Goal: Task Accomplishment & Management: Use online tool/utility

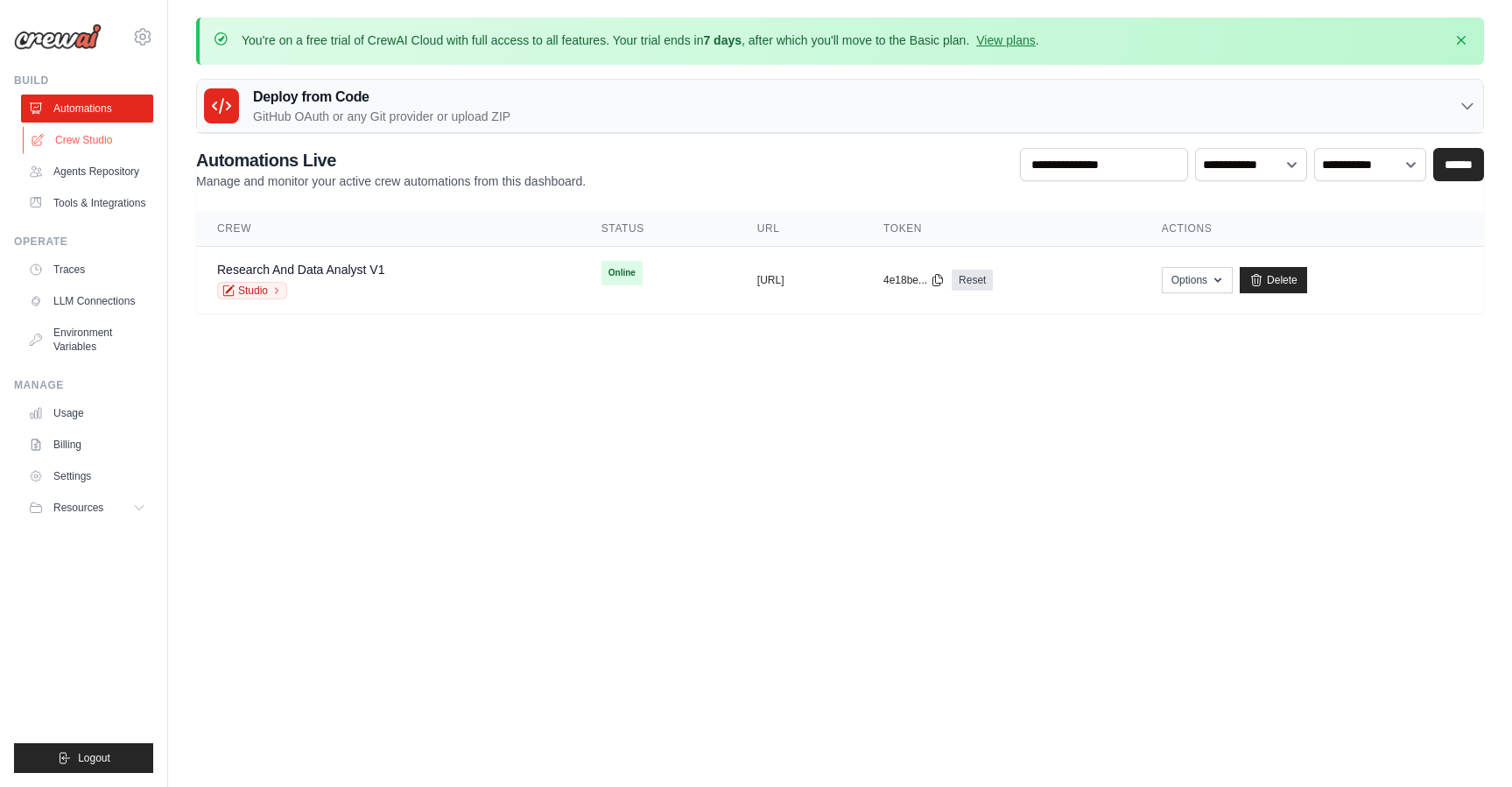
click at [71, 139] on link "Crew Studio" at bounding box center [89, 140] width 132 height 28
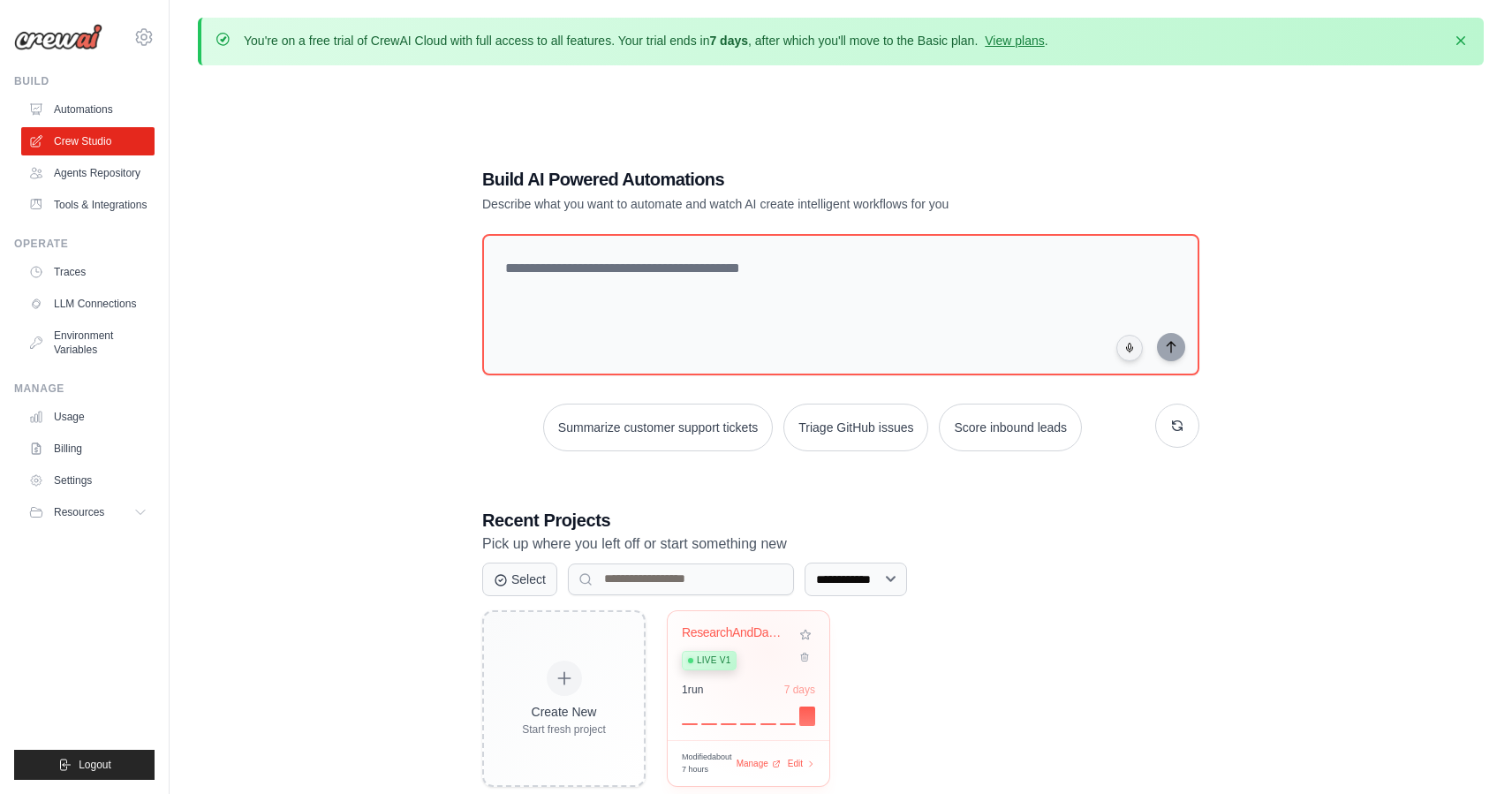
click at [768, 649] on div "Live v1" at bounding box center [736, 659] width 107 height 23
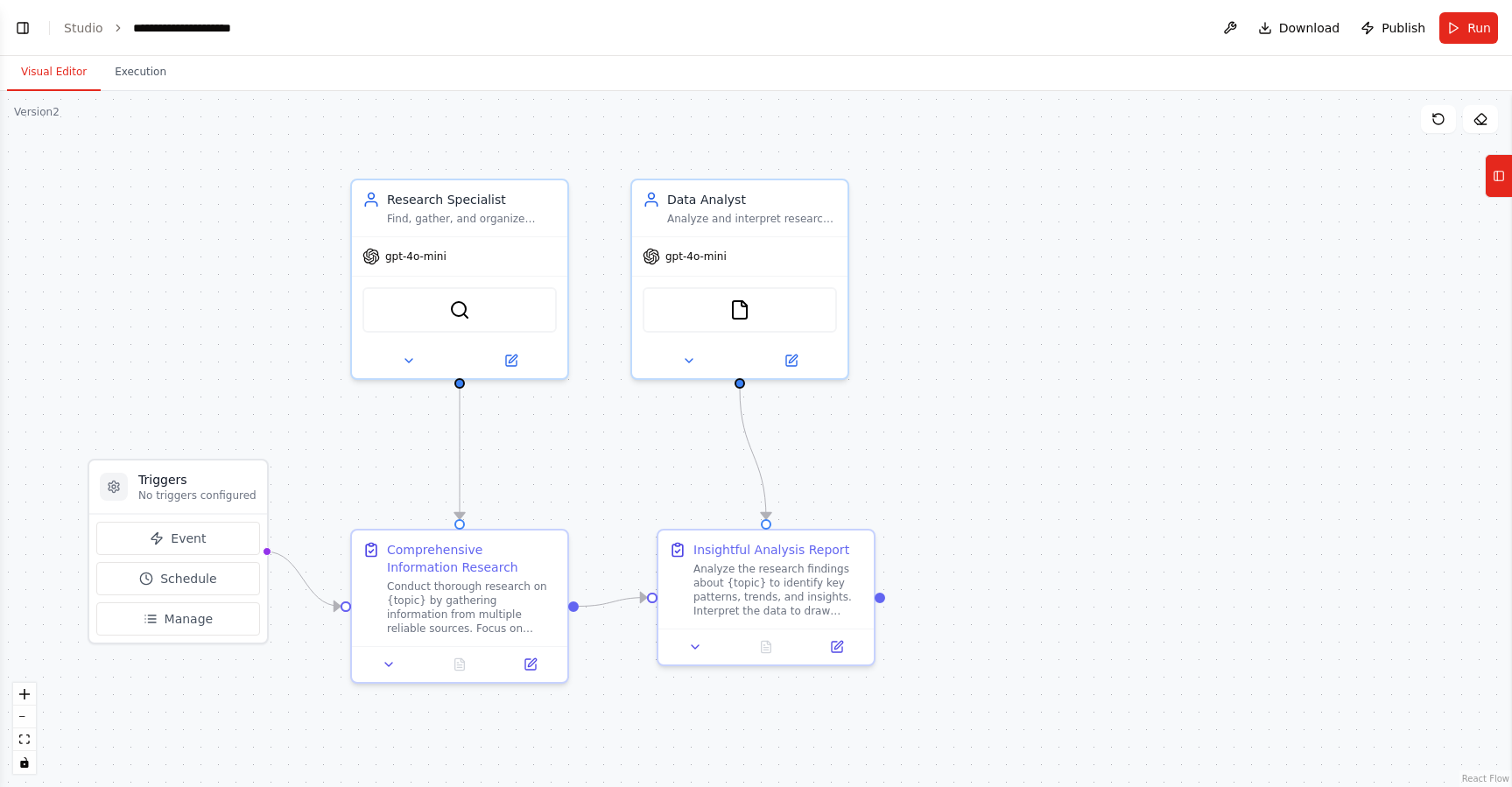
scroll to position [1242, 0]
click at [490, 604] on div "Conduct thorough research on {topic} by gathering information from multiple rel…" at bounding box center [472, 604] width 170 height 56
click at [546, 664] on button at bounding box center [529, 661] width 61 height 21
click at [533, 663] on icon at bounding box center [530, 661] width 11 height 11
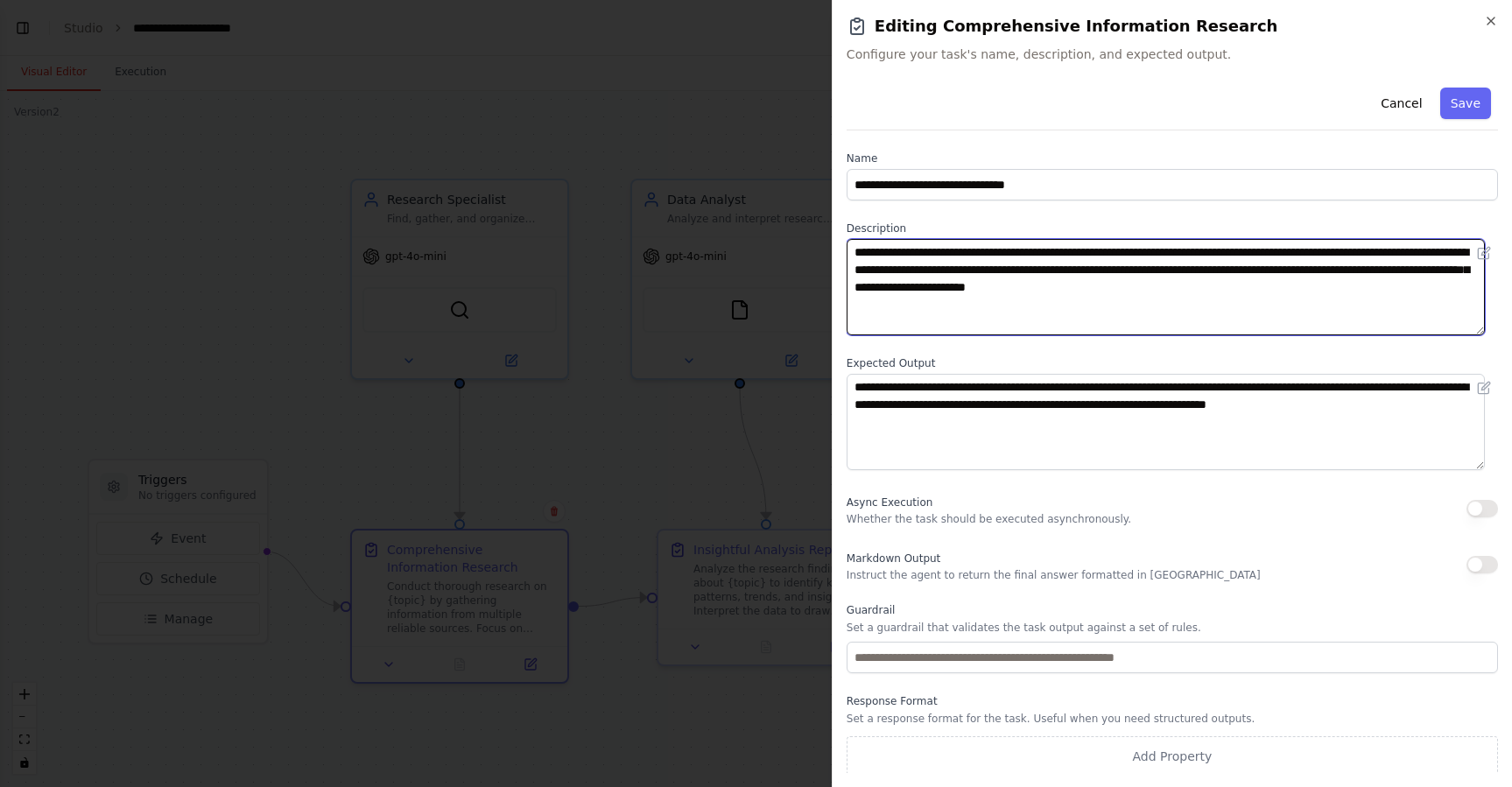
drag, startPoint x: 899, startPoint y: 258, endPoint x: 1105, endPoint y: 253, distance: 206.1
click at [1105, 253] on textarea "**********" at bounding box center [1165, 287] width 639 height 97
click at [1080, 259] on textarea "**********" at bounding box center [1165, 287] width 639 height 97
drag, startPoint x: 1023, startPoint y: 253, endPoint x: 1066, endPoint y: 250, distance: 43.1
click at [1066, 250] on textarea "**********" at bounding box center [1165, 287] width 639 height 97
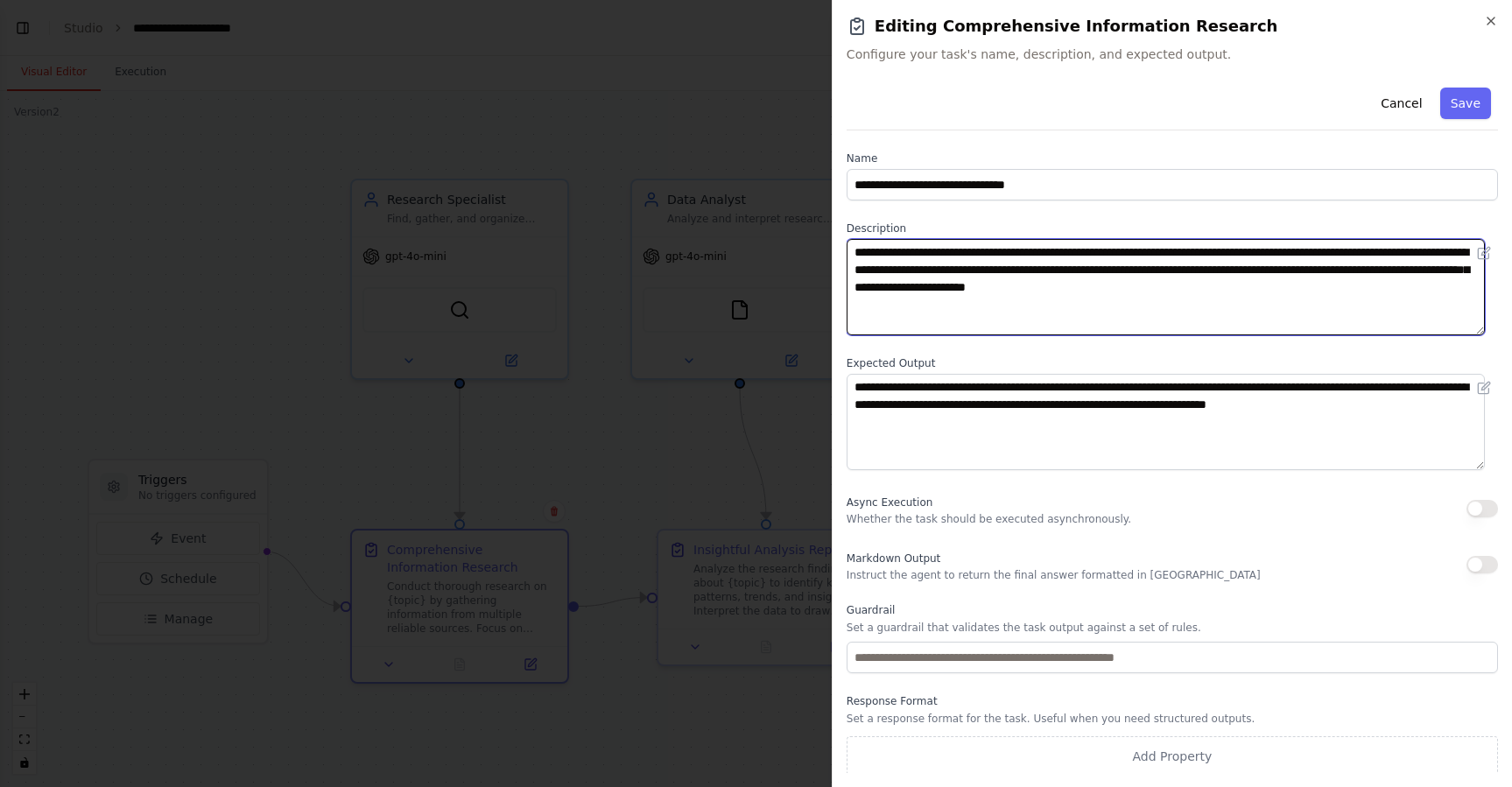
drag, startPoint x: 1129, startPoint y: 256, endPoint x: 1422, endPoint y: 296, distance: 295.7
click at [1422, 296] on textarea "**********" at bounding box center [1165, 287] width 639 height 97
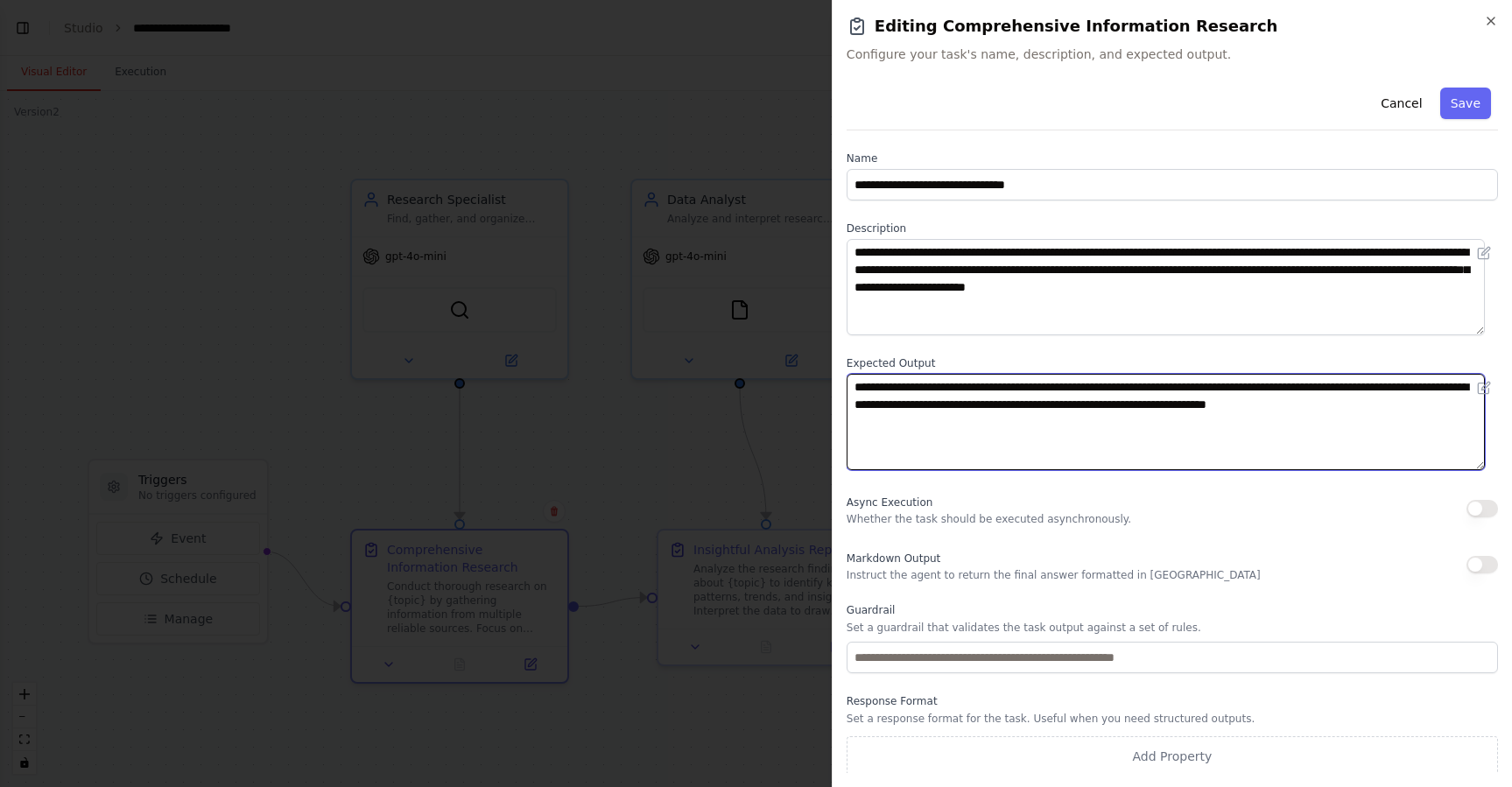
click at [913, 402] on textarea "**********" at bounding box center [1165, 422] width 639 height 97
drag, startPoint x: 879, startPoint y: 392, endPoint x: 1080, endPoint y: 384, distance: 201.2
click at [1080, 384] on textarea "**********" at bounding box center [1165, 422] width 639 height 97
click at [1049, 403] on textarea "**********" at bounding box center [1165, 422] width 639 height 97
drag, startPoint x: 929, startPoint y: 387, endPoint x: 1319, endPoint y: 417, distance: 391.2
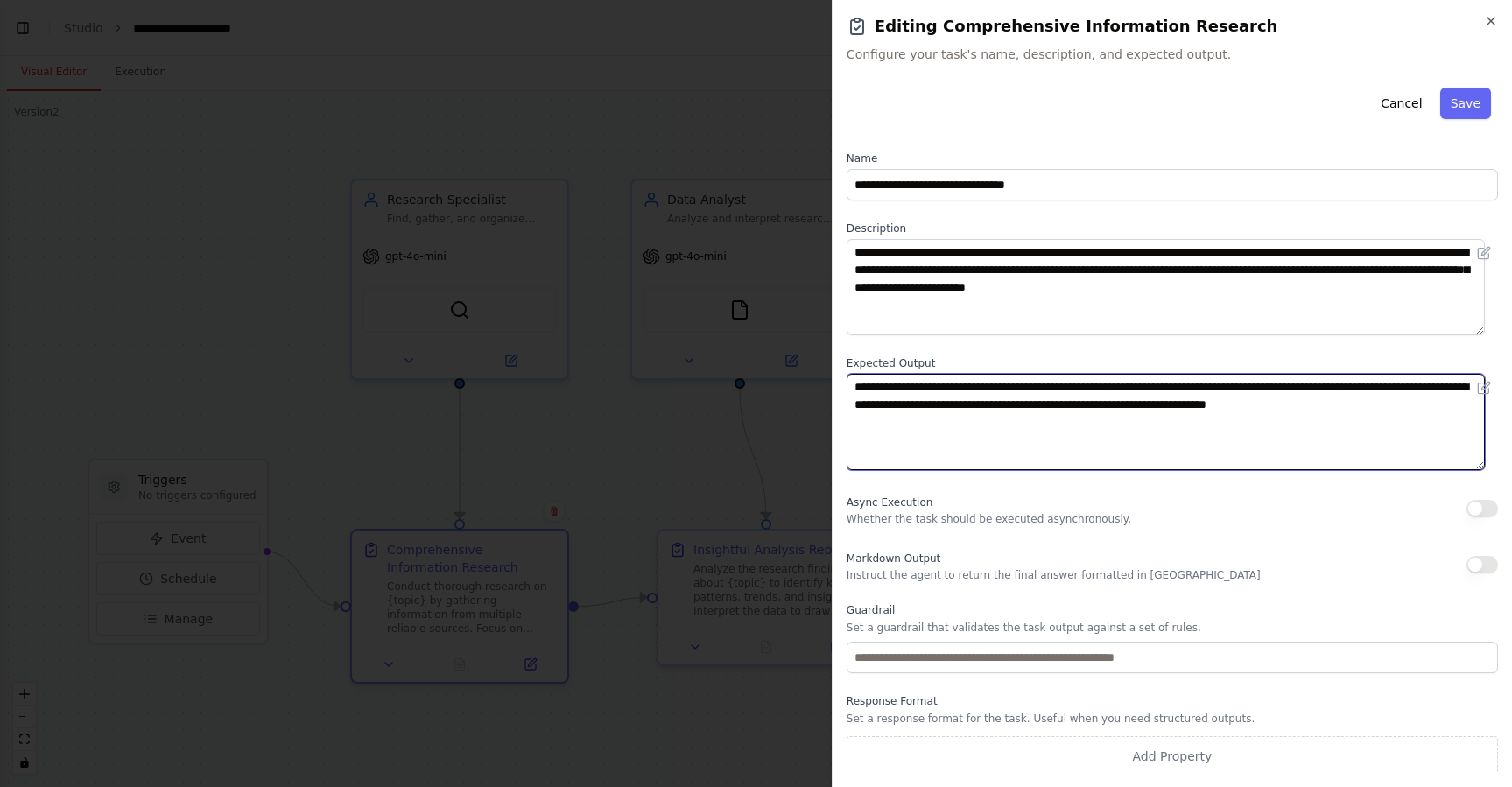
click at [1319, 417] on textarea "**********" at bounding box center [1165, 422] width 639 height 97
click at [965, 425] on textarea "**********" at bounding box center [1165, 422] width 639 height 97
drag, startPoint x: 946, startPoint y: 387, endPoint x: 1282, endPoint y: 420, distance: 337.6
click at [1282, 420] on textarea "**********" at bounding box center [1165, 422] width 639 height 97
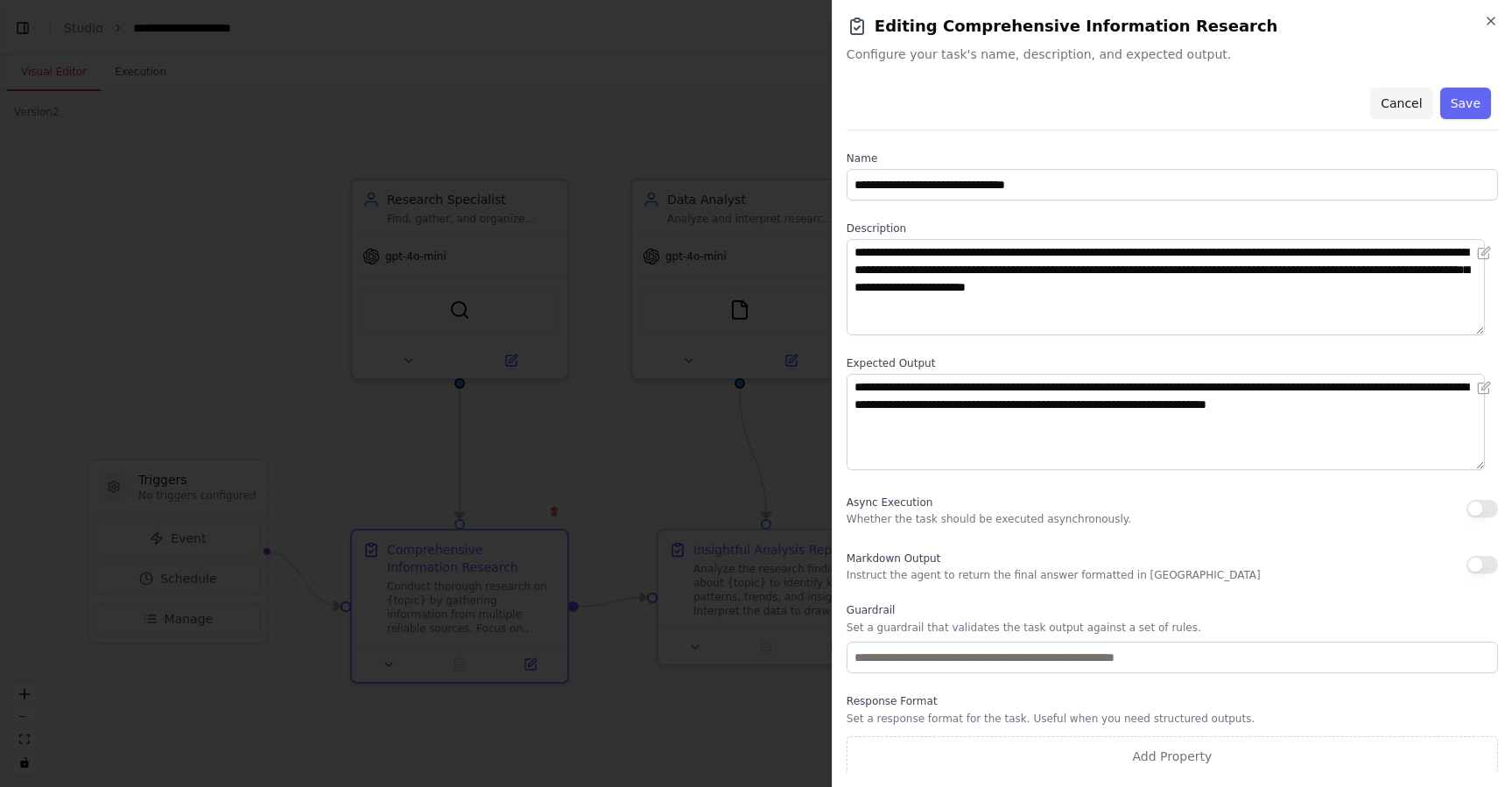
click at [1401, 105] on button "Cancel" at bounding box center [1401, 103] width 62 height 32
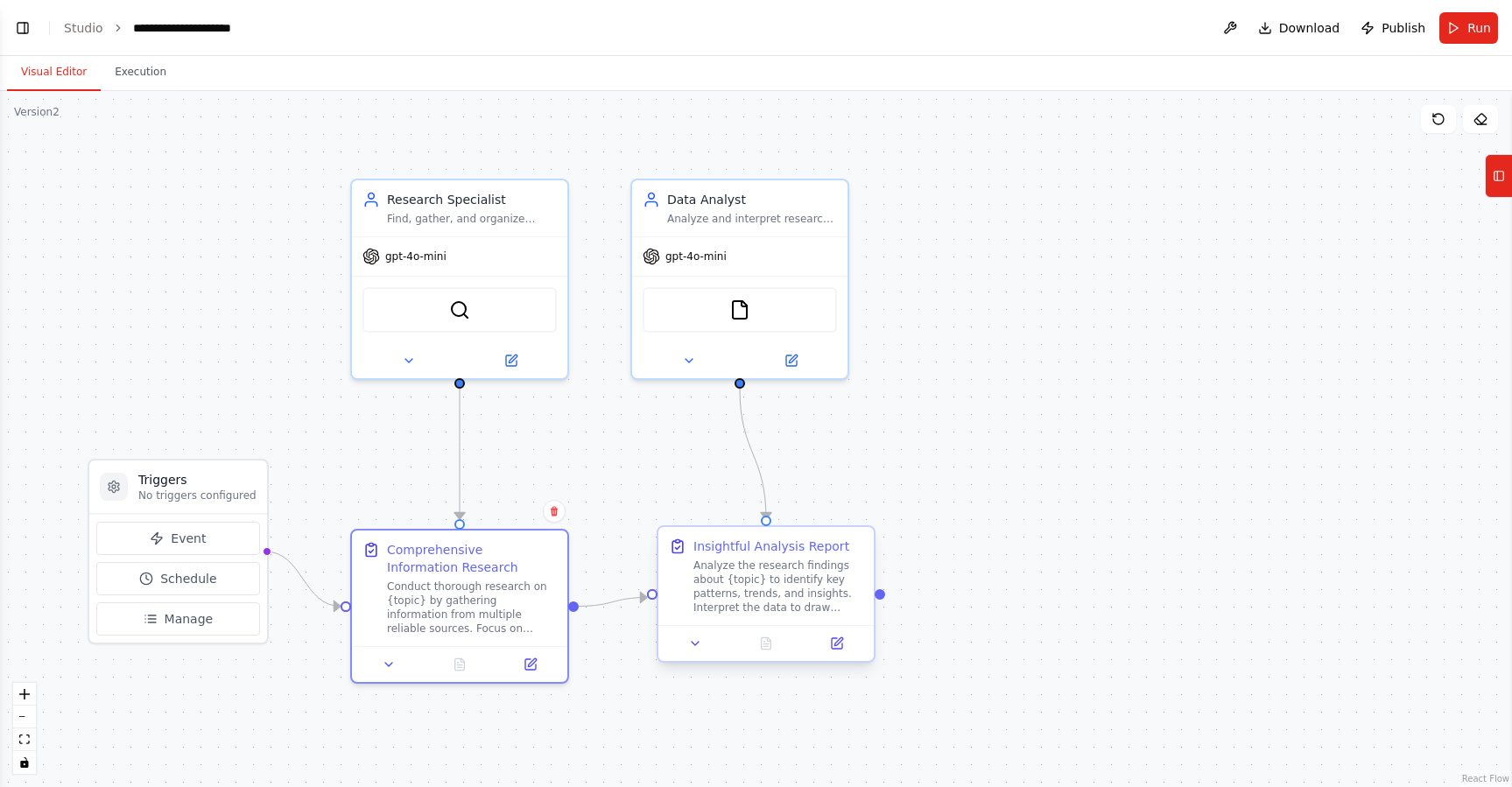
click at [784, 576] on div "Analyze the research findings about {topic} to identify key patterns, trends, a…" at bounding box center [779, 586] width 170 height 56
click at [847, 651] on button at bounding box center [837, 643] width 61 height 21
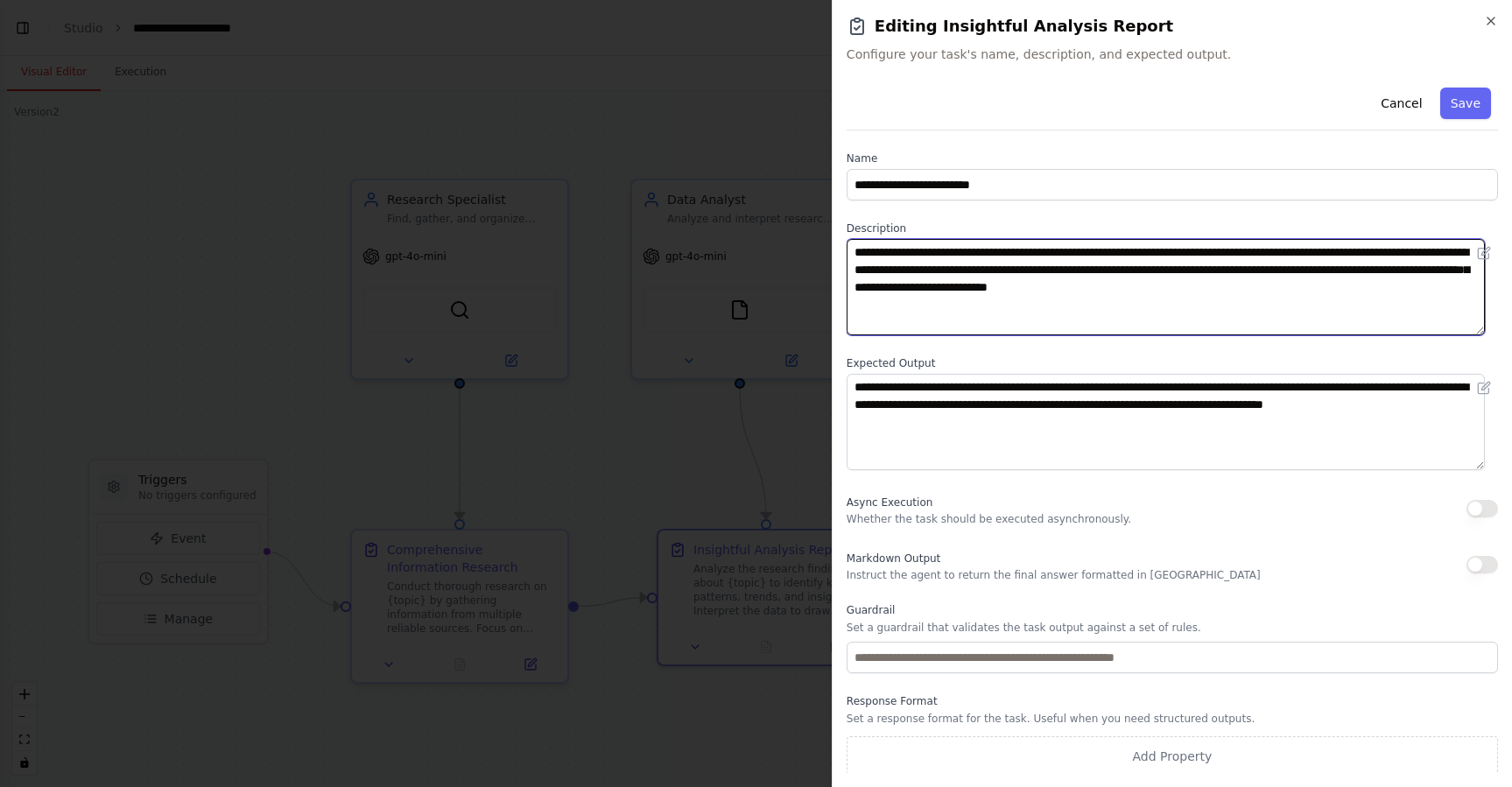
drag, startPoint x: 899, startPoint y: 253, endPoint x: 1217, endPoint y: 291, distance: 320.3
click at [1217, 291] on textarea "**********" at bounding box center [1165, 287] width 639 height 97
drag, startPoint x: 1385, startPoint y: 304, endPoint x: 1222, endPoint y: 301, distance: 163.0
click at [1245, 296] on textarea "**********" at bounding box center [1165, 287] width 639 height 97
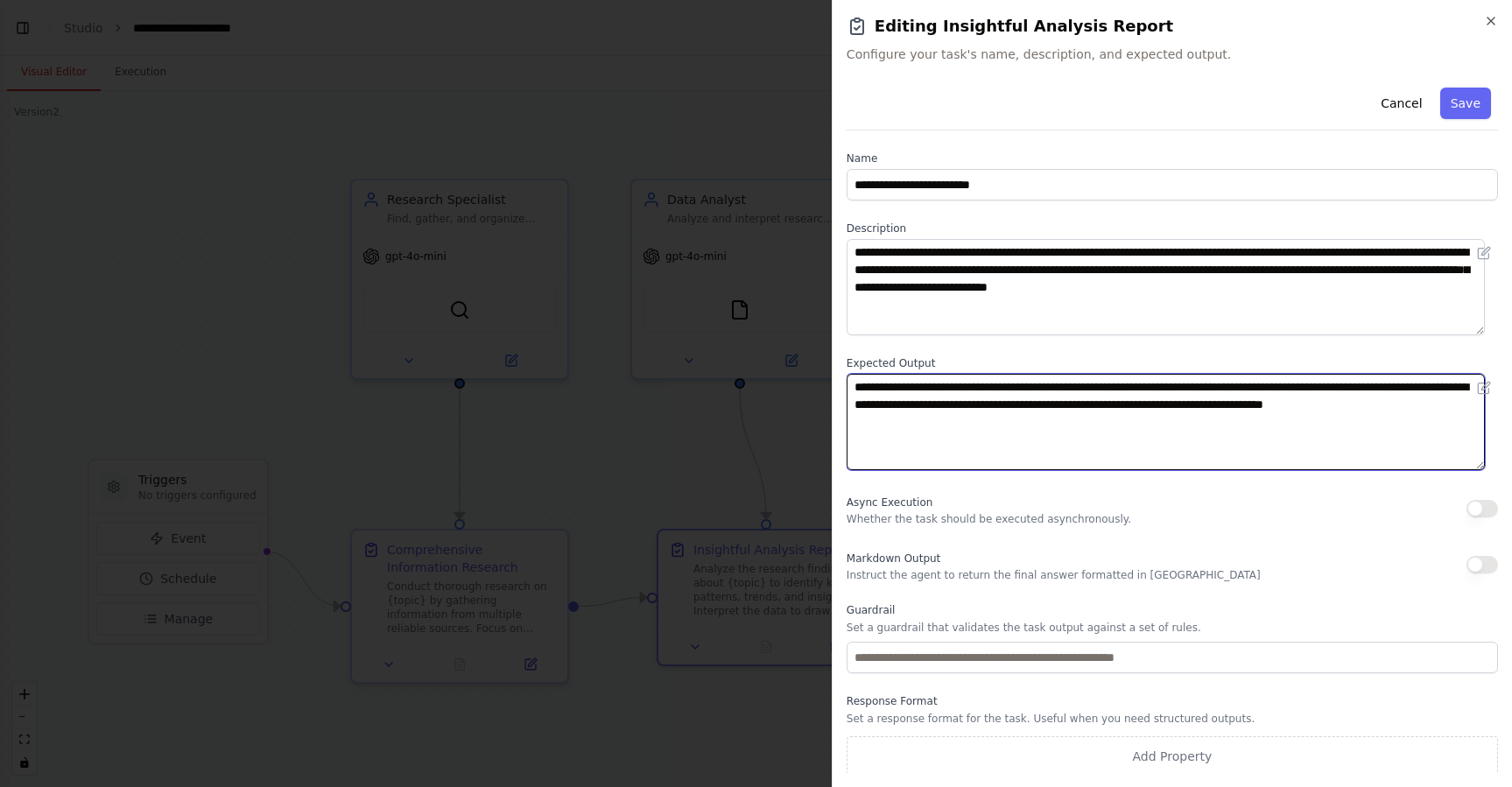
drag, startPoint x: 920, startPoint y: 389, endPoint x: 1326, endPoint y: 410, distance: 406.5
click at [1326, 410] on textarea "**********" at bounding box center [1165, 422] width 639 height 97
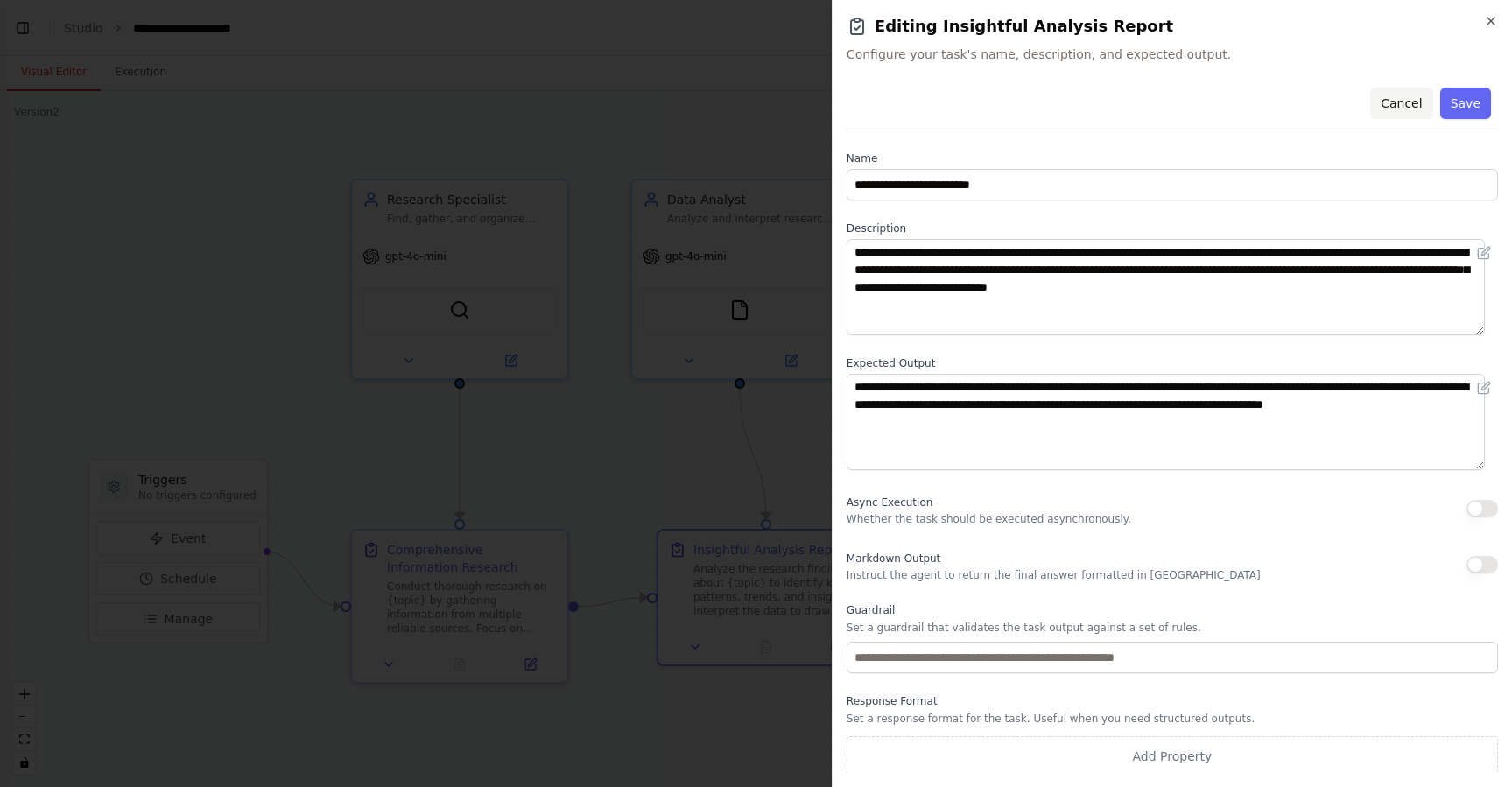
click at [1389, 102] on button "Cancel" at bounding box center [1401, 103] width 62 height 32
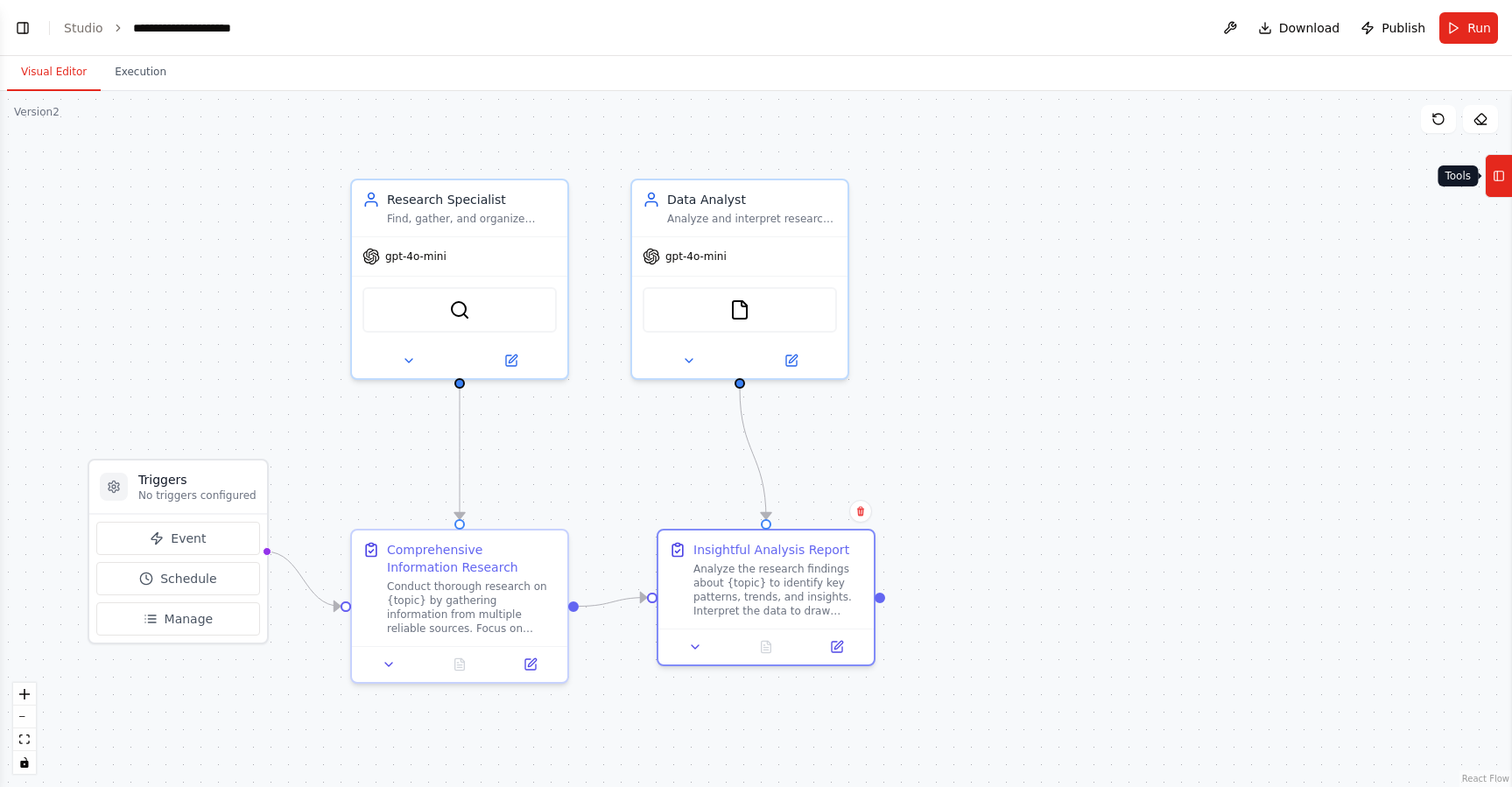
click at [1498, 189] on icon at bounding box center [1498, 176] width 13 height 28
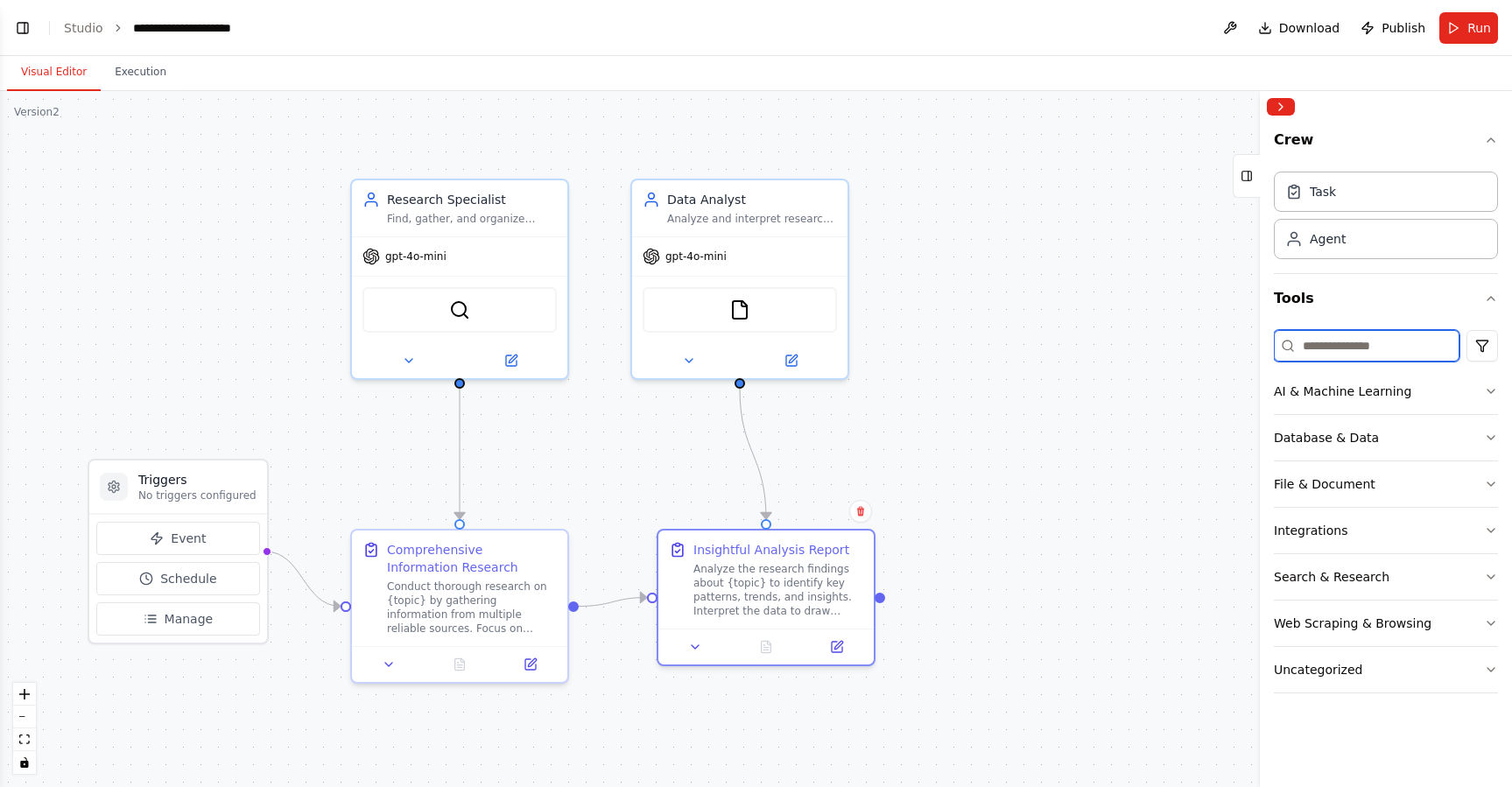
click at [1324, 351] on input at bounding box center [1367, 346] width 185 height 32
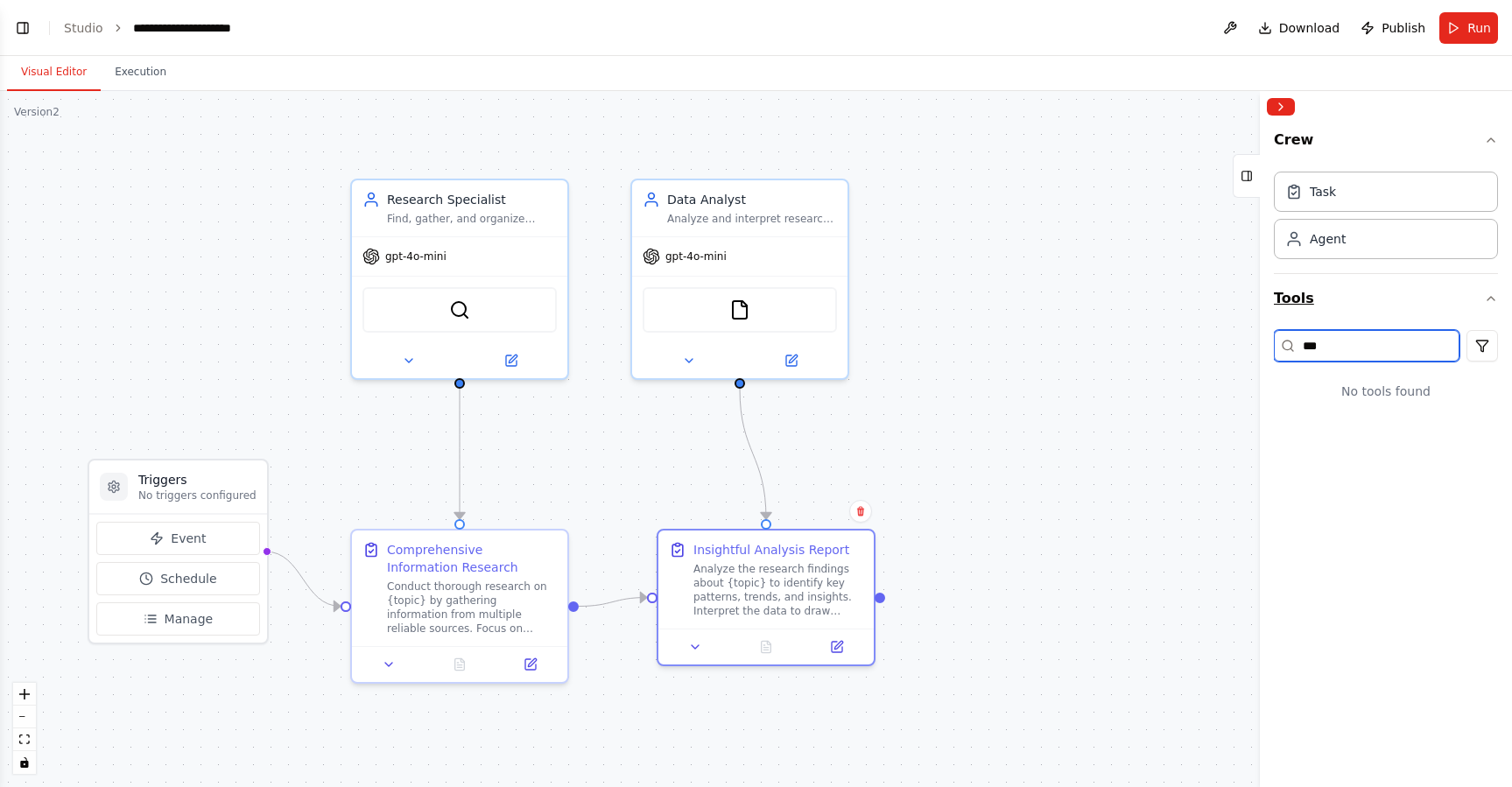
type input "***"
click at [1489, 300] on icon "button" at bounding box center [1491, 298] width 14 height 14
click at [1277, 103] on button "Collapse right sidebar" at bounding box center [1280, 107] width 28 height 17
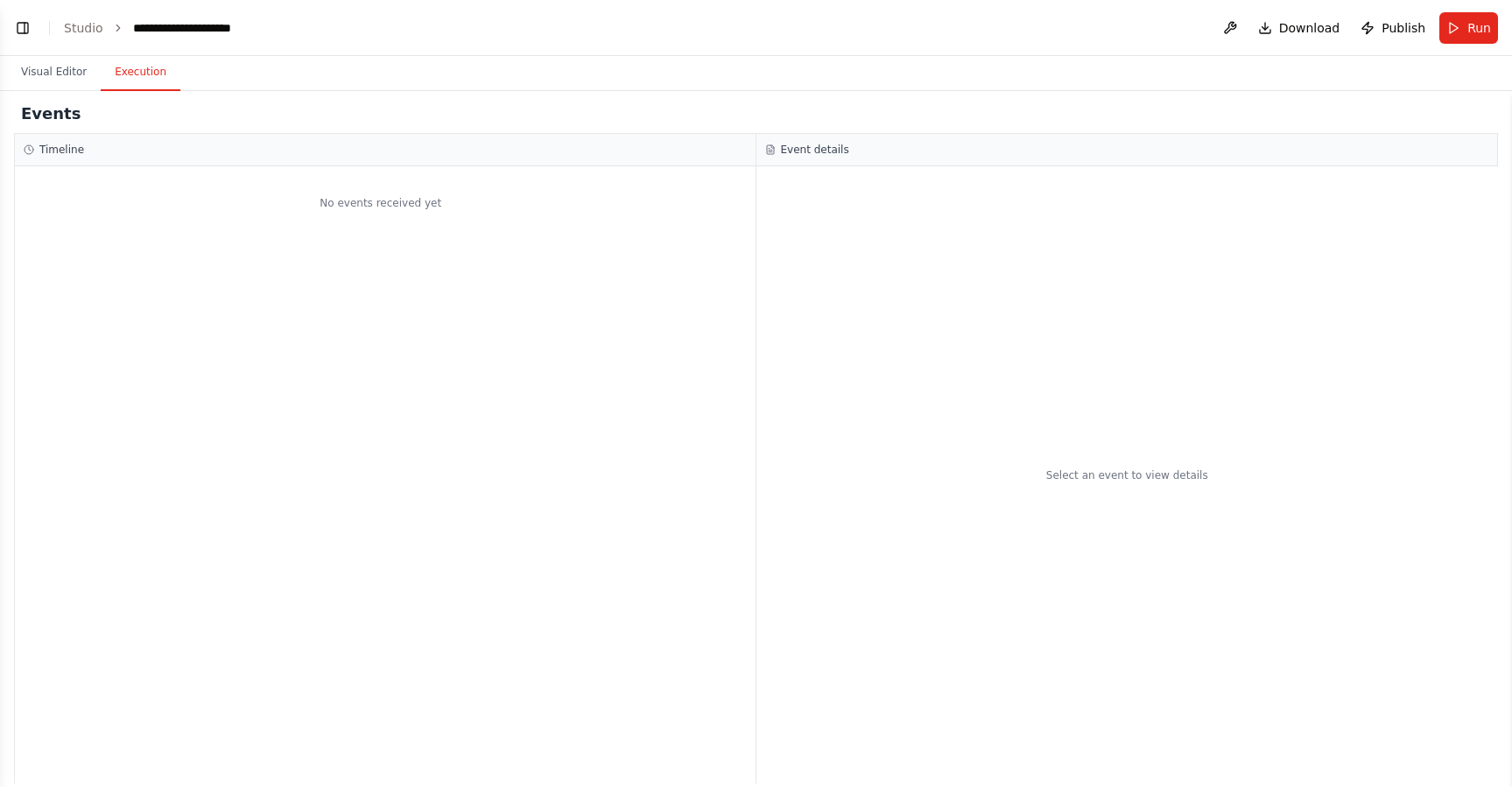
click at [151, 78] on button "Execution" at bounding box center [140, 72] width 79 height 37
click at [21, 33] on button "Toggle Left Sidebar" at bounding box center [22, 27] width 24 height 24
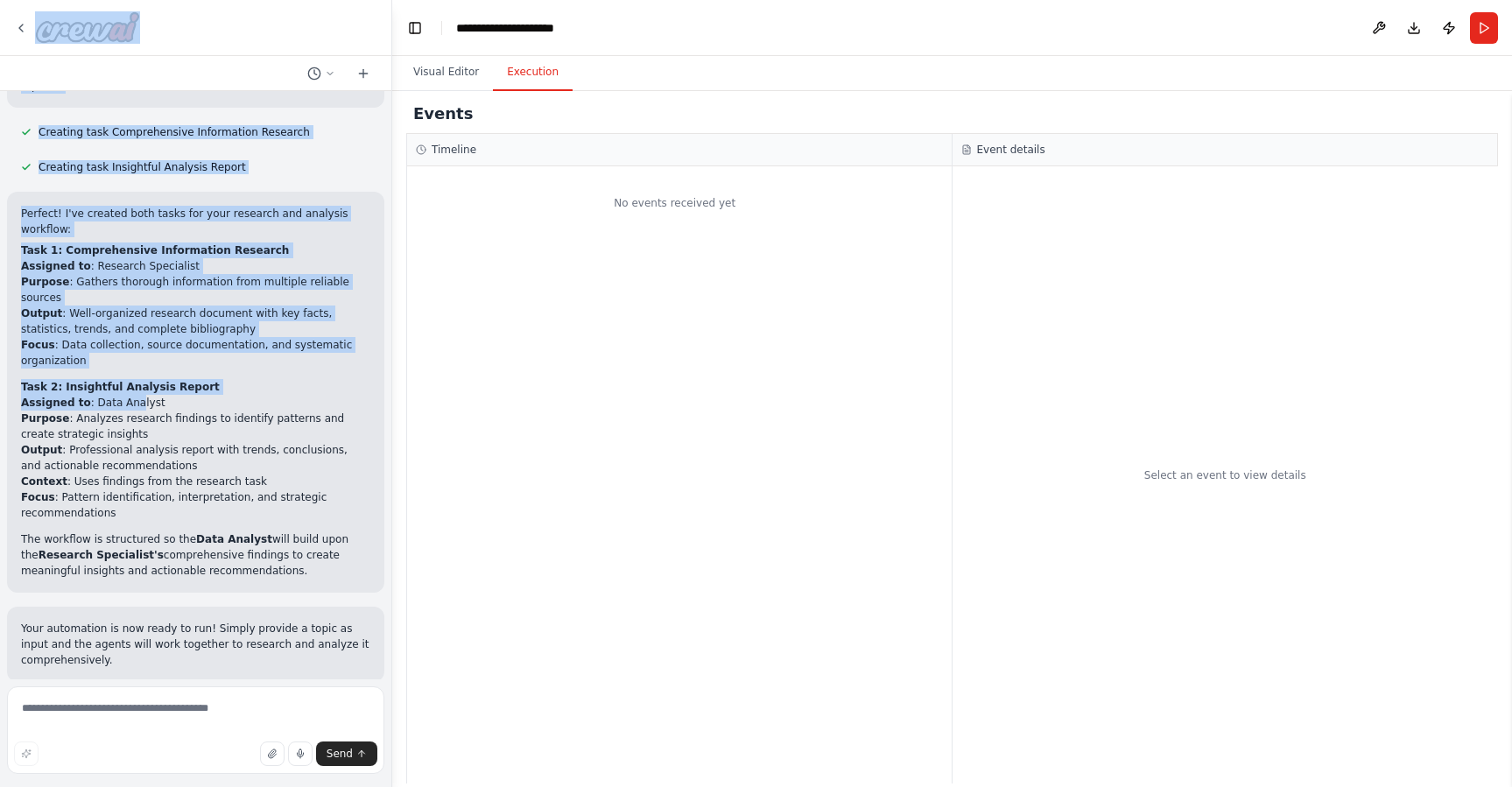
drag, startPoint x: 24, startPoint y: 29, endPoint x: 142, endPoint y: 387, distance: 376.9
click at [141, 389] on div "Agents A researcher who excels at finding and organizing information An analyst…" at bounding box center [196, 393] width 392 height 787
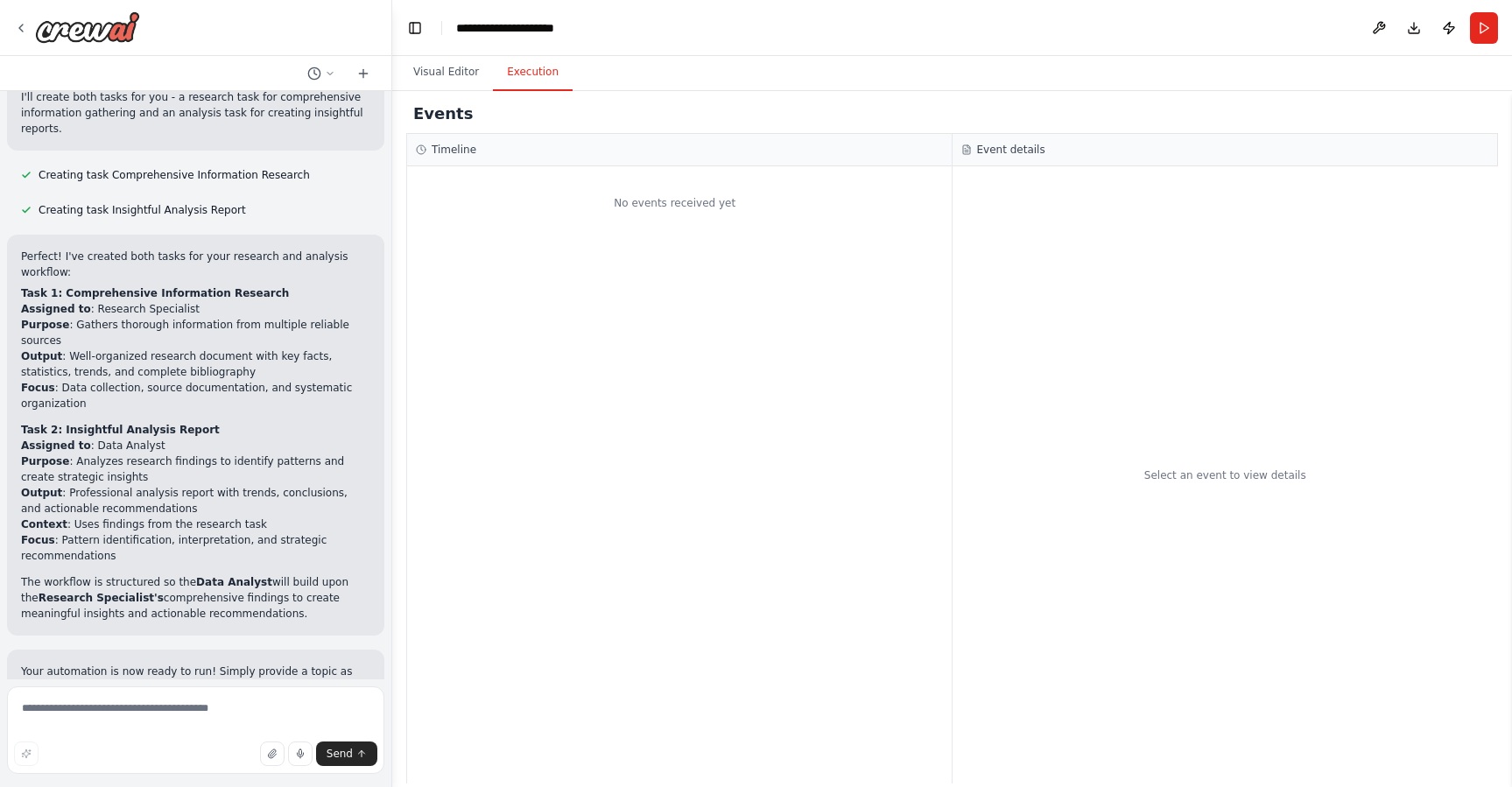
click at [173, 458] on li "Purpose : Analyzes research findings to identify patterns and create strategic …" at bounding box center [196, 468] width 350 height 32
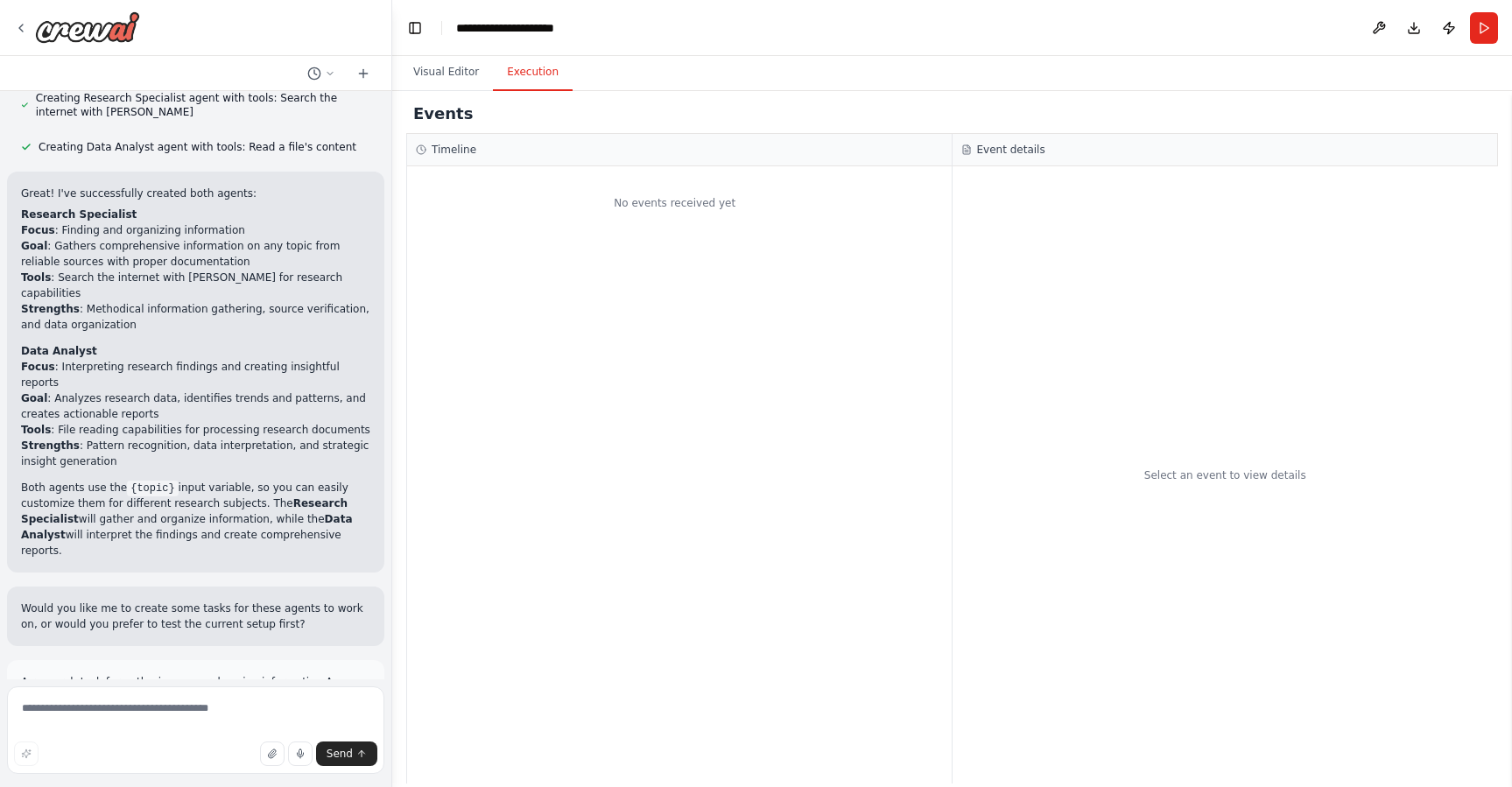
scroll to position [0, 0]
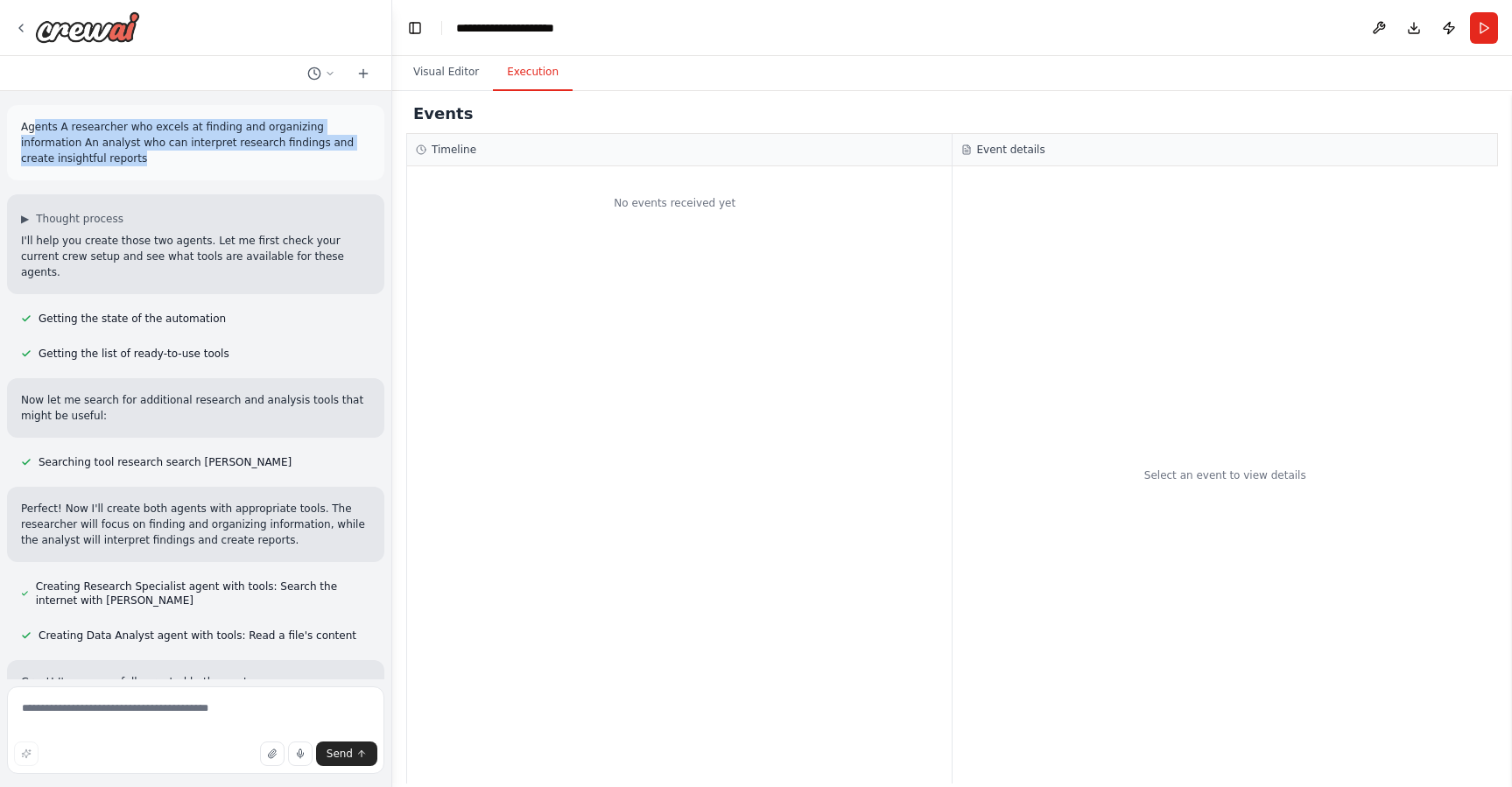
drag, startPoint x: 34, startPoint y: 126, endPoint x: 216, endPoint y: 167, distance: 186.6
click at [243, 162] on p "Agents A researcher who excels at finding and organizing information An analyst…" at bounding box center [196, 142] width 350 height 47
click at [199, 168] on div "Agents A researcher who excels at finding and organizing information An analyst…" at bounding box center [195, 143] width 378 height 75
drag, startPoint x: 170, startPoint y: 165, endPoint x: 12, endPoint y: 126, distance: 162.7
click at [12, 126] on div "Agents A researcher who excels at finding and organizing information An analyst…" at bounding box center [195, 143] width 378 height 75
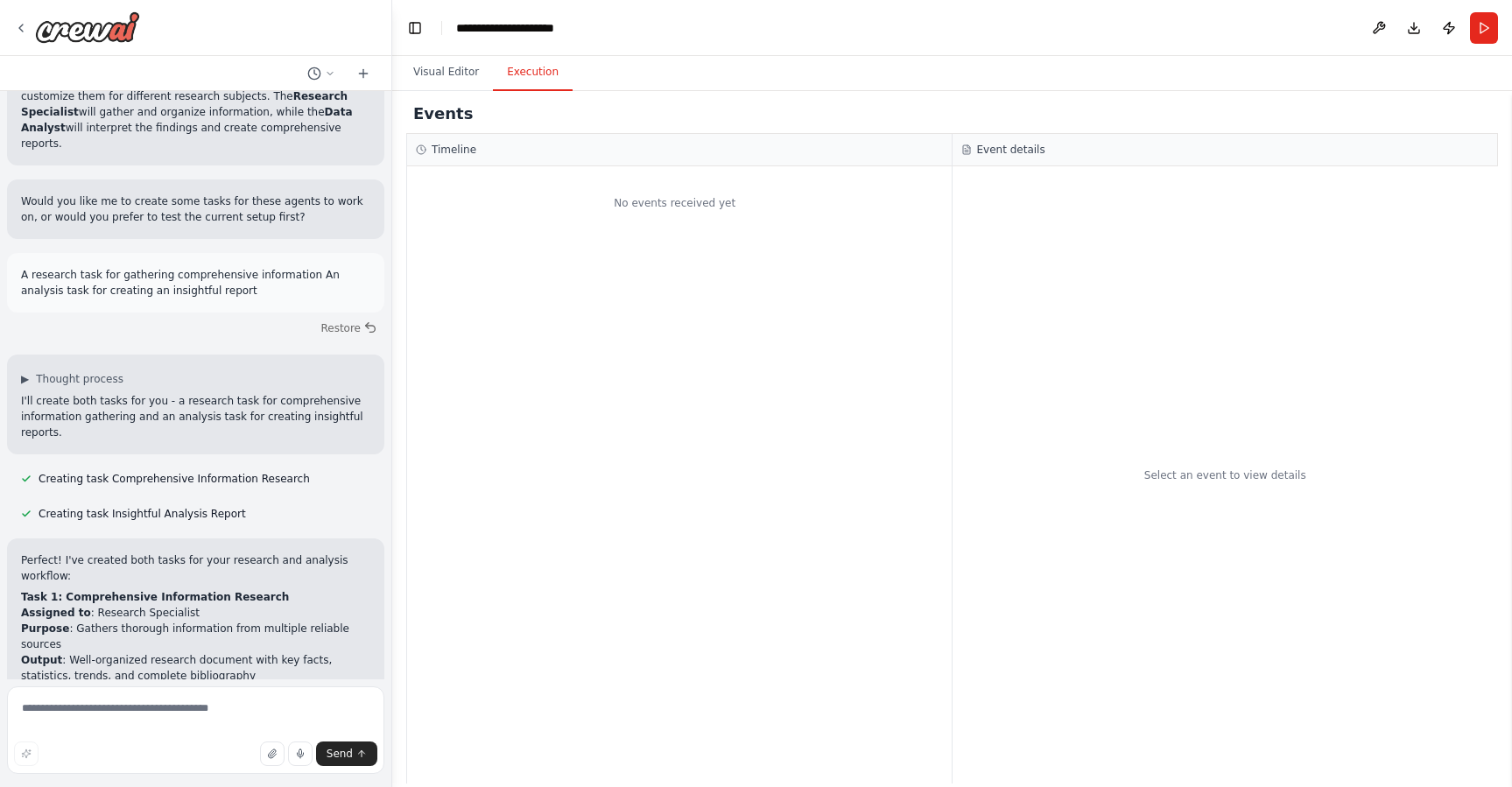
scroll to position [866, 0]
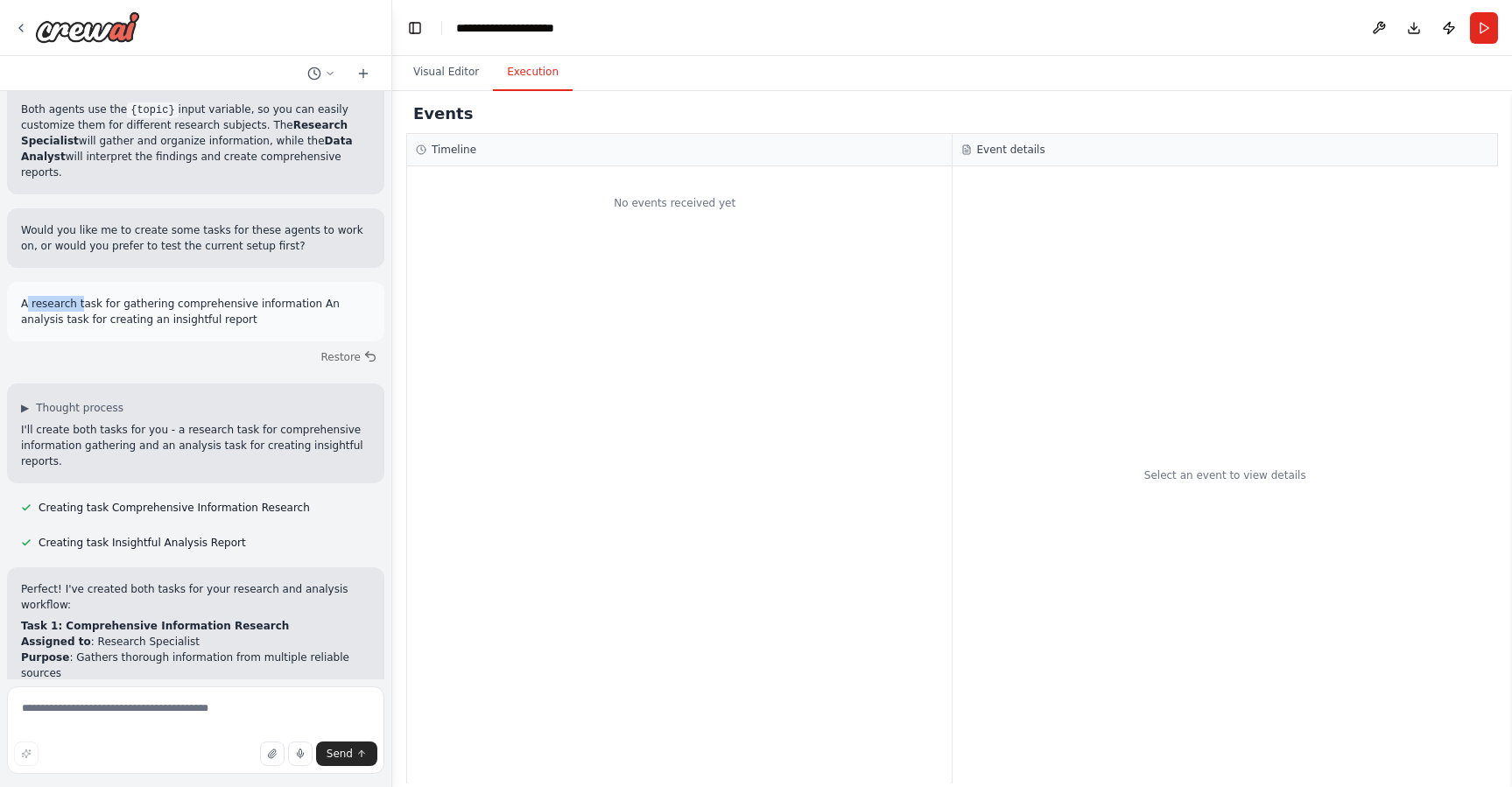
drag, startPoint x: 28, startPoint y: 286, endPoint x: 83, endPoint y: 285, distance: 55.0
click at [83, 295] on p "A research task for gathering comprehensive information An analysis task for cr…" at bounding box center [196, 311] width 350 height 32
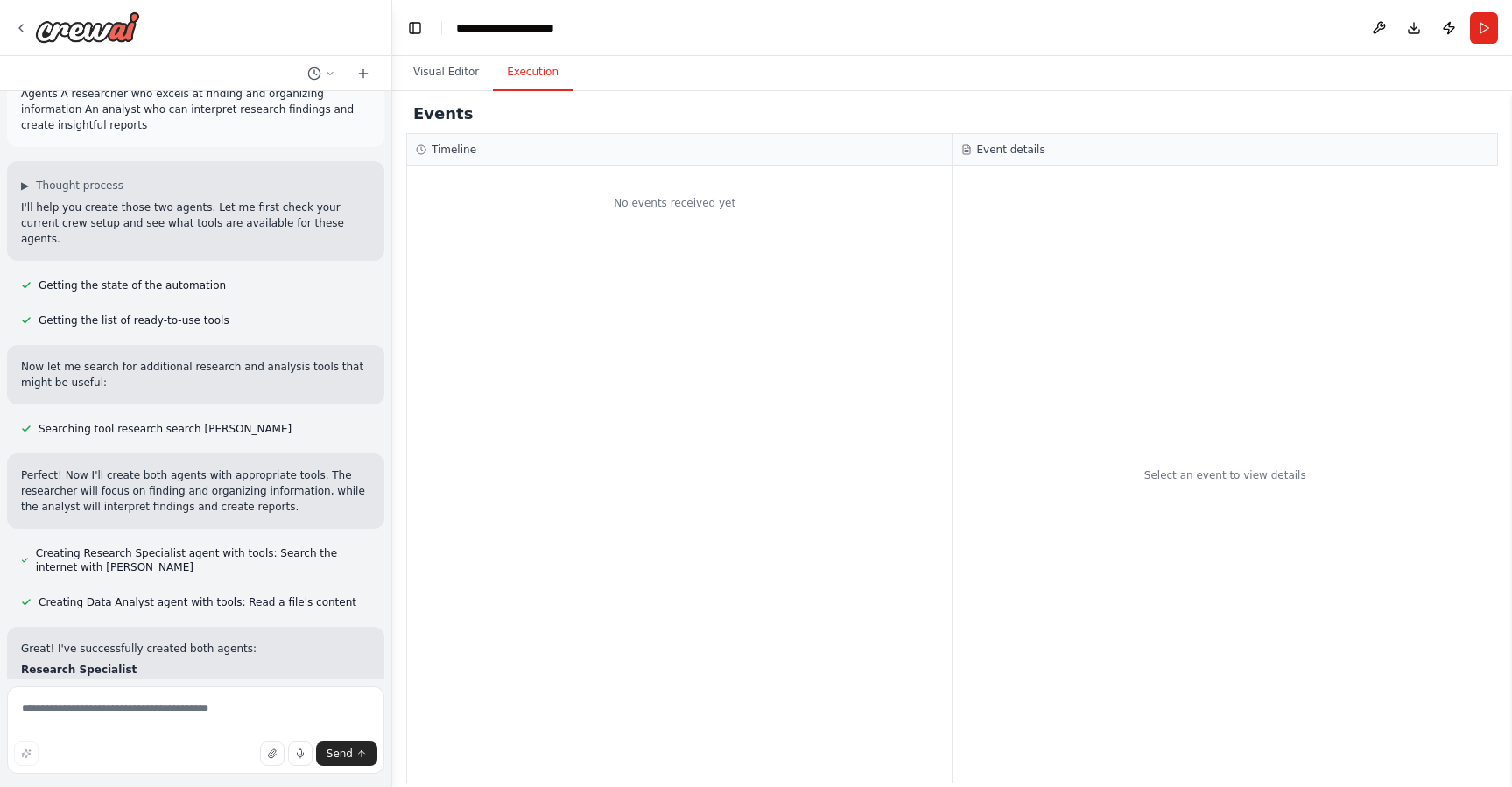
scroll to position [0, 0]
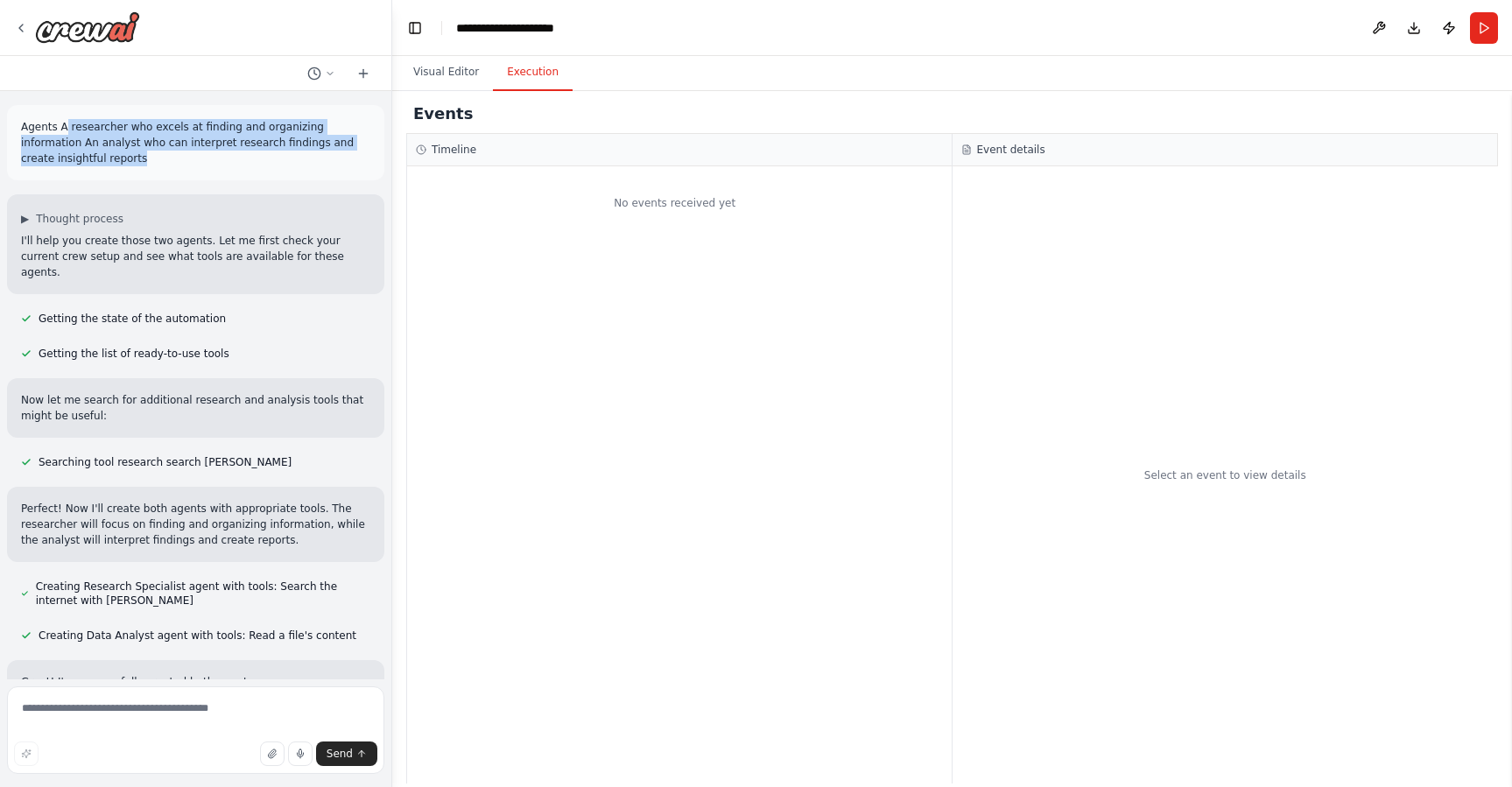
drag, startPoint x: 66, startPoint y: 123, endPoint x: 285, endPoint y: 158, distance: 221.8
click at [285, 158] on p "Agents A researcher who excels at finding and organizing information An analyst…" at bounding box center [196, 142] width 350 height 47
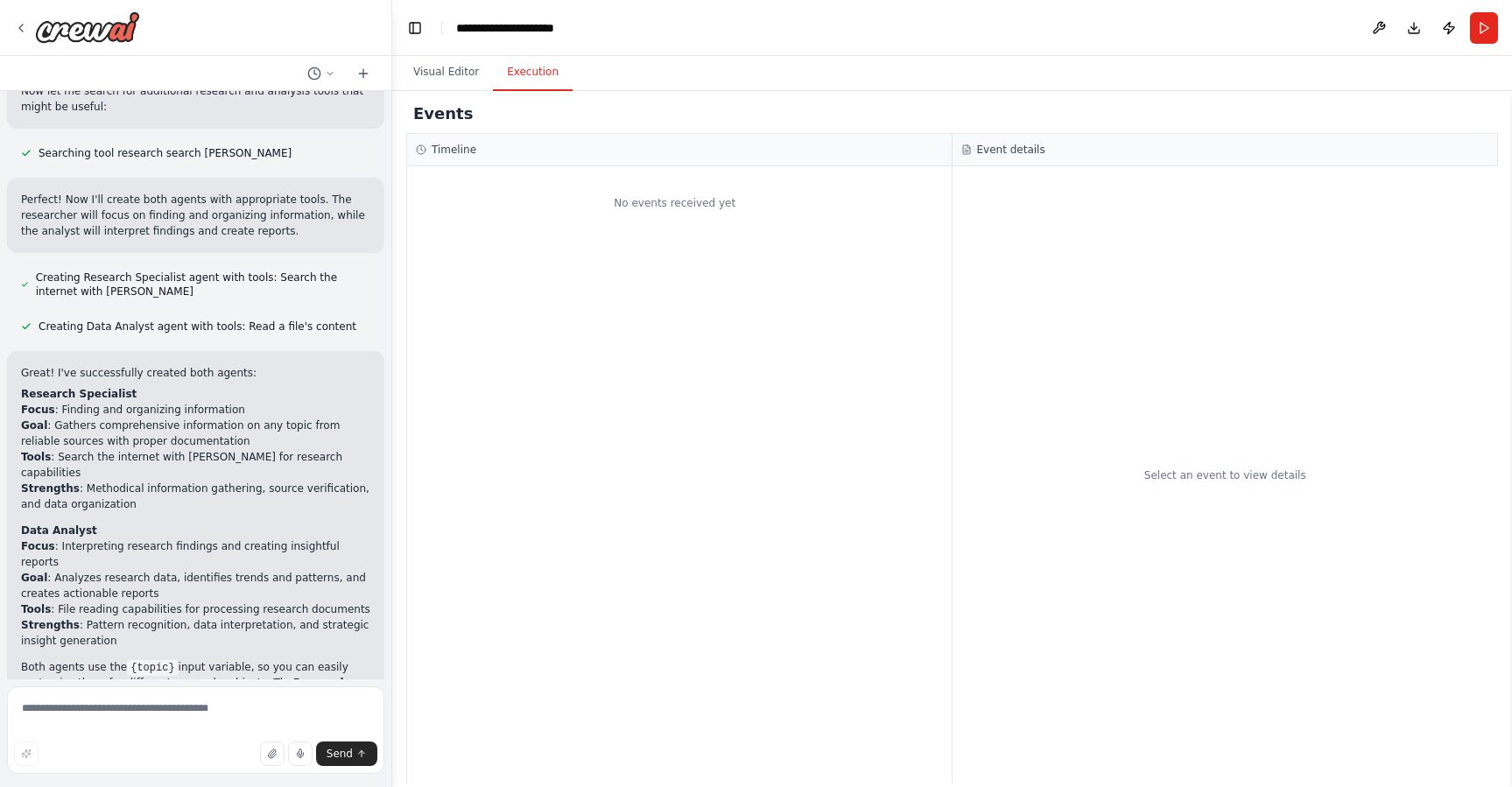
scroll to position [615, 0]
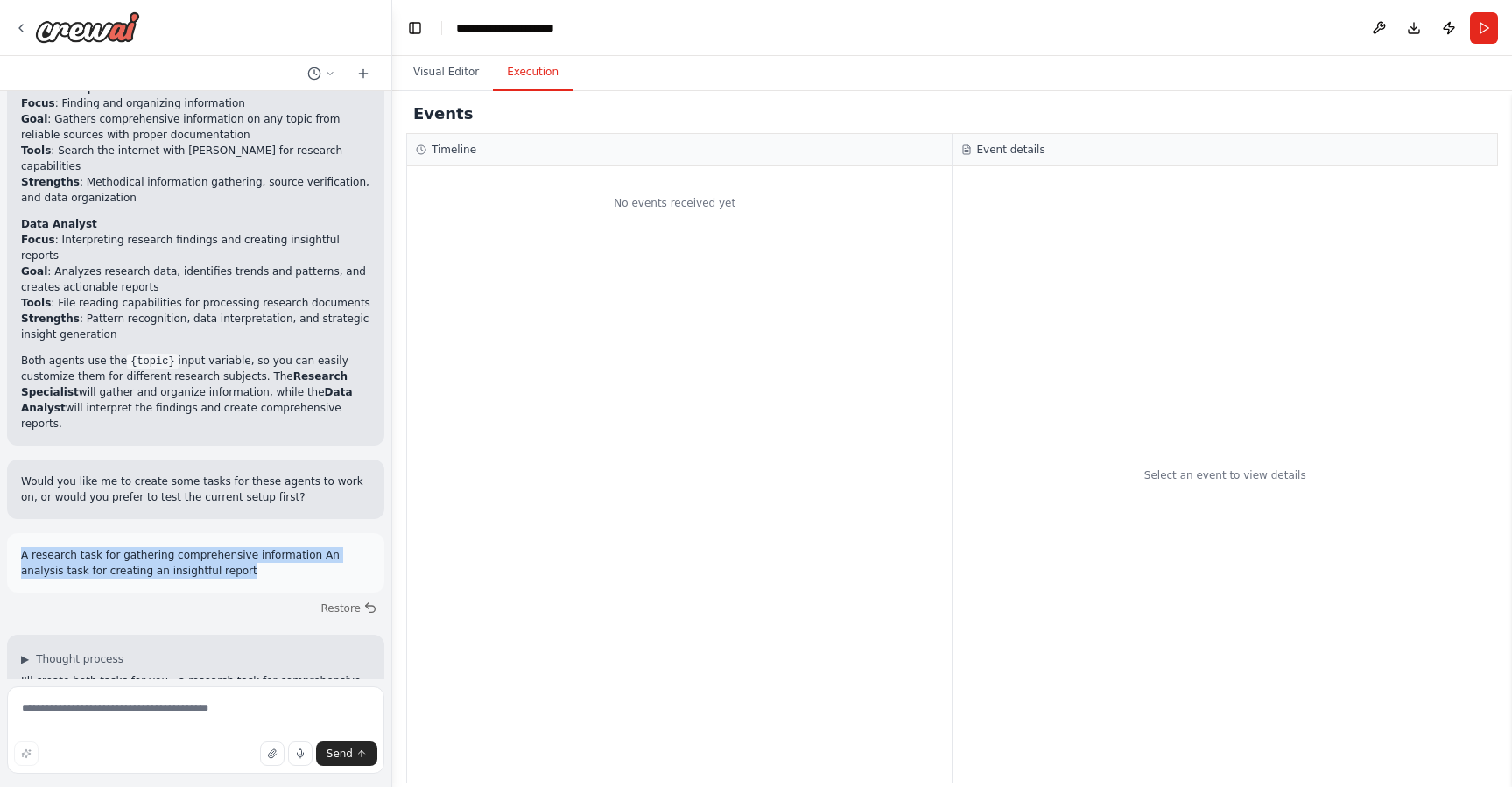
drag, startPoint x: 24, startPoint y: 536, endPoint x: 268, endPoint y: 565, distance: 245.7
click at [268, 565] on div "A research task for gathering comprehensive information An analysis task for cr…" at bounding box center [195, 563] width 378 height 60
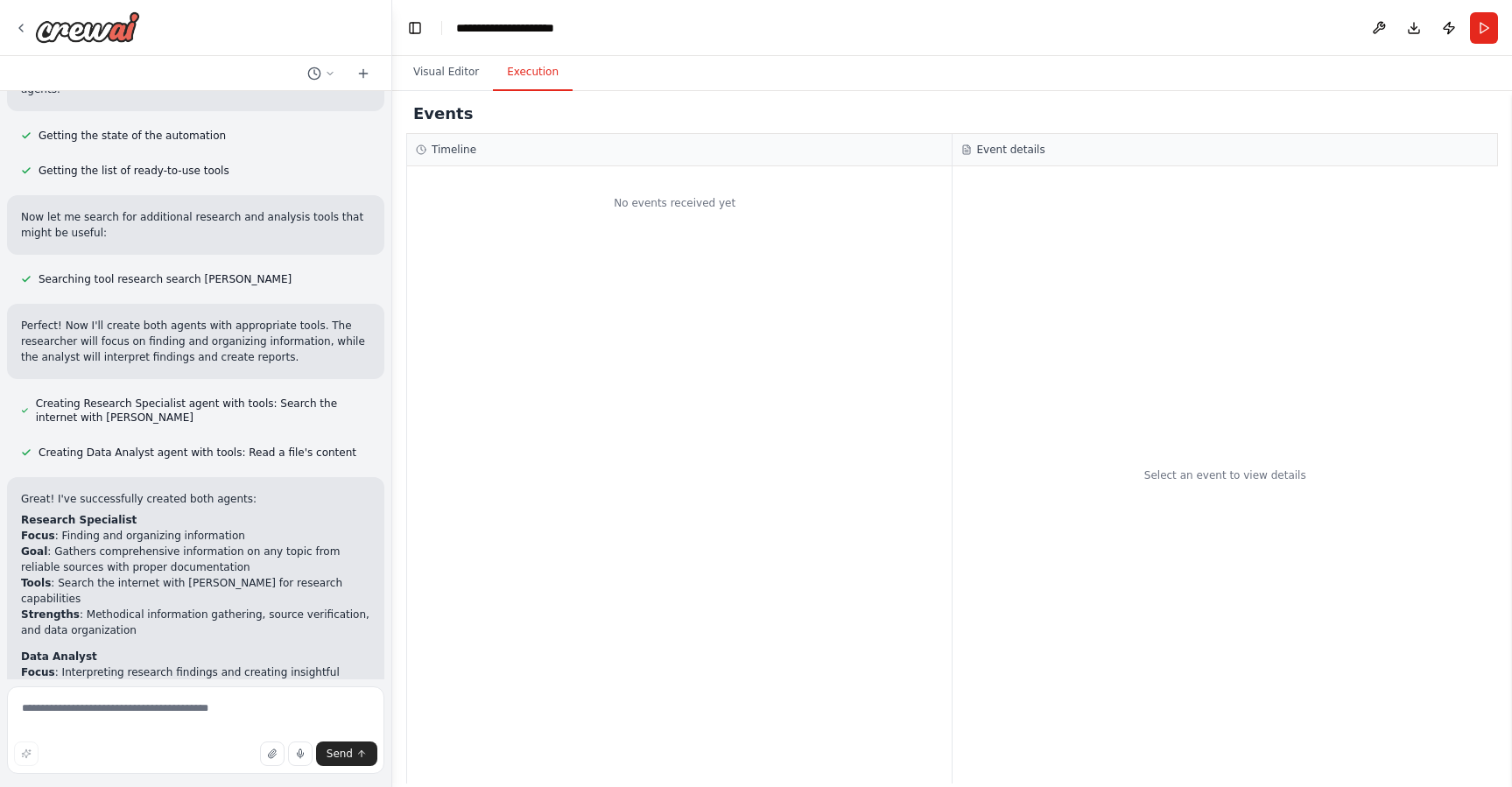
scroll to position [0, 0]
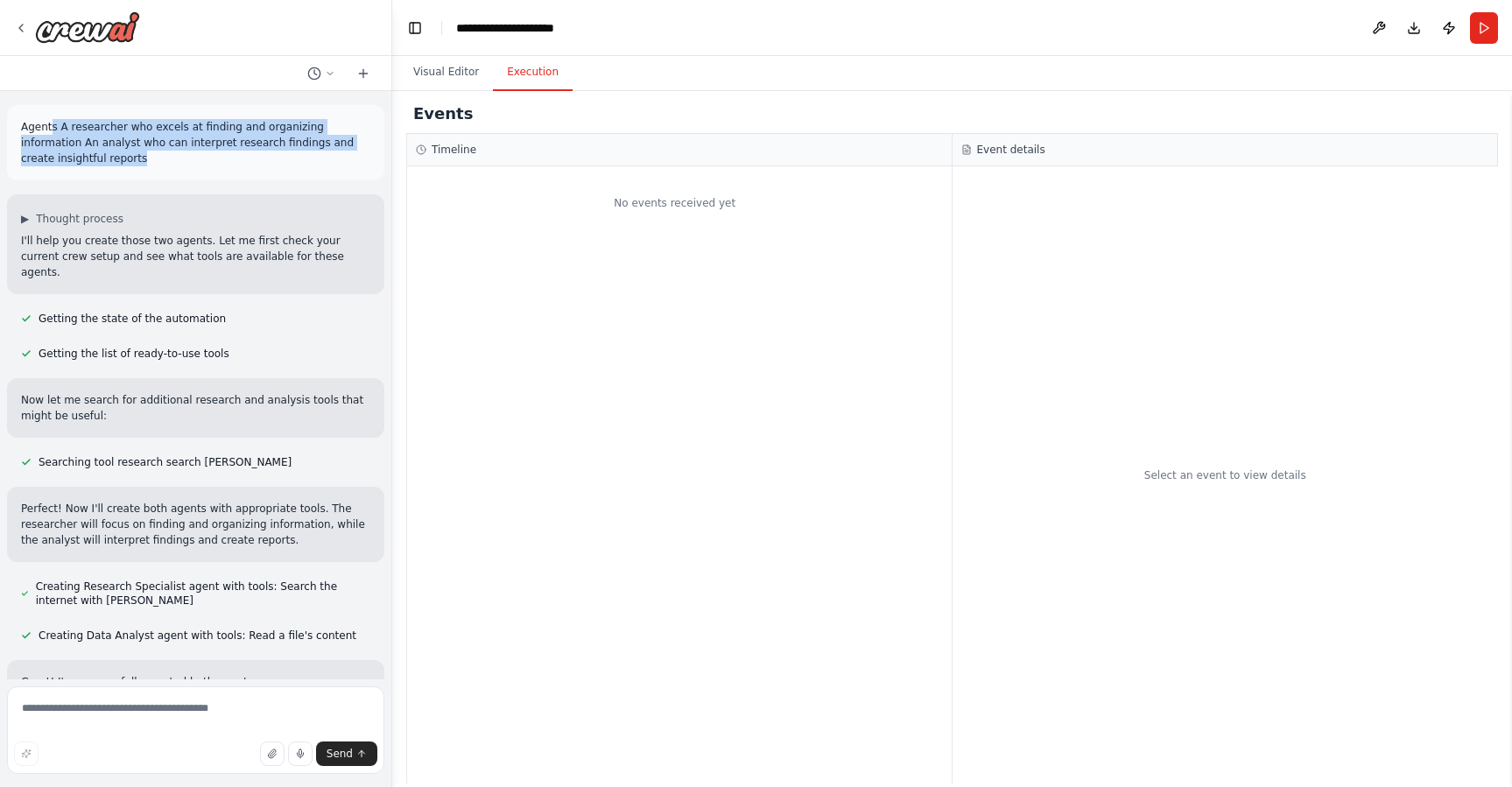
drag, startPoint x: 52, startPoint y: 132, endPoint x: 185, endPoint y: 155, distance: 135.0
click at [185, 155] on p "Agents A researcher who excels at finding and organizing information An analyst…" at bounding box center [196, 142] width 350 height 47
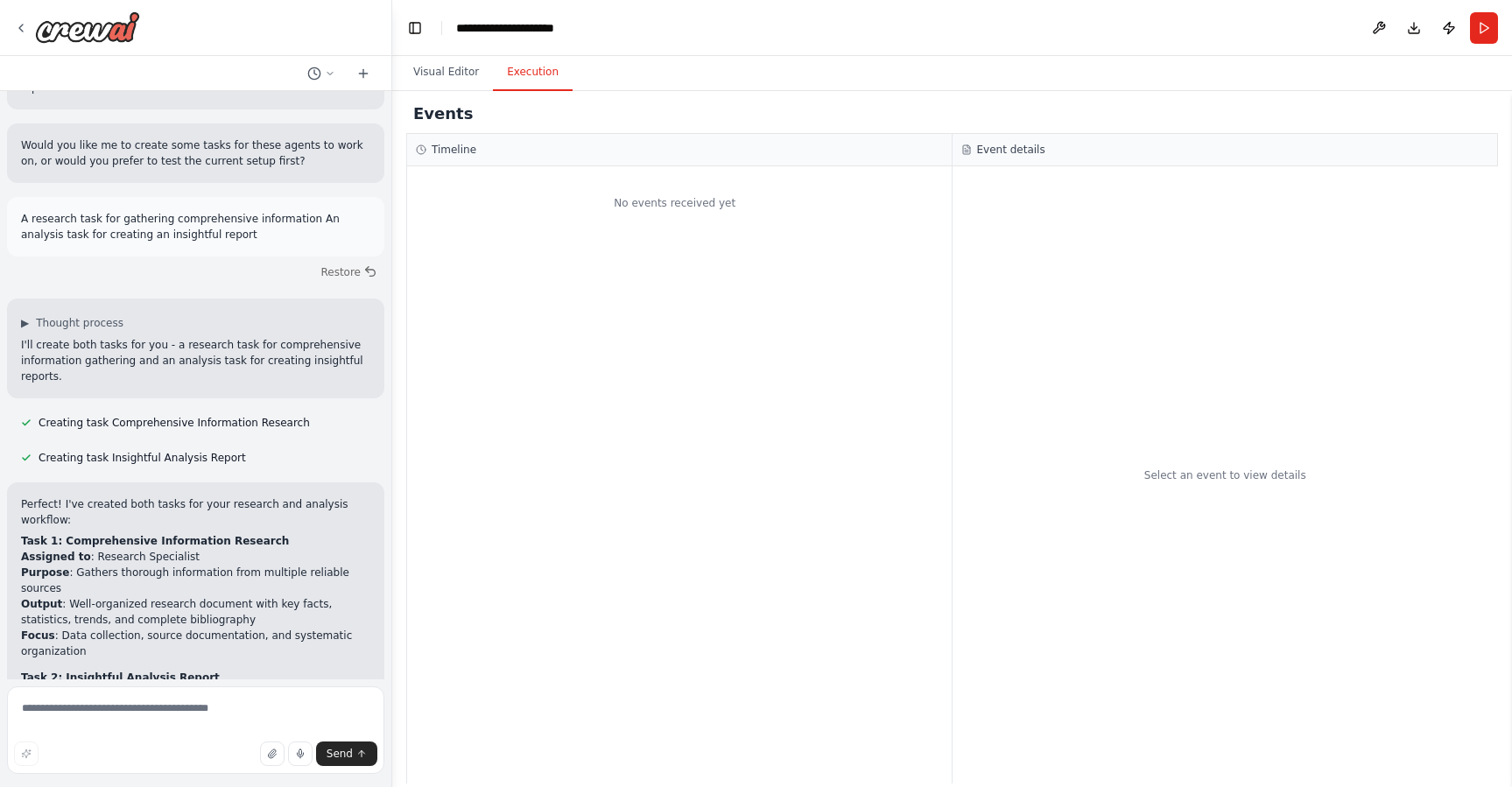
scroll to position [928, 0]
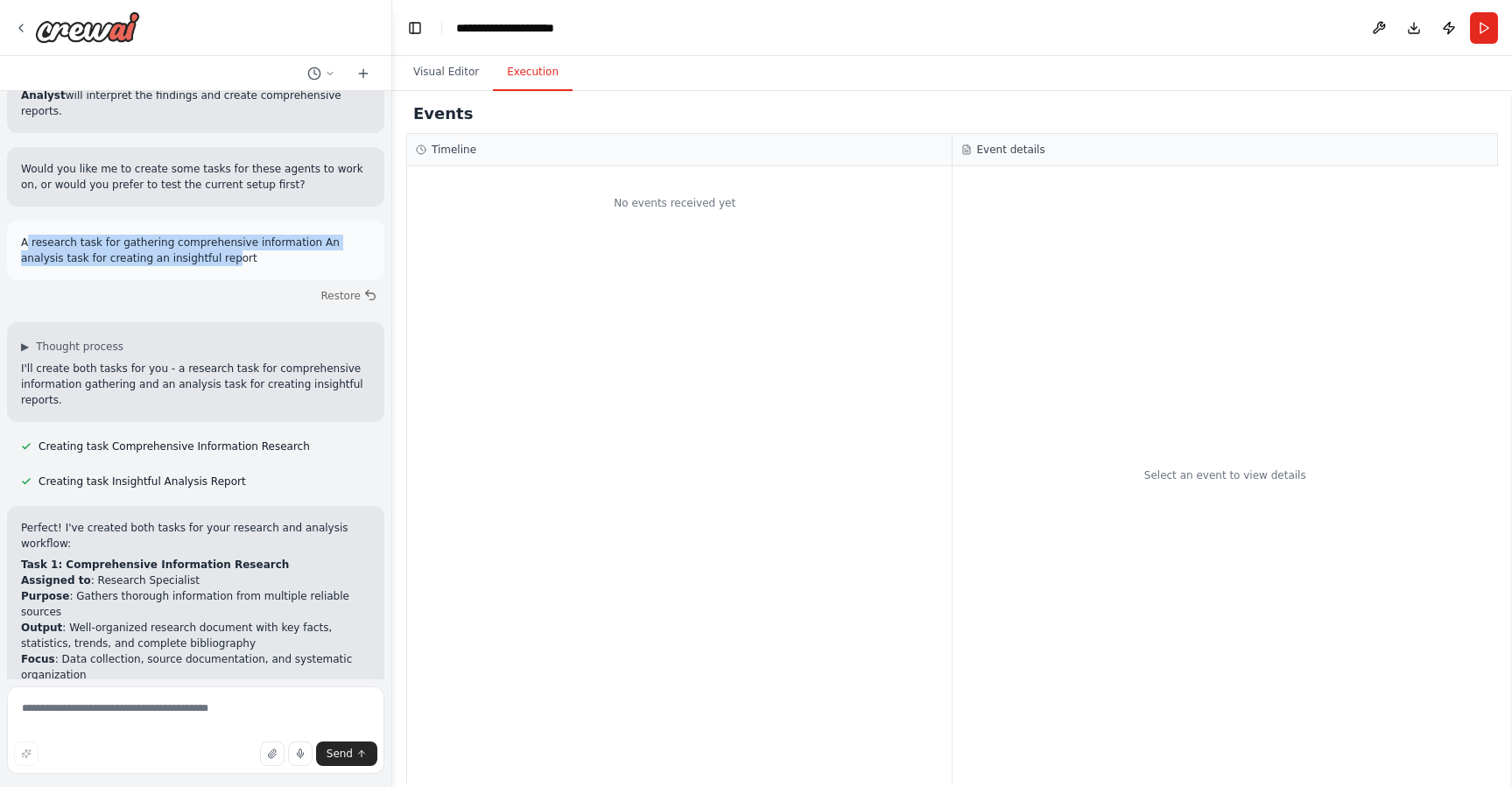
drag, startPoint x: 26, startPoint y: 228, endPoint x: 230, endPoint y: 245, distance: 204.7
click at [230, 245] on p "A research task for gathering comprehensive information An analysis task for cr…" at bounding box center [196, 250] width 350 height 32
click at [21, 32] on icon at bounding box center [21, 28] width 14 height 14
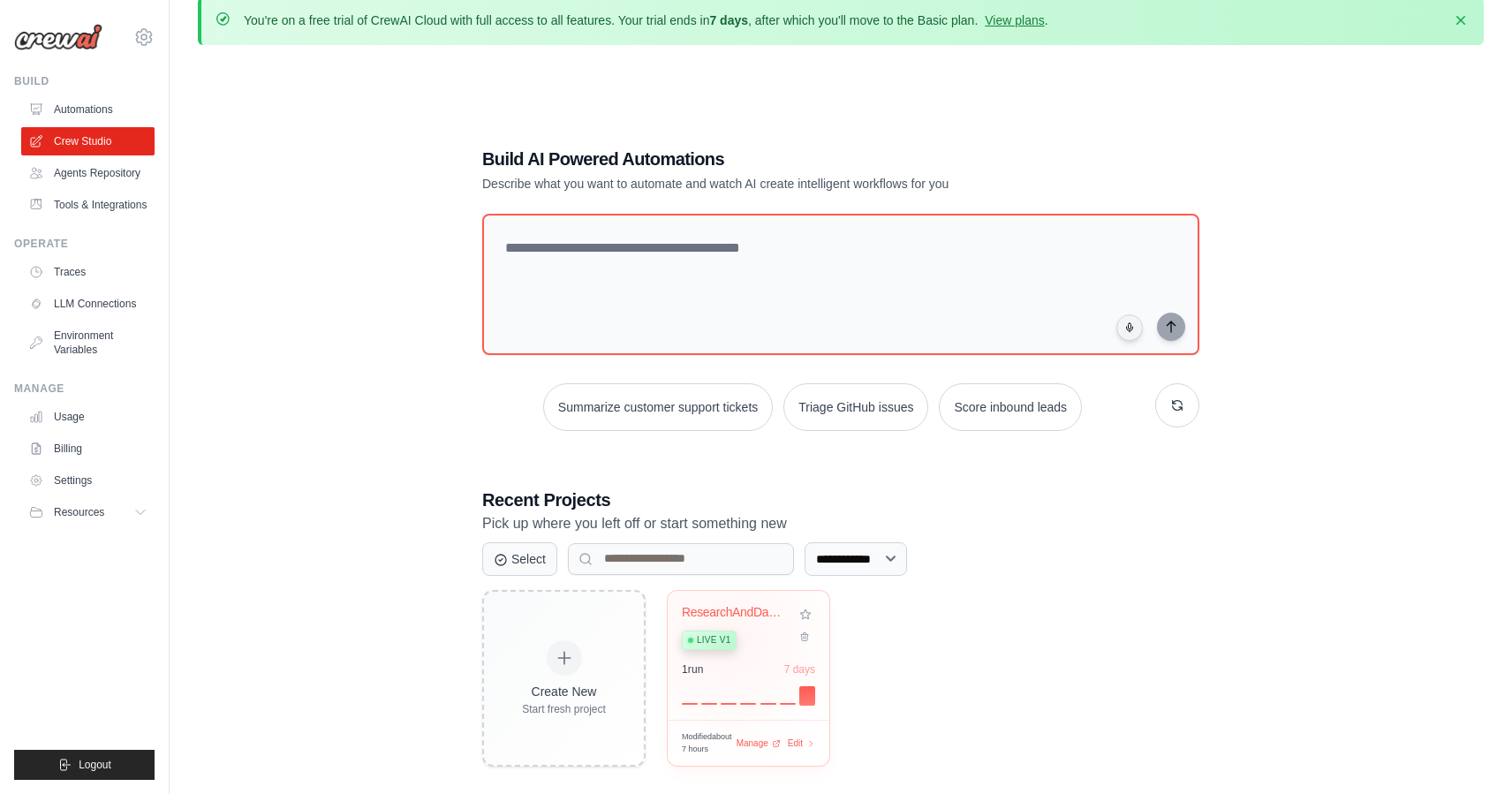
scroll to position [21, 0]
click at [81, 109] on link "Automations" at bounding box center [90, 109] width 133 height 28
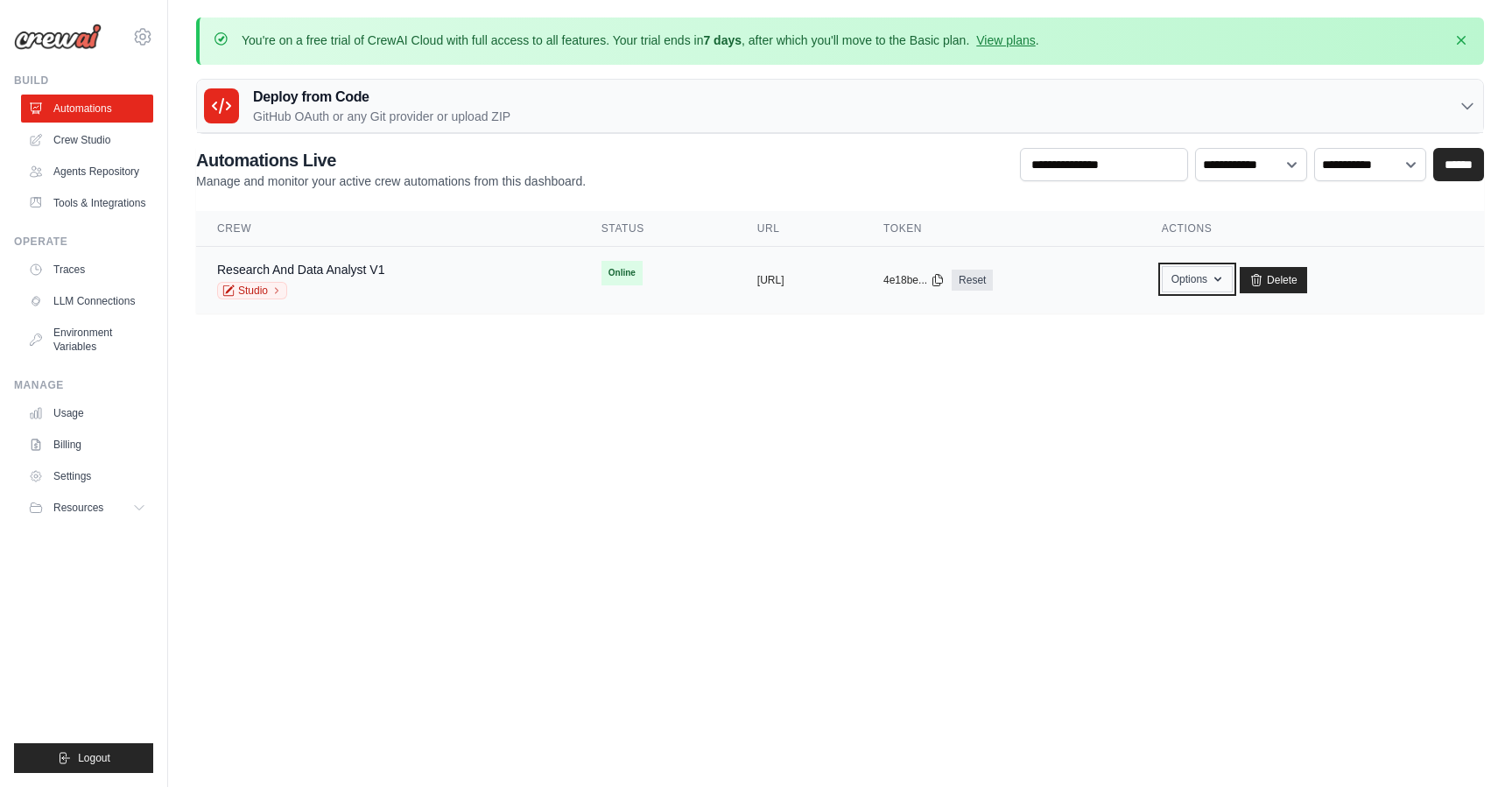
click at [1233, 282] on button "Options" at bounding box center [1197, 279] width 71 height 26
click at [801, 408] on body "himanshu.g@cloudseals.co.uk Settings Build Automations Resources Blog" at bounding box center [756, 393] width 1512 height 787
click at [1233, 277] on button "Options" at bounding box center [1197, 279] width 71 height 26
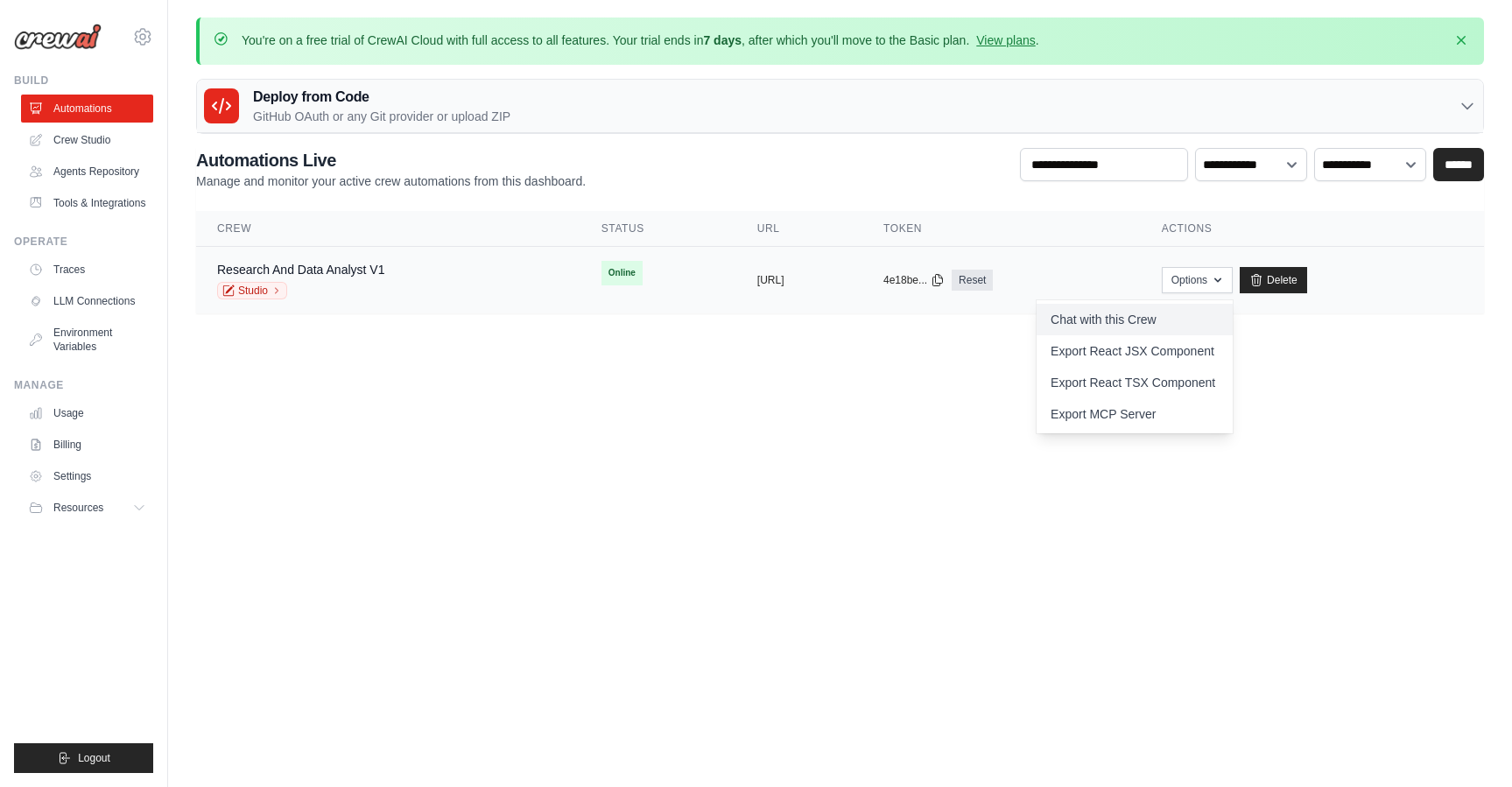
click at [1176, 326] on link "Chat with this Crew" at bounding box center [1134, 319] width 196 height 32
drag, startPoint x: 608, startPoint y: 36, endPoint x: 807, endPoint y: 38, distance: 199.0
click at [807, 38] on p "You're on a free trial of CrewAI Cloud with full access to all features. Your t…" at bounding box center [641, 41] width 798 height 17
click at [51, 447] on link "Billing" at bounding box center [89, 444] width 132 height 28
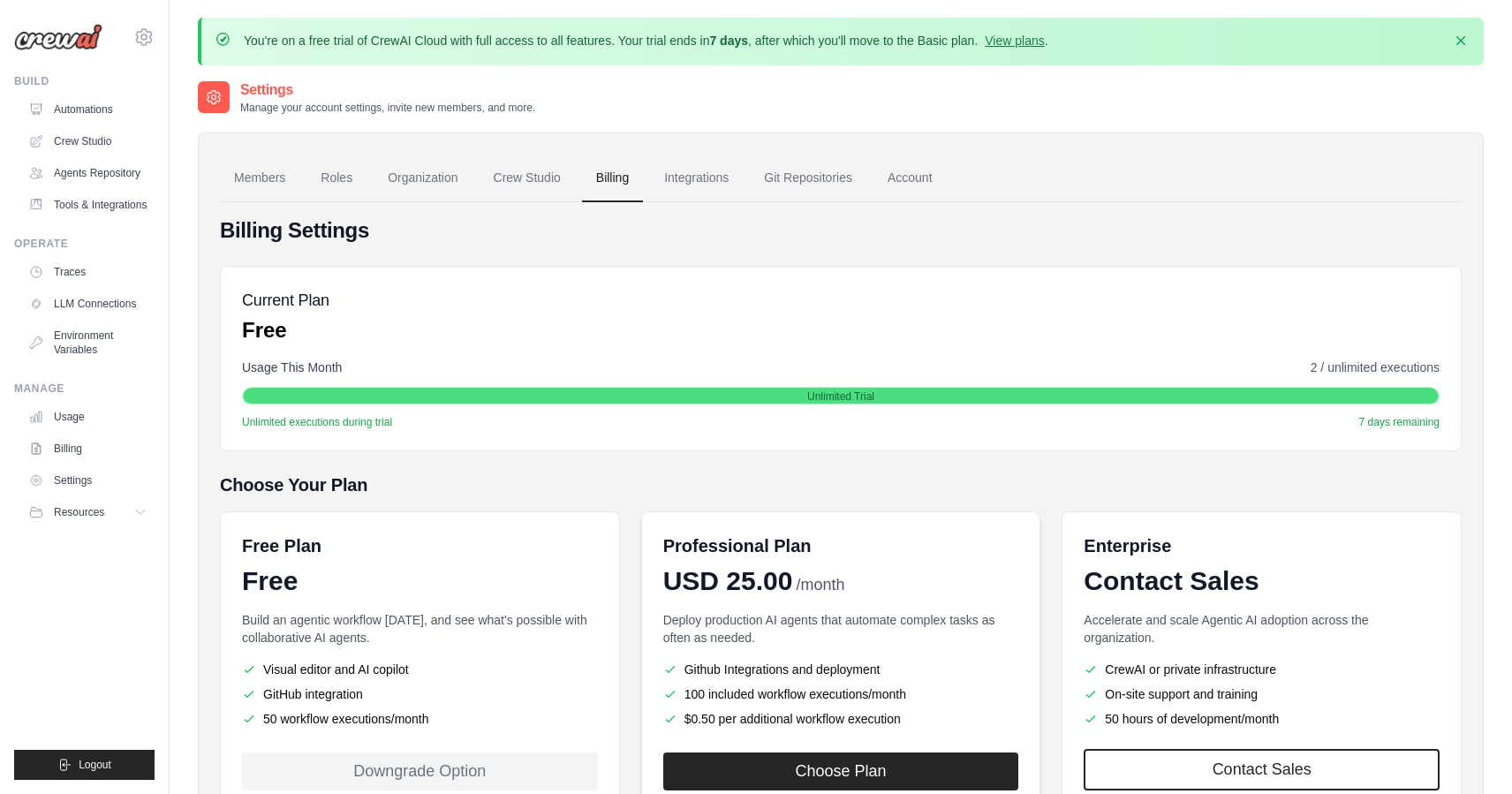
drag, startPoint x: 886, startPoint y: 587, endPoint x: 677, endPoint y: 580, distance: 209.1
click at [677, 580] on div "USD 25.00 /month" at bounding box center [841, 581] width 356 height 32
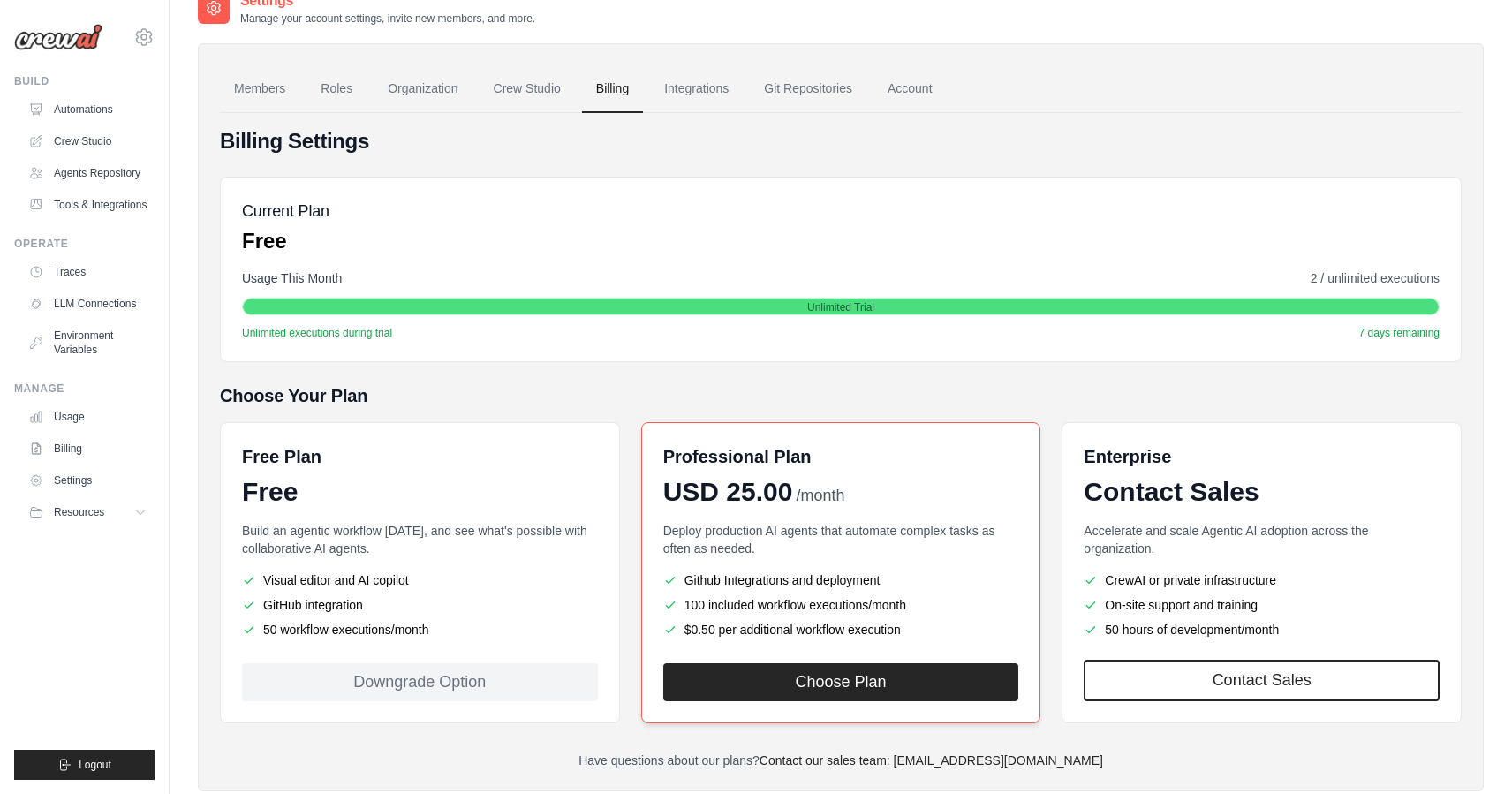
scroll to position [111, 0]
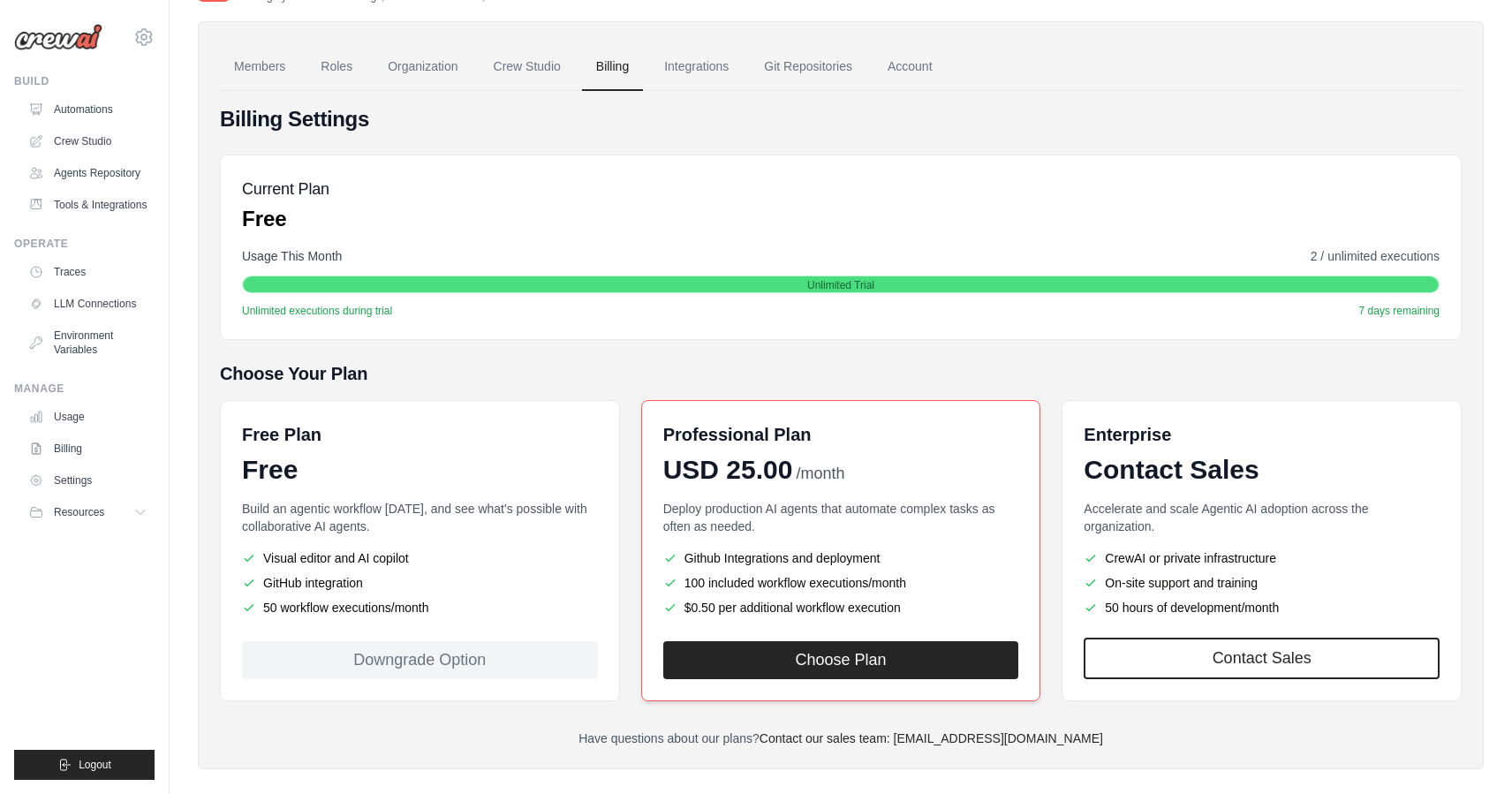
drag, startPoint x: 979, startPoint y: 615, endPoint x: 767, endPoint y: 468, distance: 258.0
click at [767, 468] on div "Professional Plan USD 25.00 /month Deploy production AI agents that automate co…" at bounding box center [841, 550] width 400 height 301
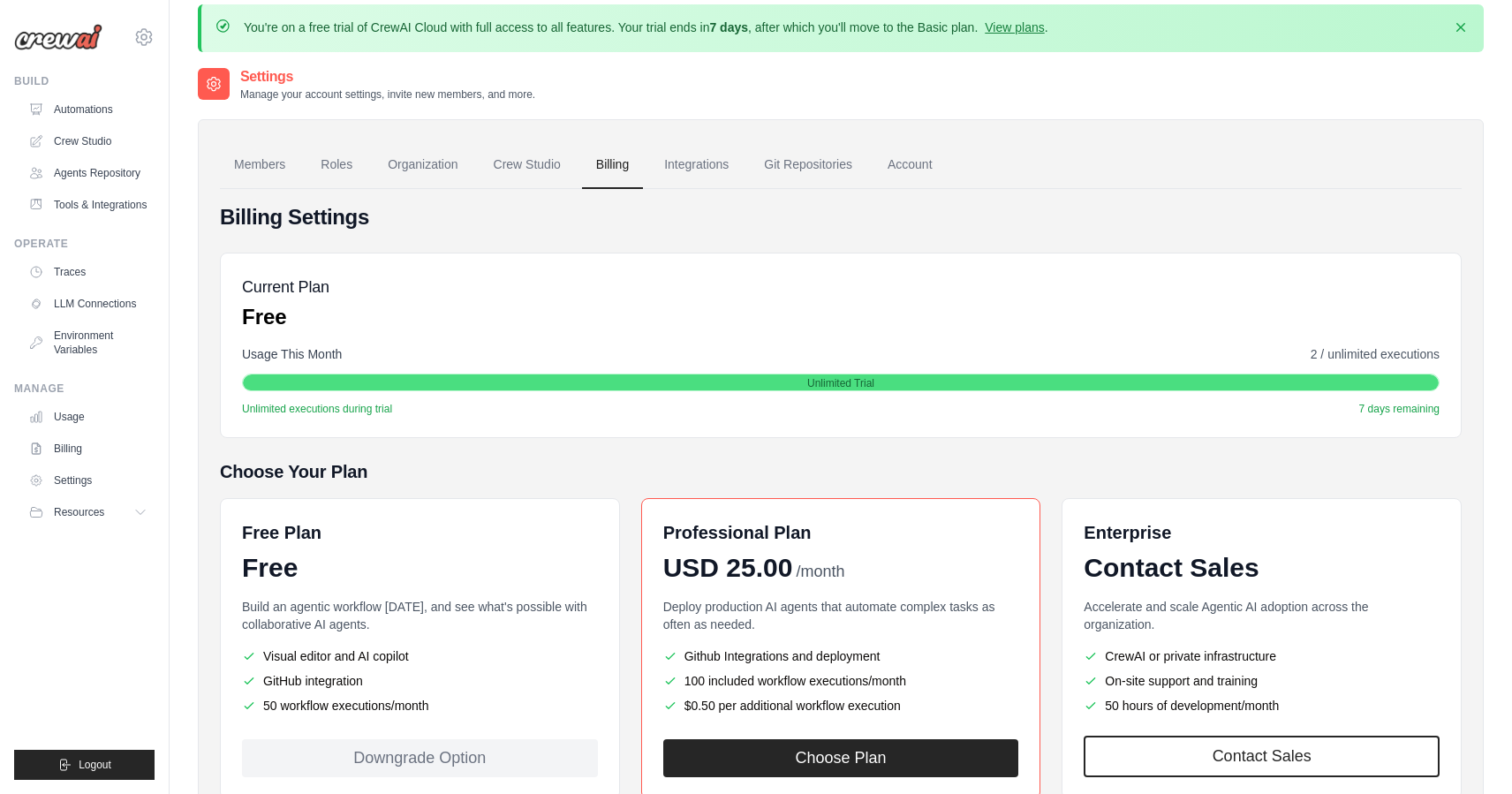
scroll to position [0, 0]
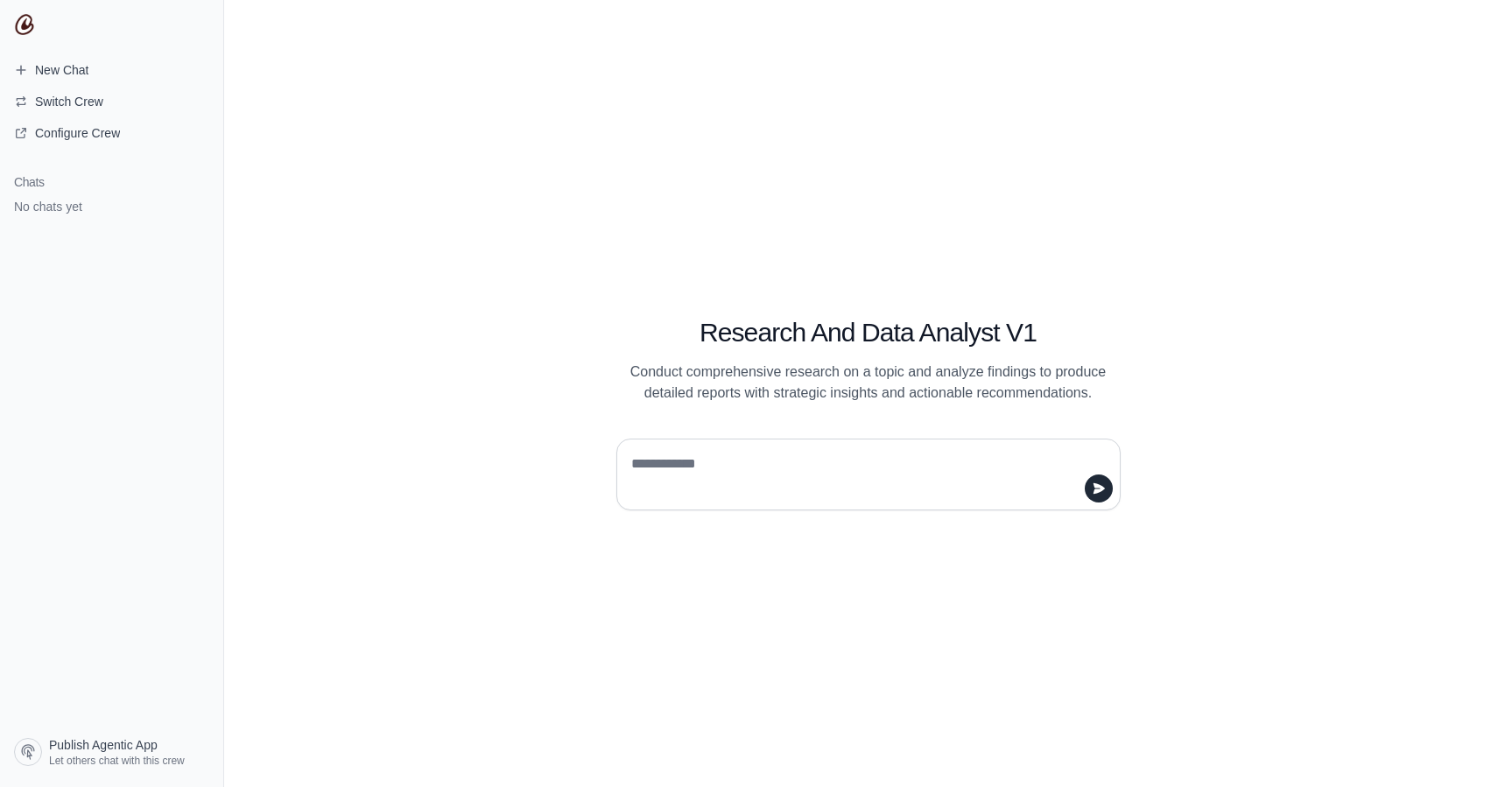
click at [731, 455] on textarea at bounding box center [864, 474] width 471 height 49
type textarea "**********"
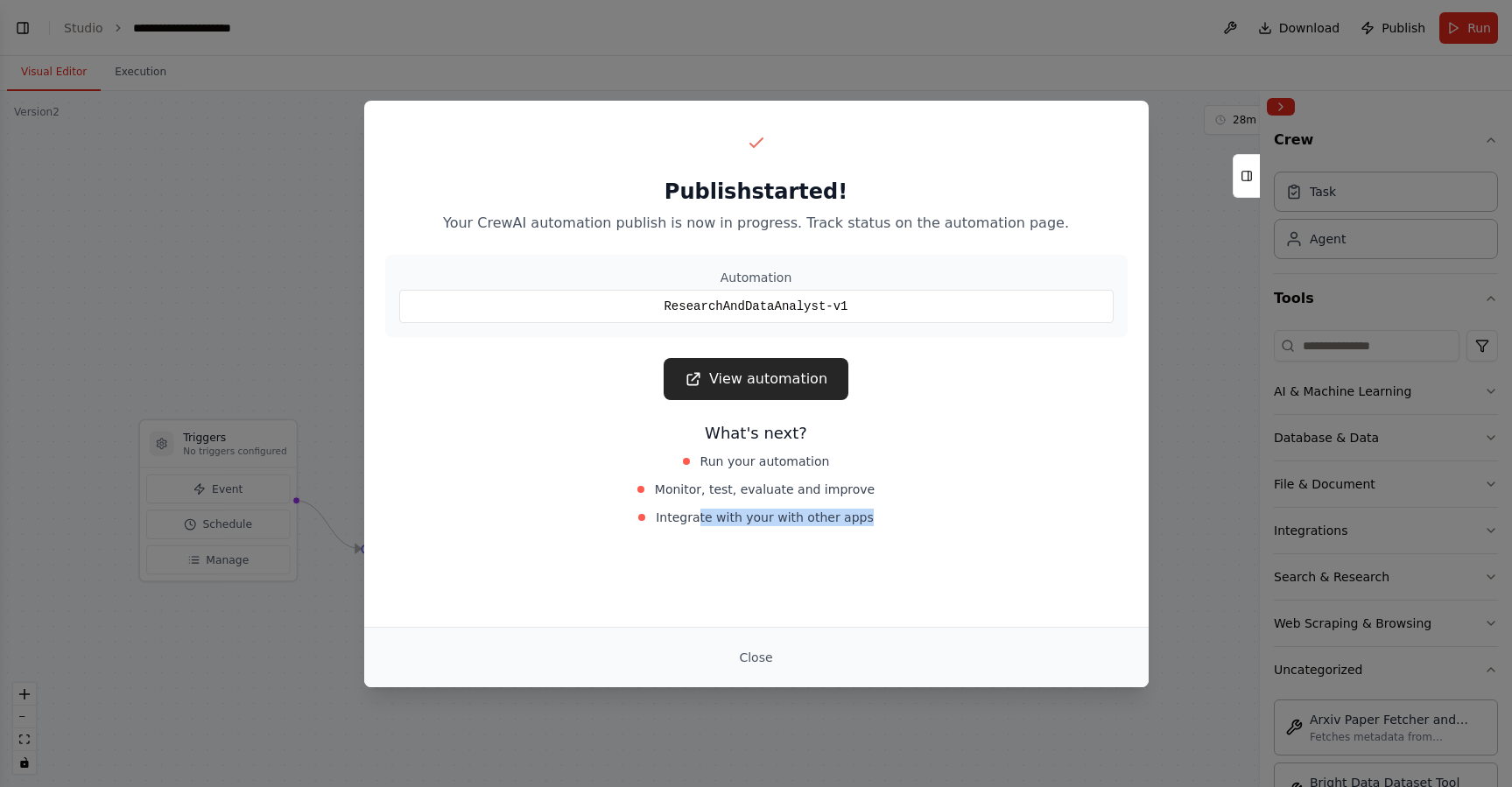
scroll to position [893, 0]
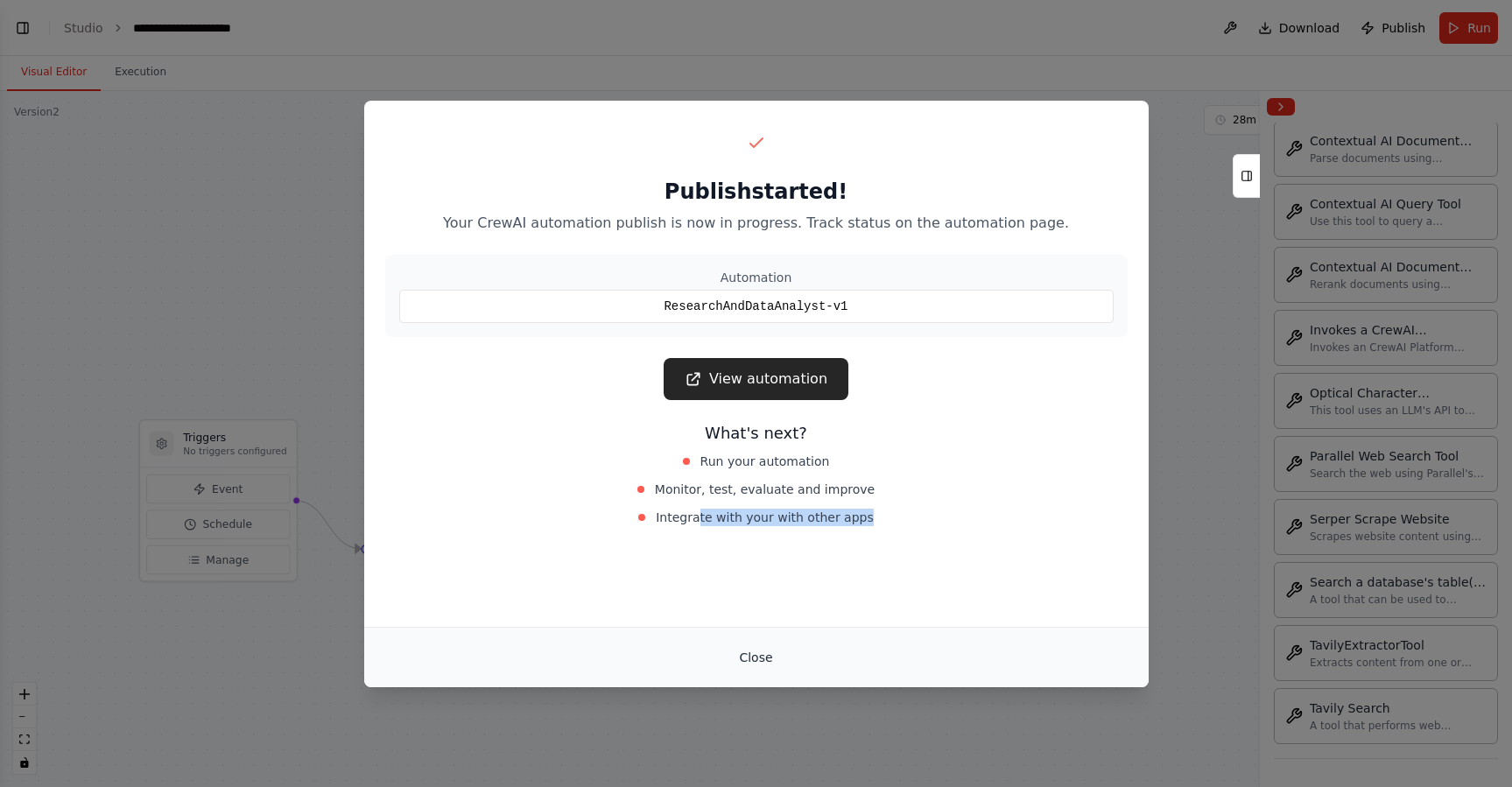
click at [757, 657] on button "Close" at bounding box center [755, 657] width 61 height 32
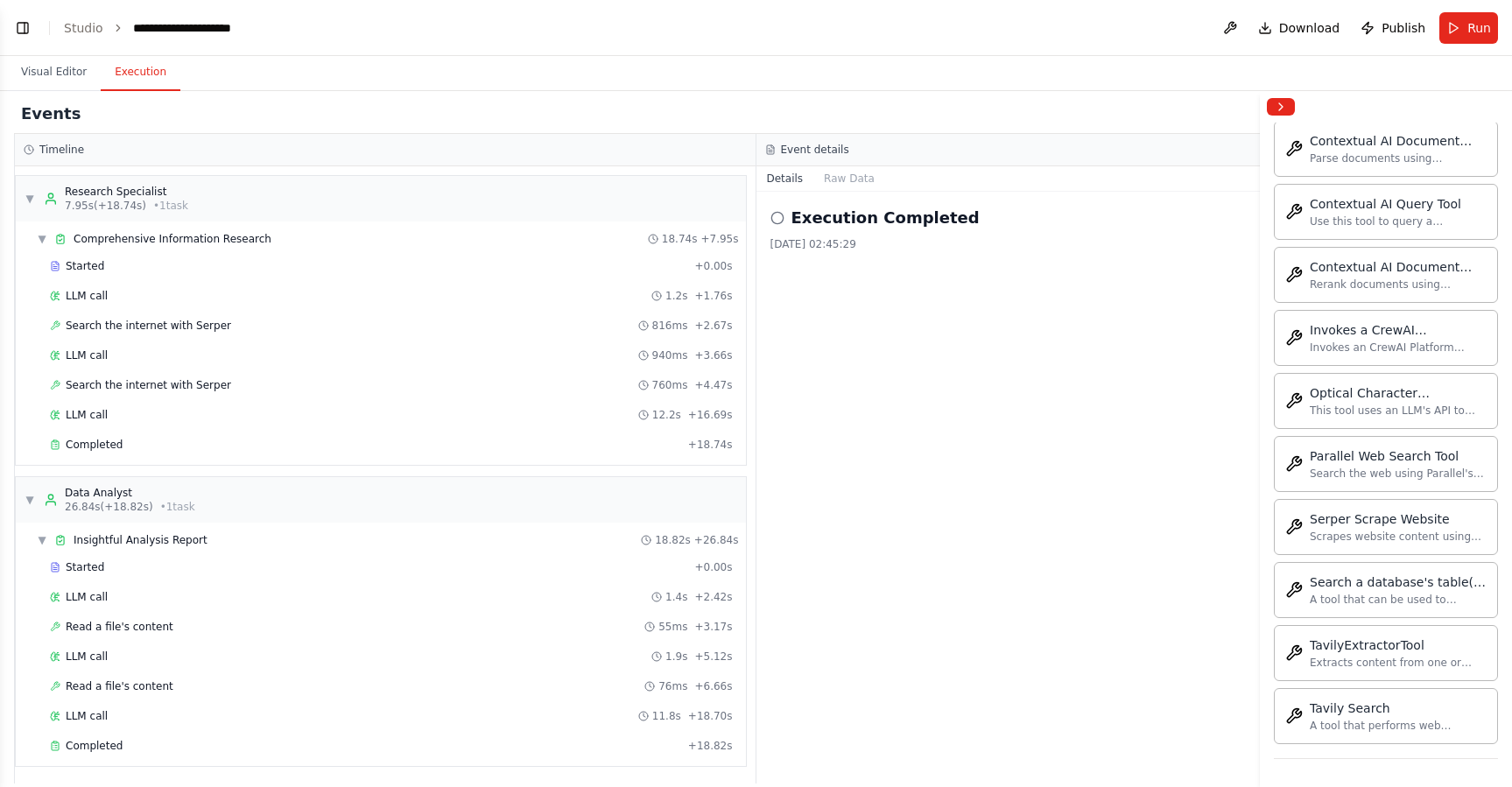
click at [148, 77] on button "Execution" at bounding box center [140, 72] width 79 height 37
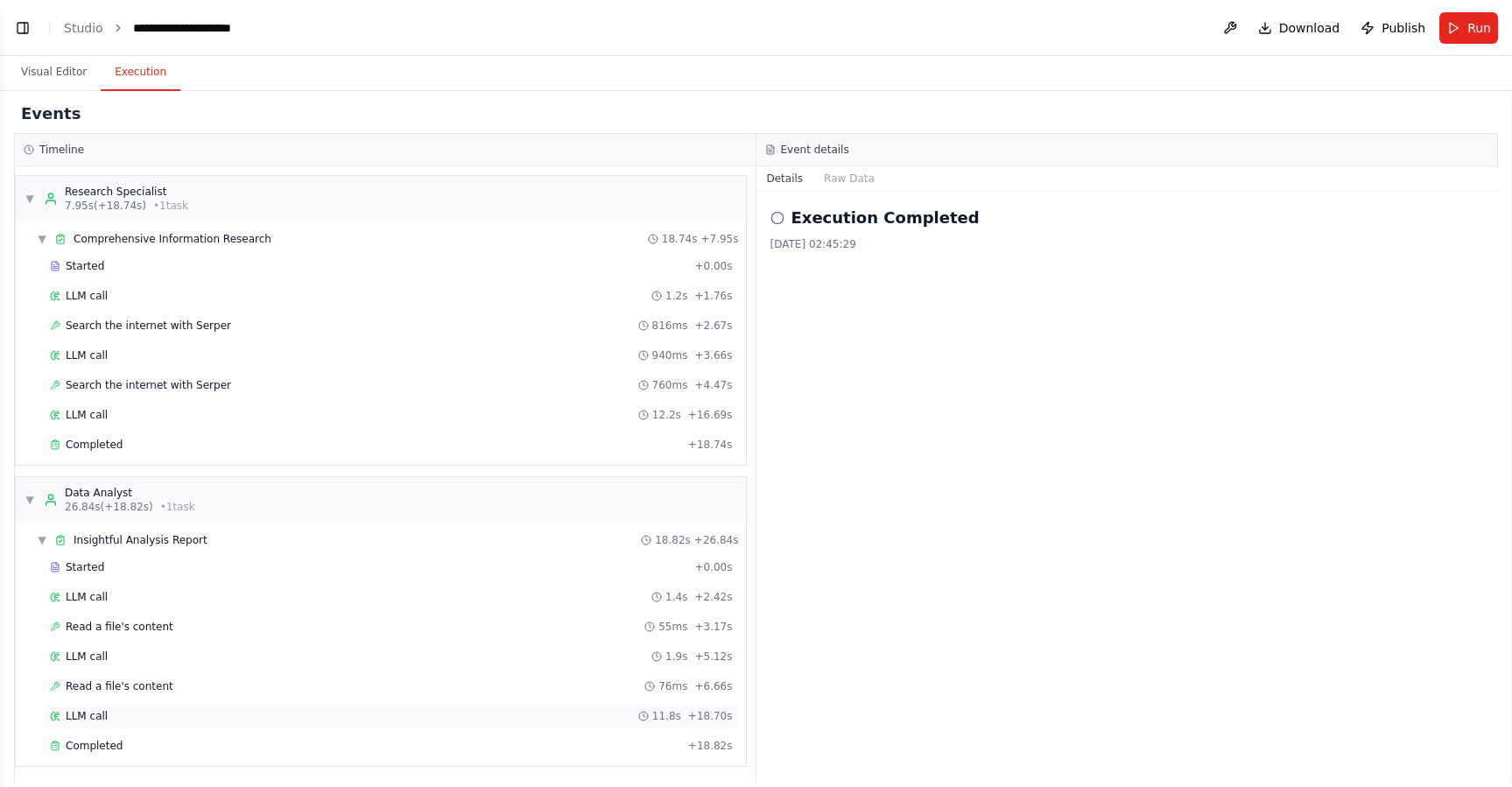
scroll to position [3, 0]
click at [98, 742] on span "Completed" at bounding box center [94, 743] width 57 height 14
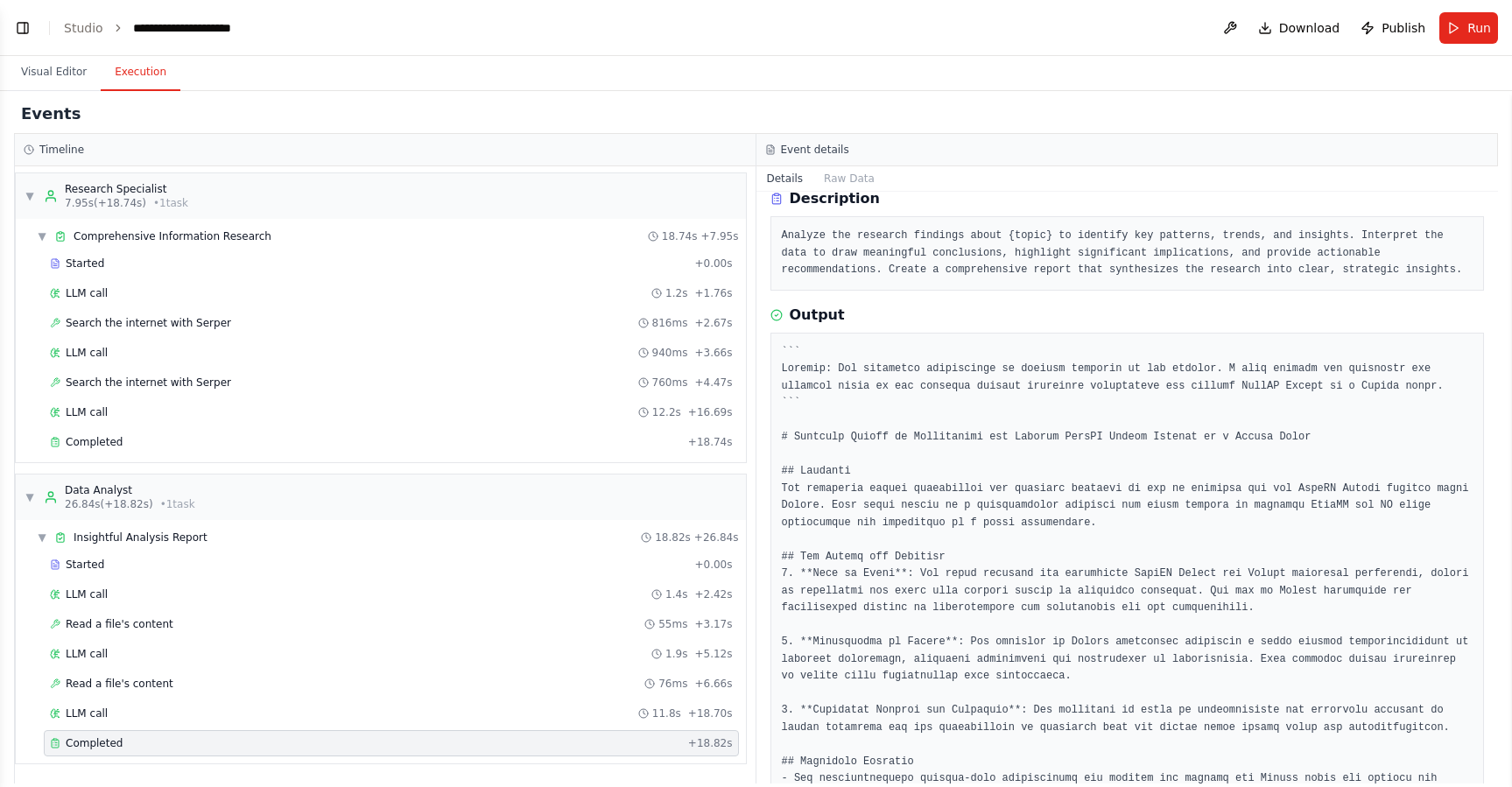
scroll to position [0, 0]
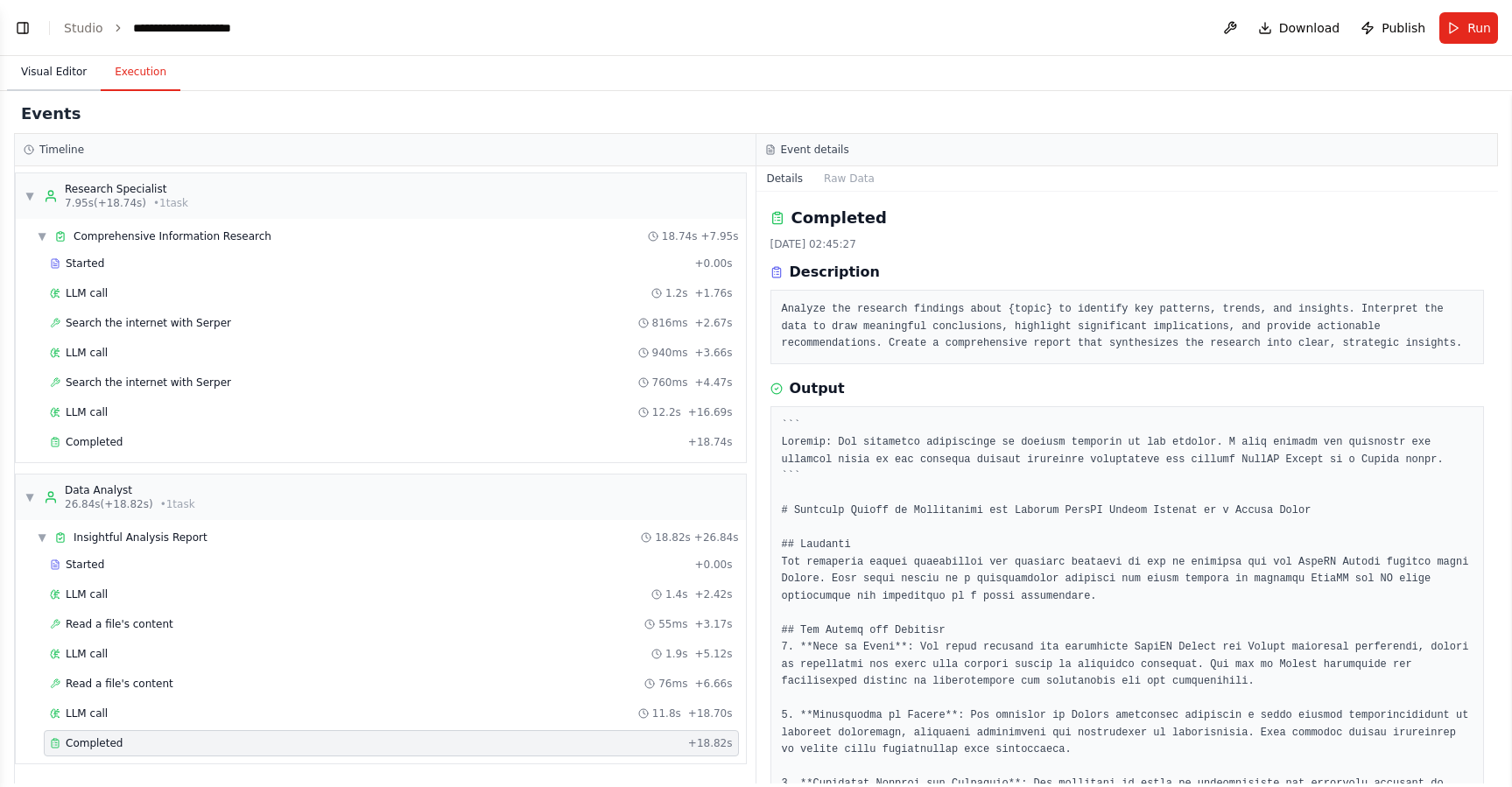
click at [50, 66] on button "Visual Editor" at bounding box center [53, 72] width 94 height 37
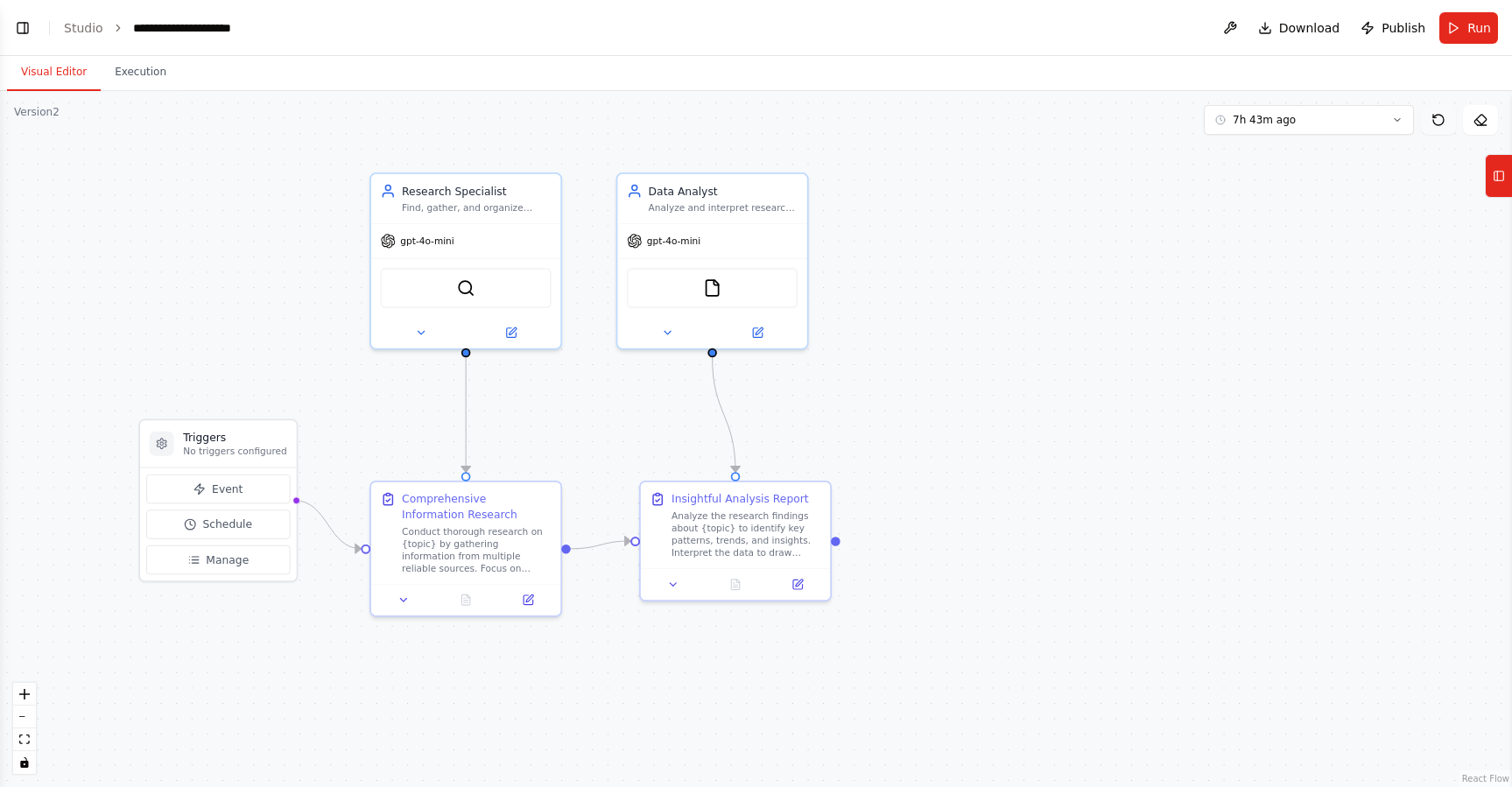
click at [1436, 119] on icon at bounding box center [1439, 120] width 14 height 14
click at [1404, 120] on button "7h 43m ago" at bounding box center [1309, 120] width 211 height 30
click at [1287, 182] on div "7h 43m ago" at bounding box center [1319, 181] width 175 height 14
click at [463, 603] on button at bounding box center [466, 596] width 65 height 18
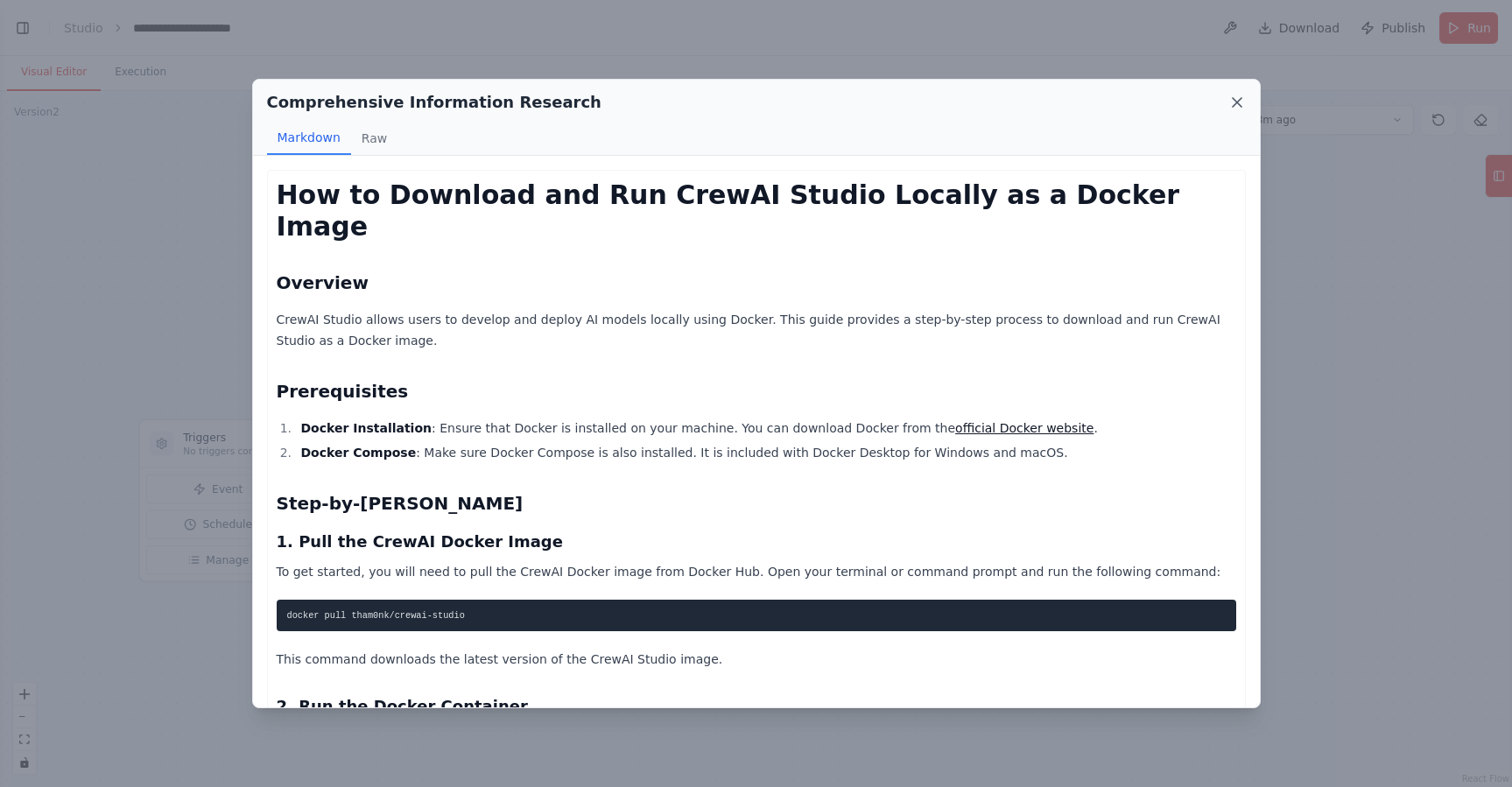
click at [1241, 107] on icon at bounding box center [1238, 102] width 17 height 17
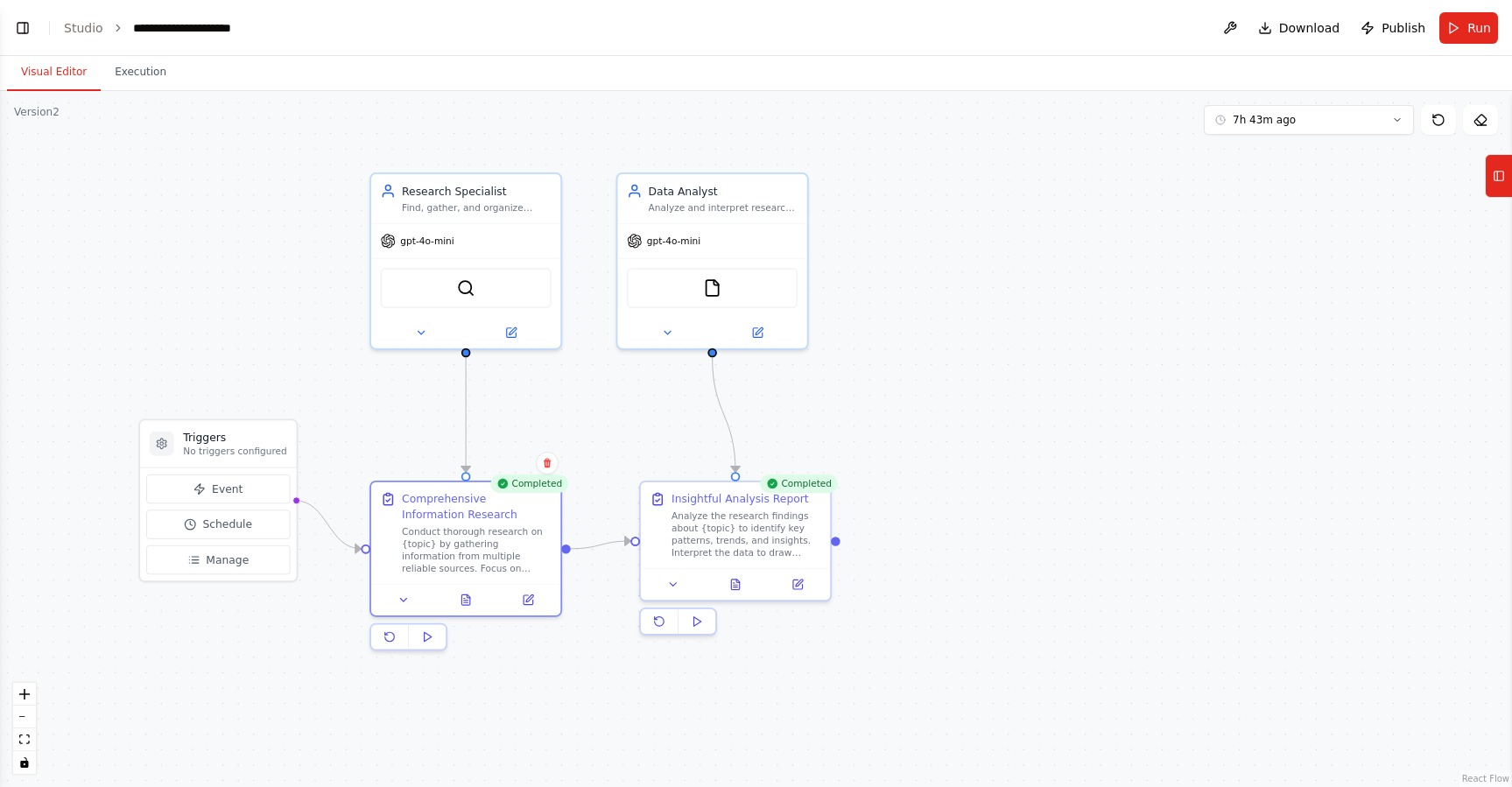
click at [333, 439] on div ".deletable-edge-delete-btn { width: 20px; height: 20px; border: 0px solid #ffff…" at bounding box center [756, 438] width 1512 height 695
click at [460, 601] on icon at bounding box center [466, 597] width 13 height 13
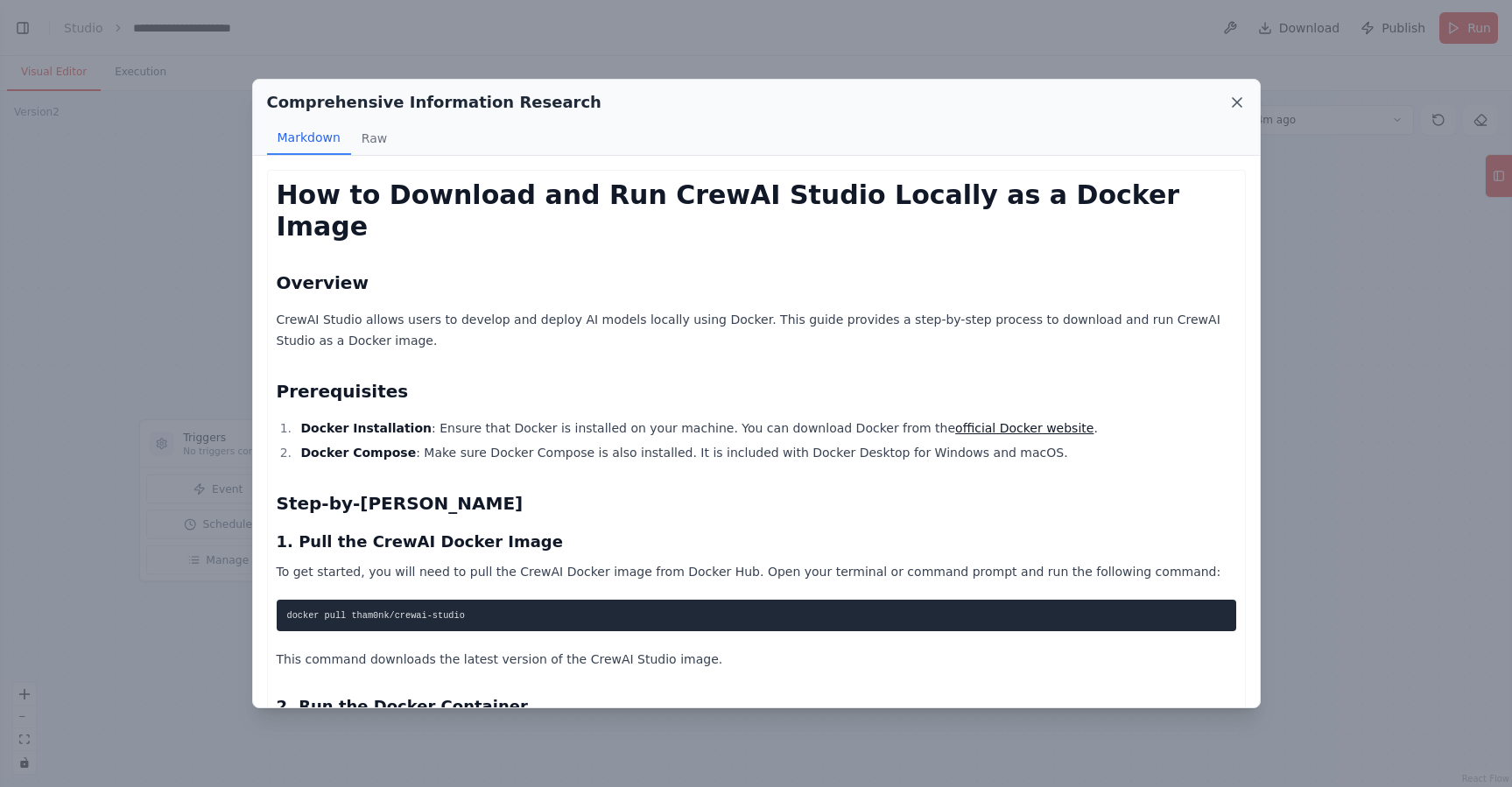
click at [1234, 104] on icon at bounding box center [1237, 102] width 9 height 9
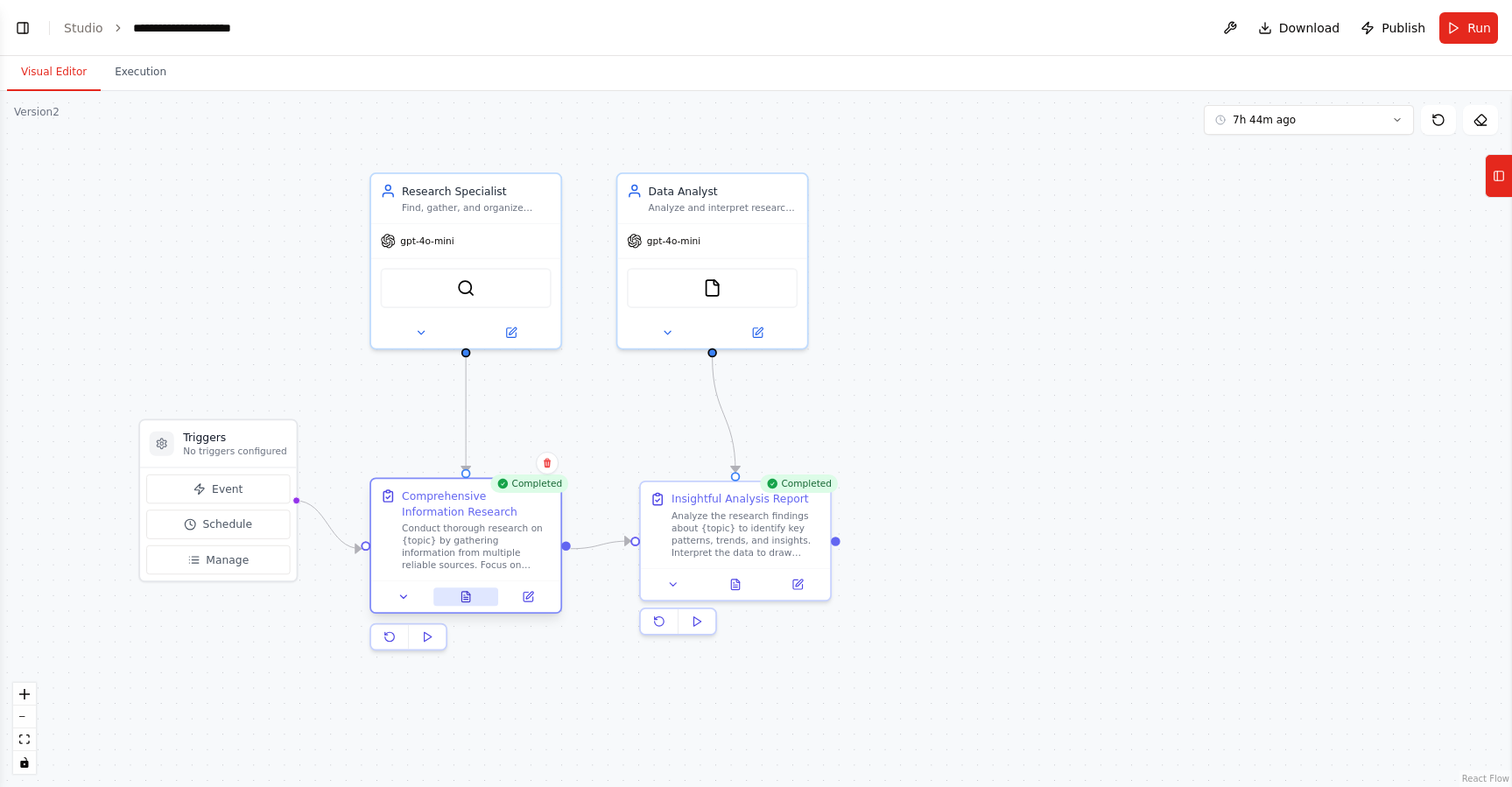
click at [468, 594] on icon at bounding box center [469, 594] width 4 height 4
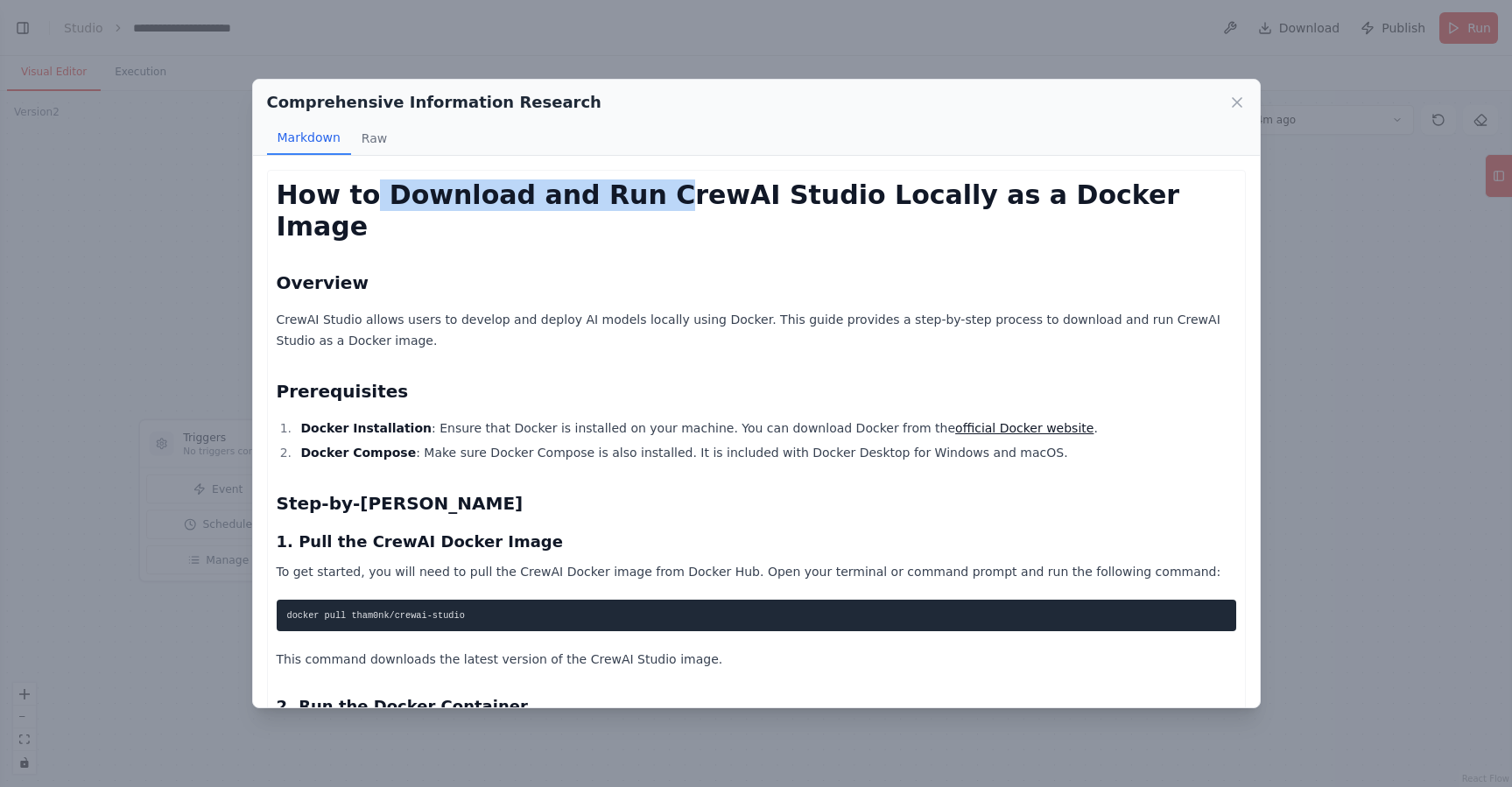
drag, startPoint x: 359, startPoint y: 183, endPoint x: 628, endPoint y: 201, distance: 269.6
click at [628, 201] on h1 "How to Download and Run CrewAI Studio Locally as a Docker Image" at bounding box center [756, 211] width 959 height 63
click at [771, 209] on h1 "How to Download and Run CrewAI Studio Locally as a Docker Image" at bounding box center [756, 211] width 959 height 63
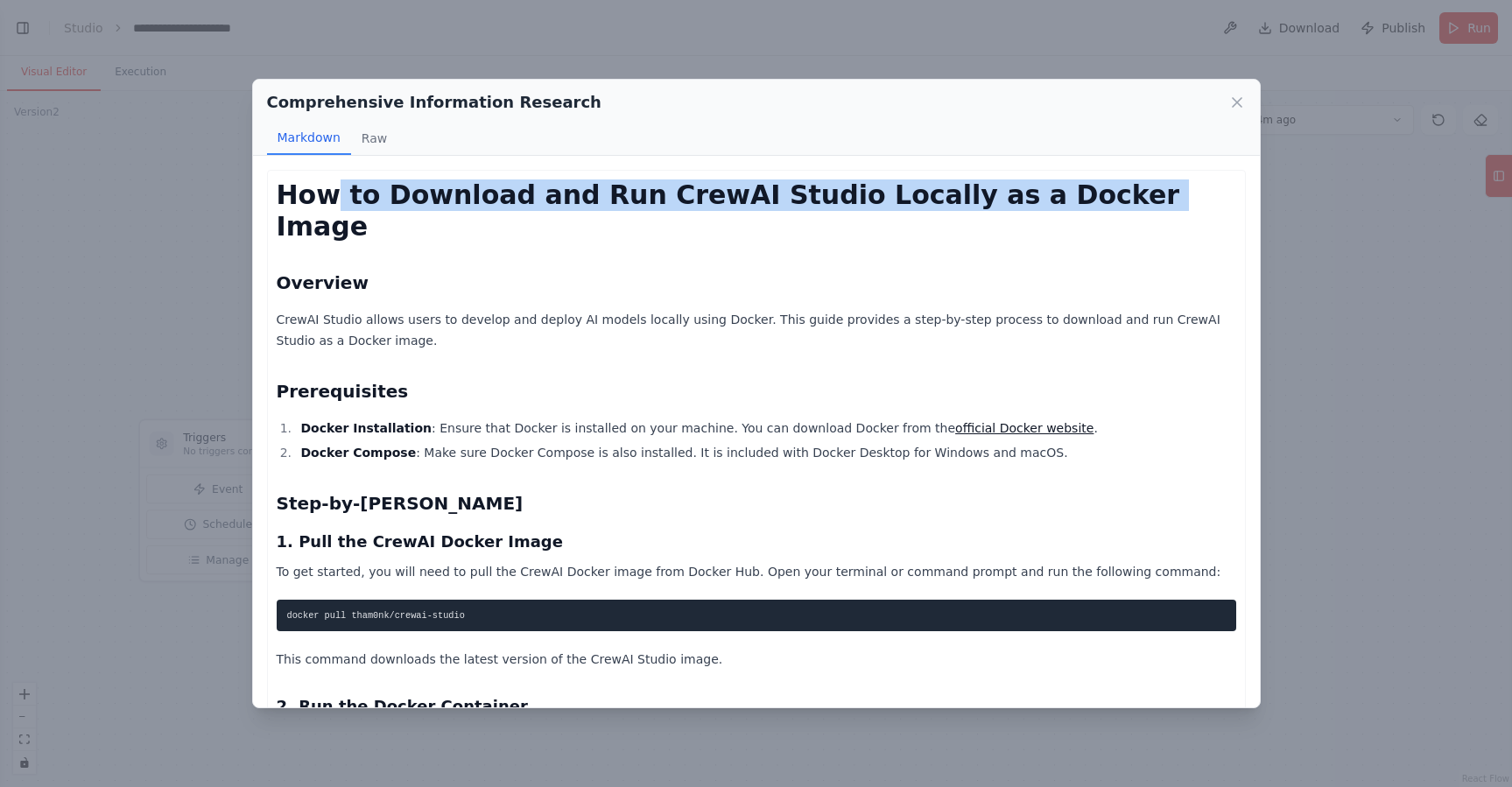
drag, startPoint x: 323, startPoint y: 199, endPoint x: 1043, endPoint y: 199, distance: 720.0
click at [1043, 199] on h1 "How to Download and Run CrewAI Studio Locally as a Docker Image" at bounding box center [756, 211] width 959 height 63
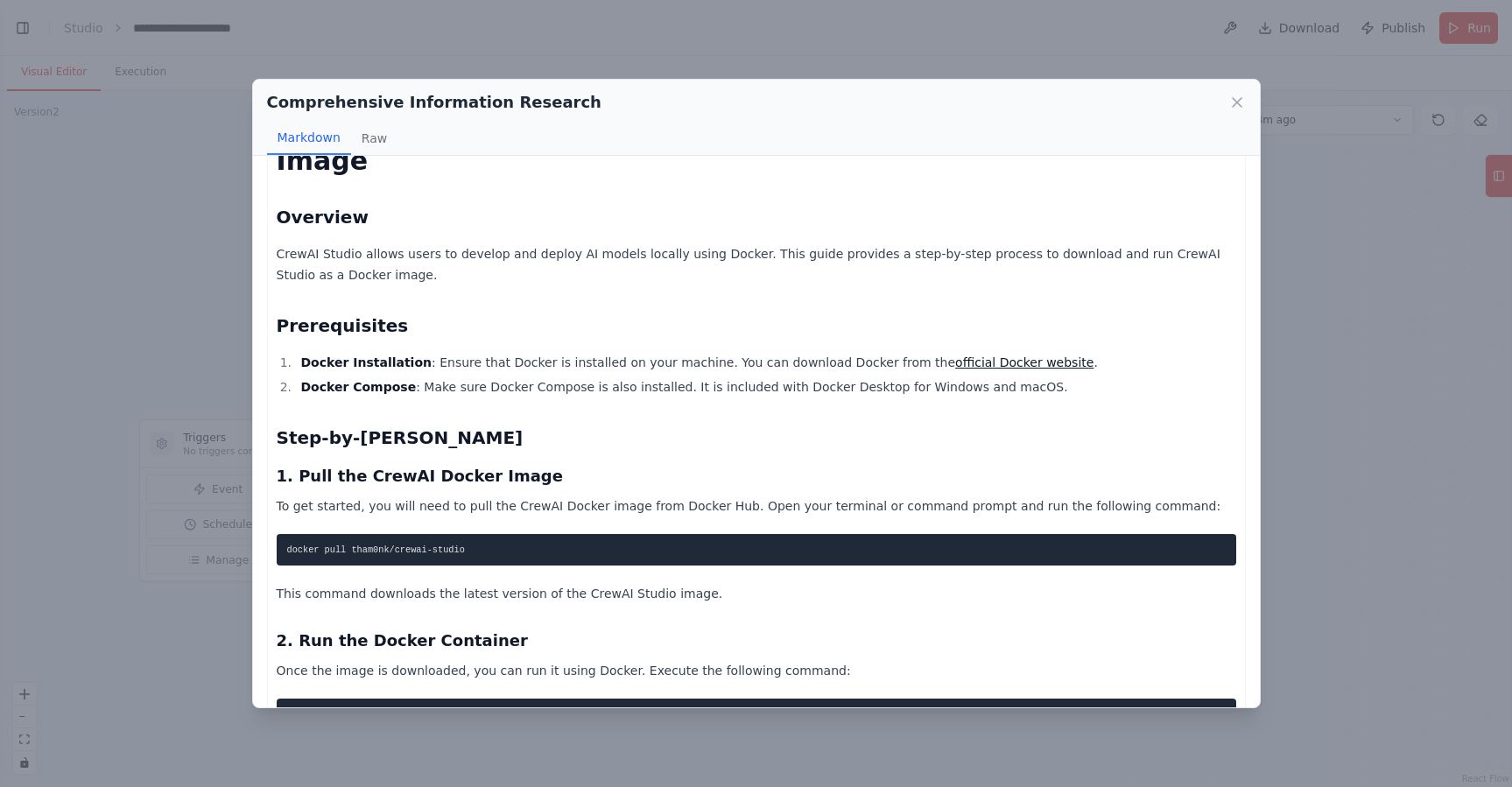
scroll to position [118, 0]
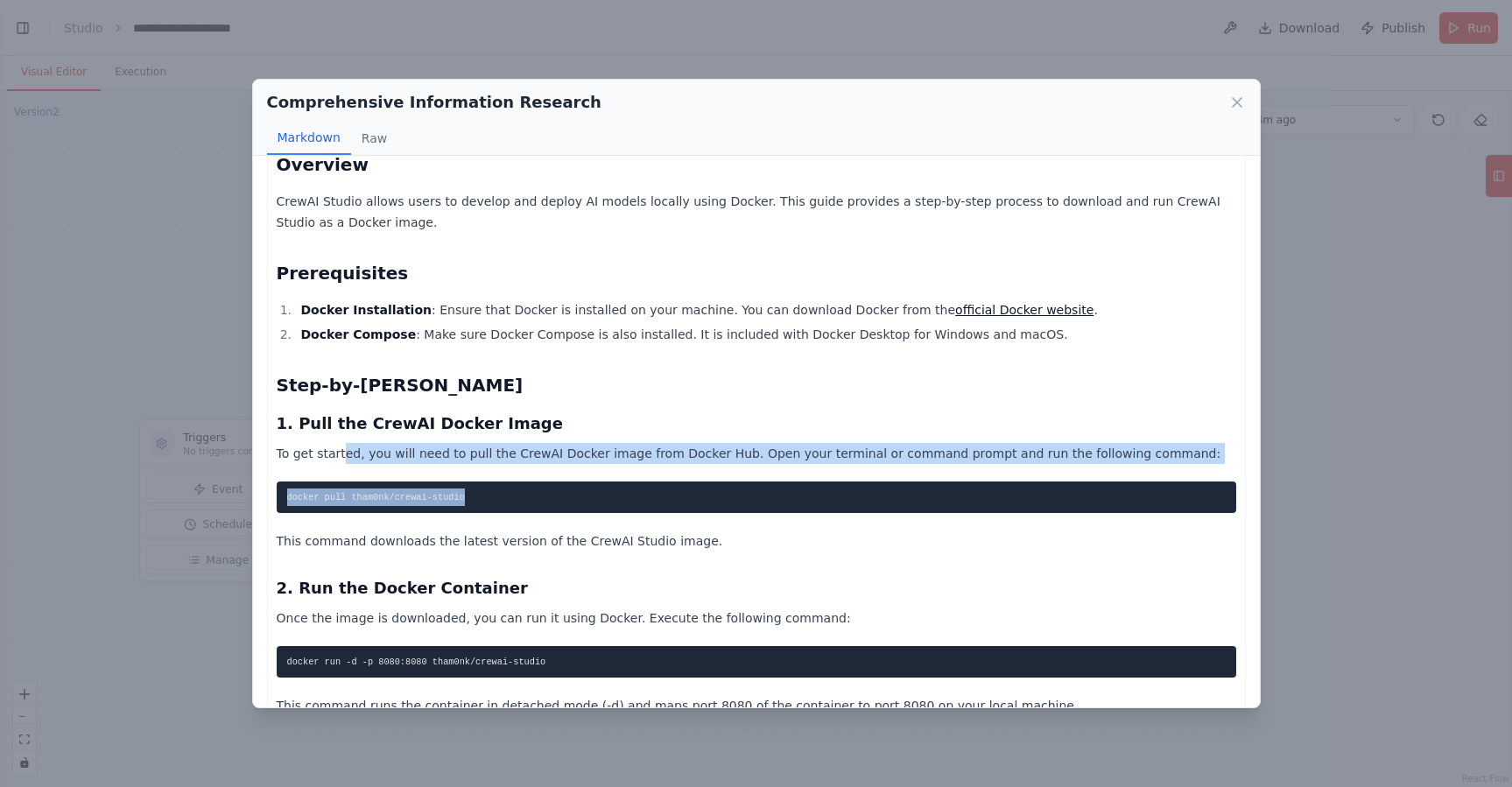
drag, startPoint x: 341, startPoint y: 419, endPoint x: 577, endPoint y: 518, distance: 255.9
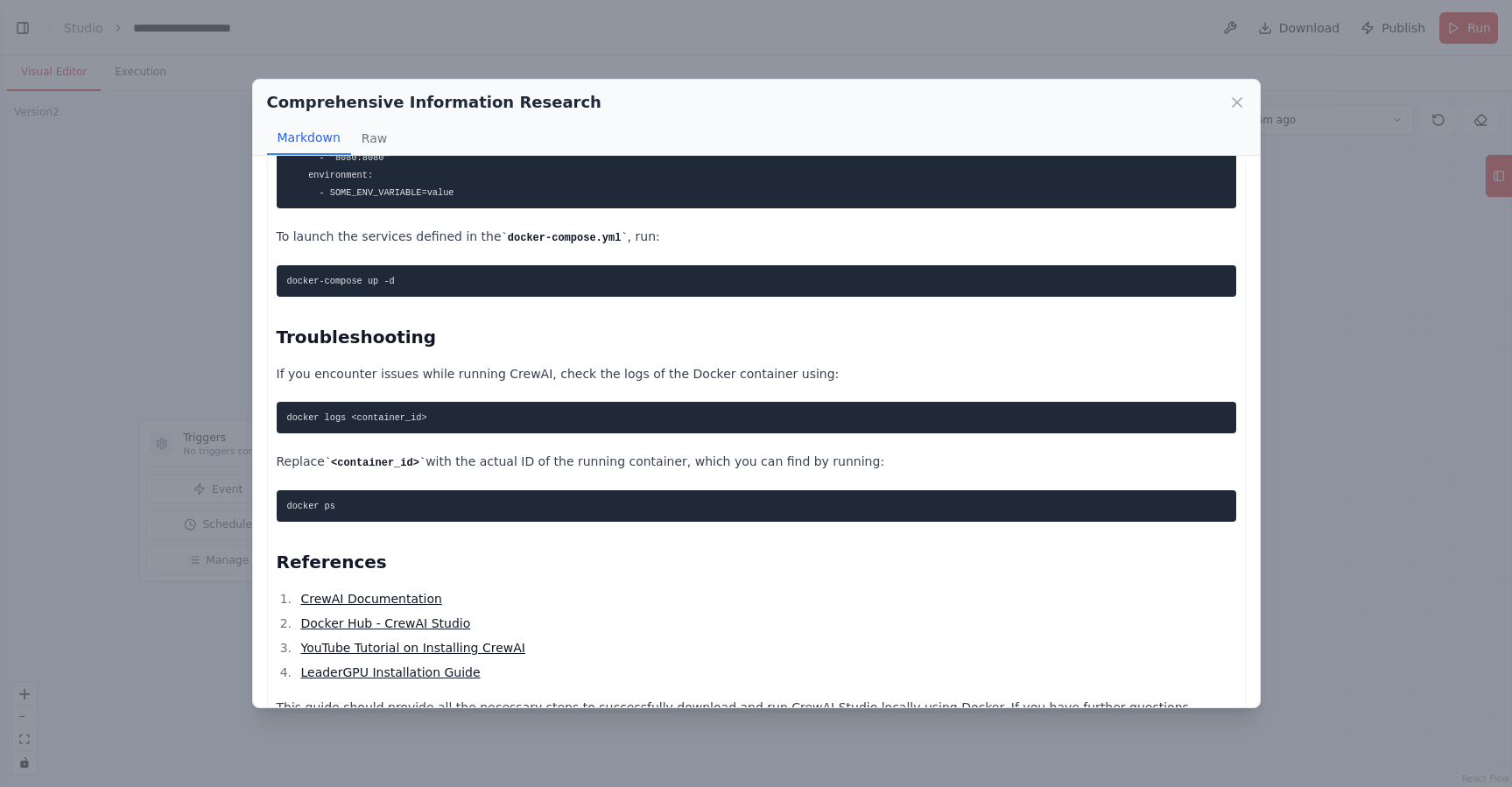
scroll to position [1071, 0]
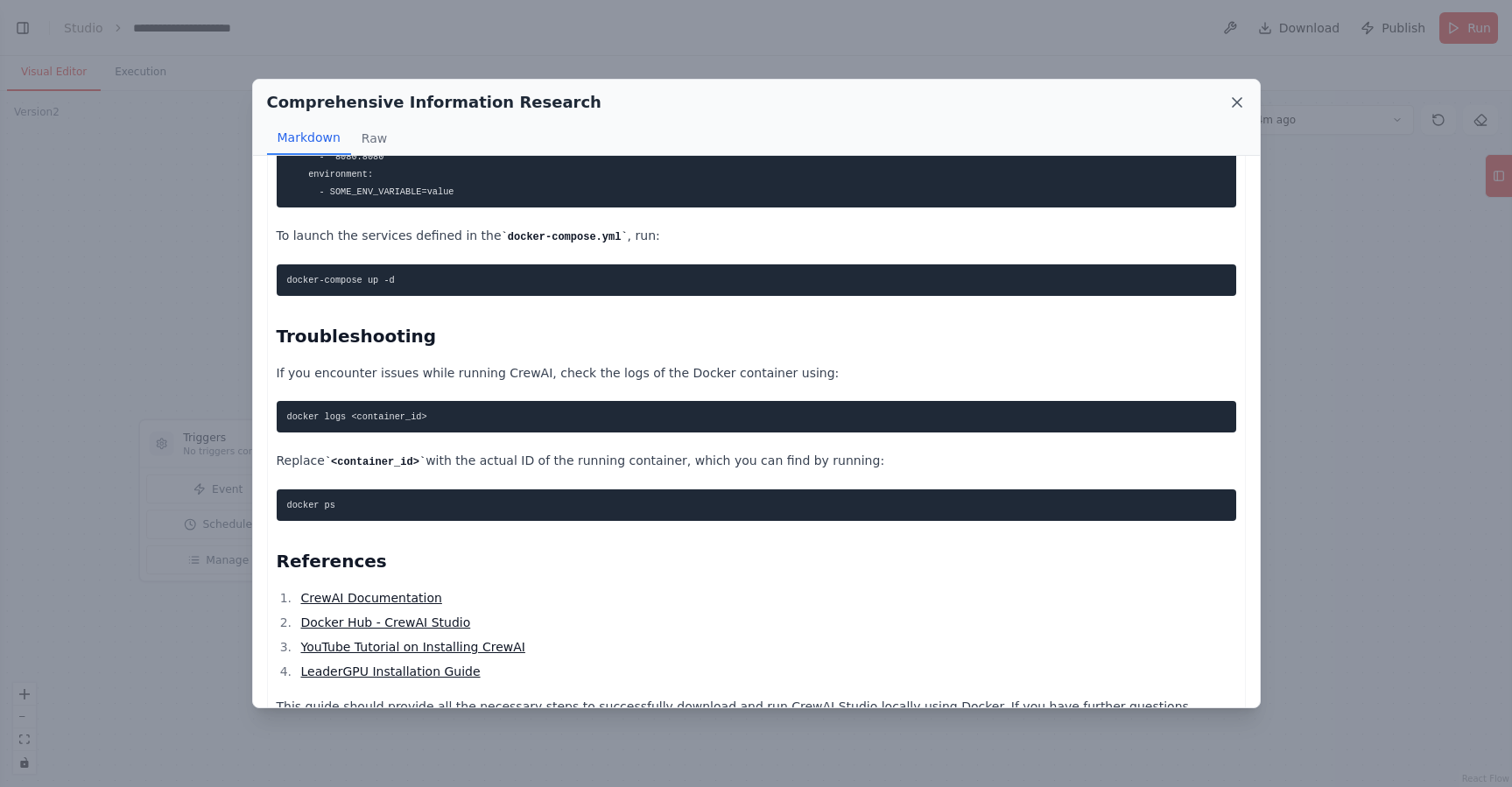
click at [1242, 96] on icon at bounding box center [1238, 102] width 17 height 17
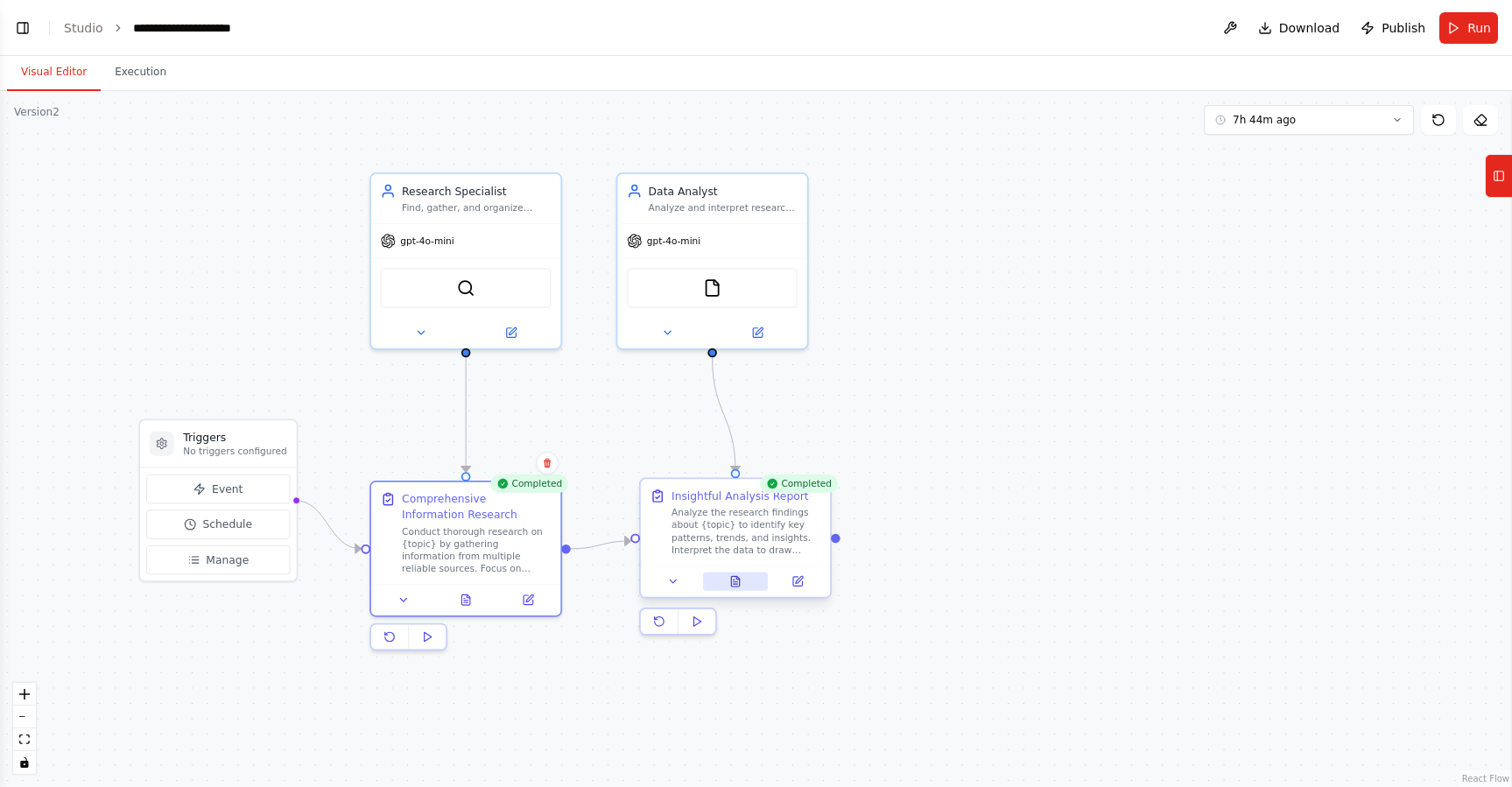
click at [733, 588] on button at bounding box center [735, 581] width 65 height 18
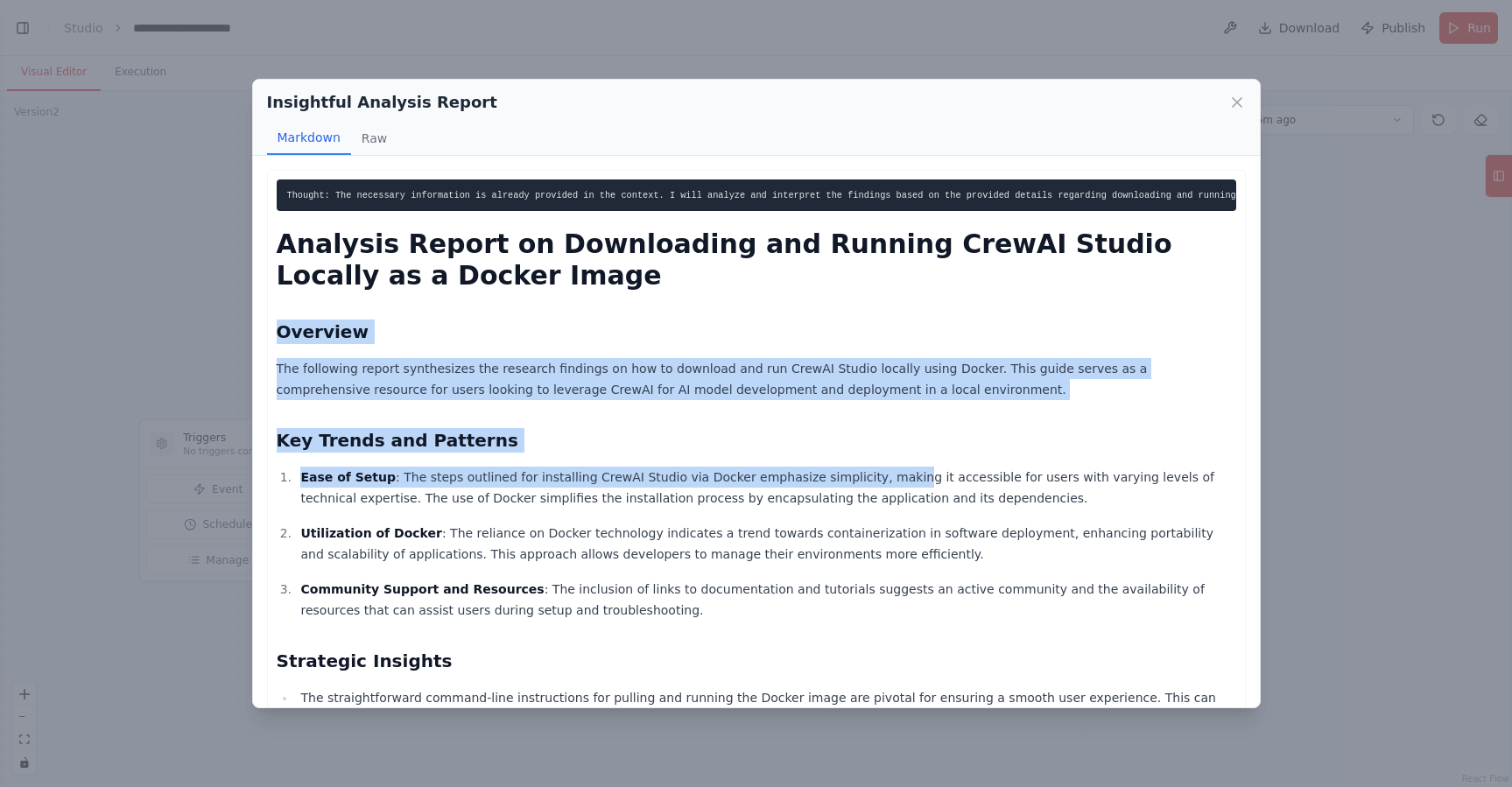
drag, startPoint x: 430, startPoint y: 330, endPoint x: 874, endPoint y: 481, distance: 469.0
click at [874, 481] on div "Thought: The necessary information is already provided in the context. I will a…" at bounding box center [756, 714] width 959 height 1069
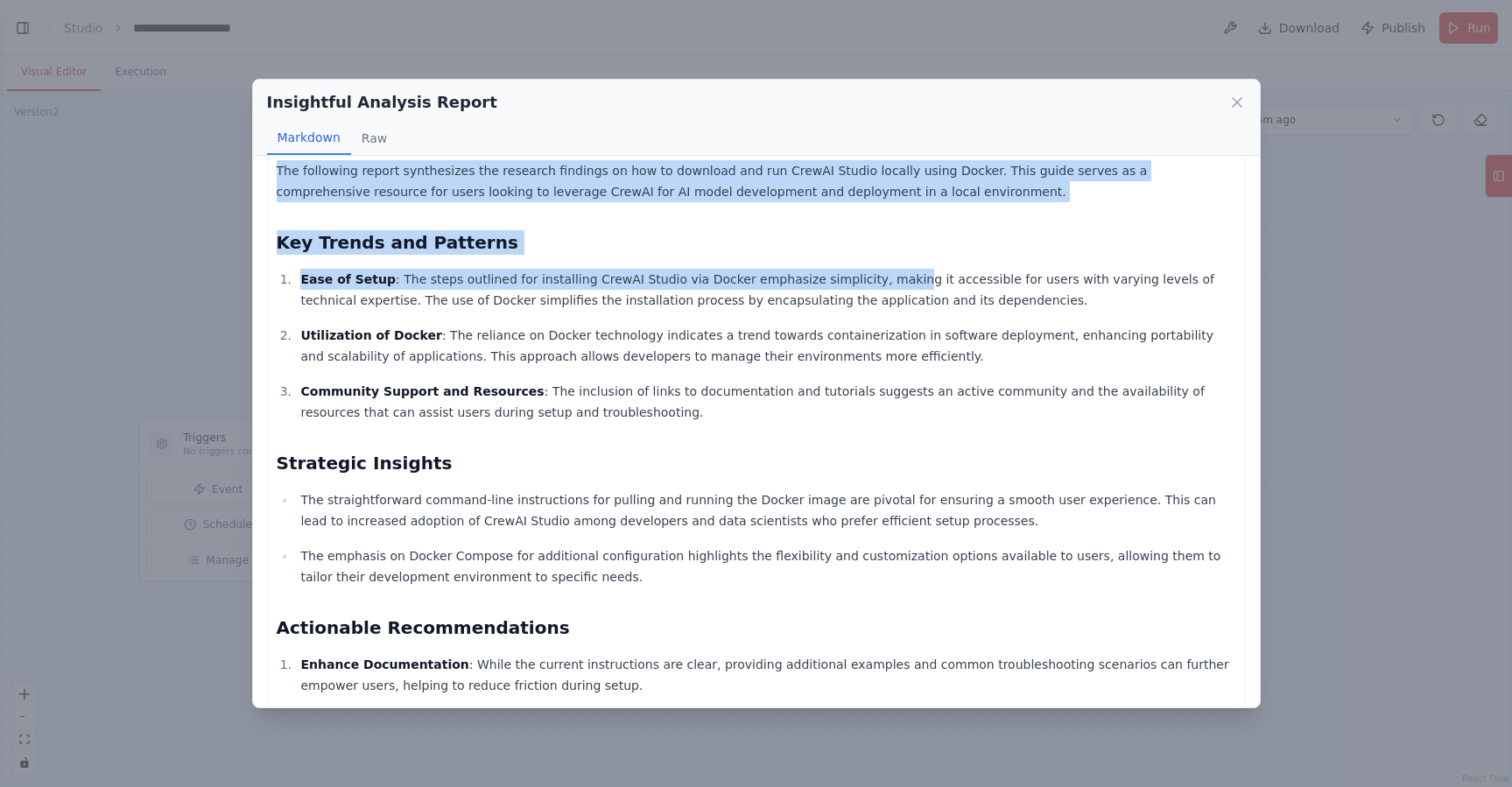
scroll to position [0, 0]
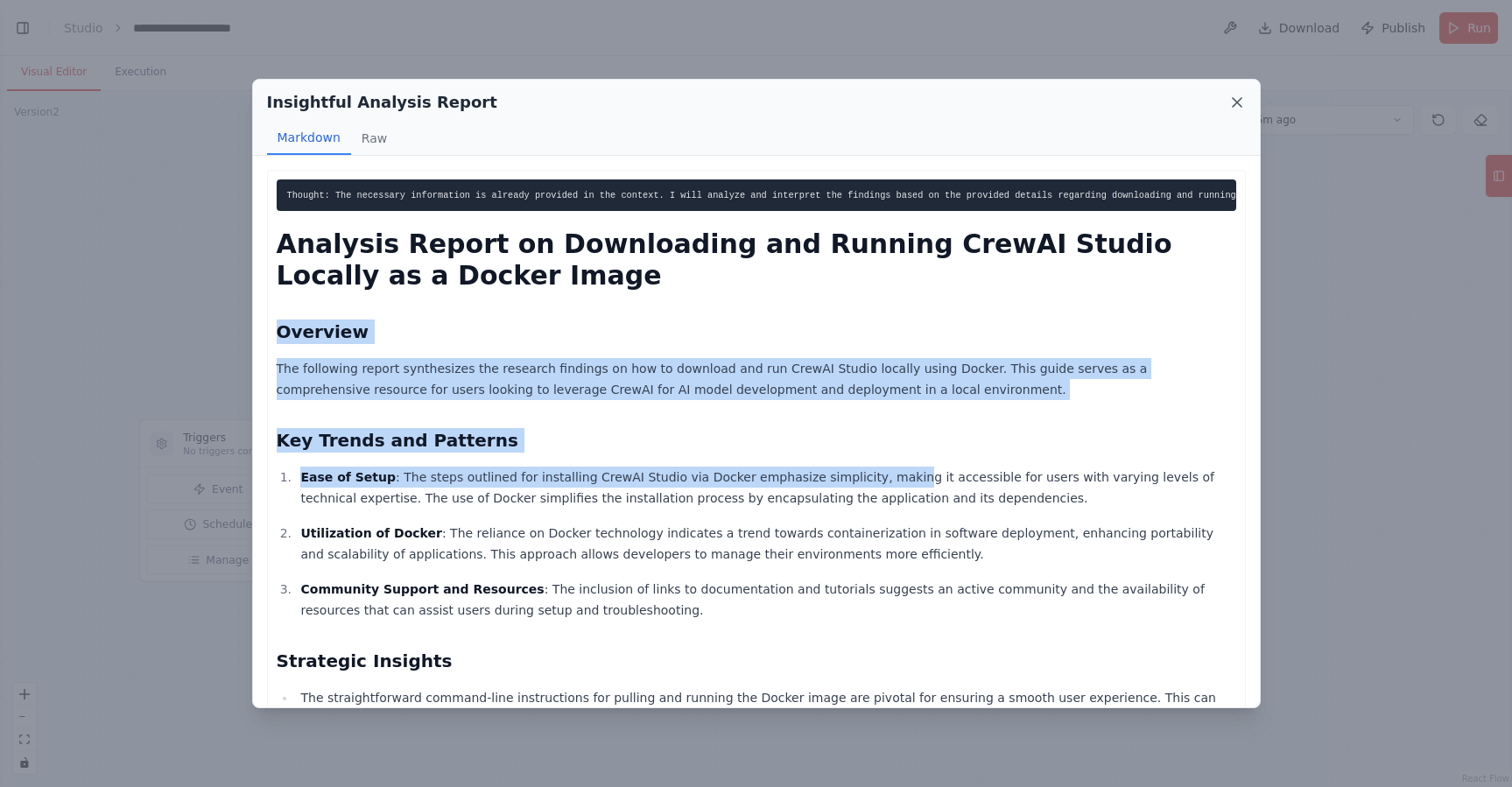
click at [1238, 100] on icon at bounding box center [1237, 102] width 9 height 9
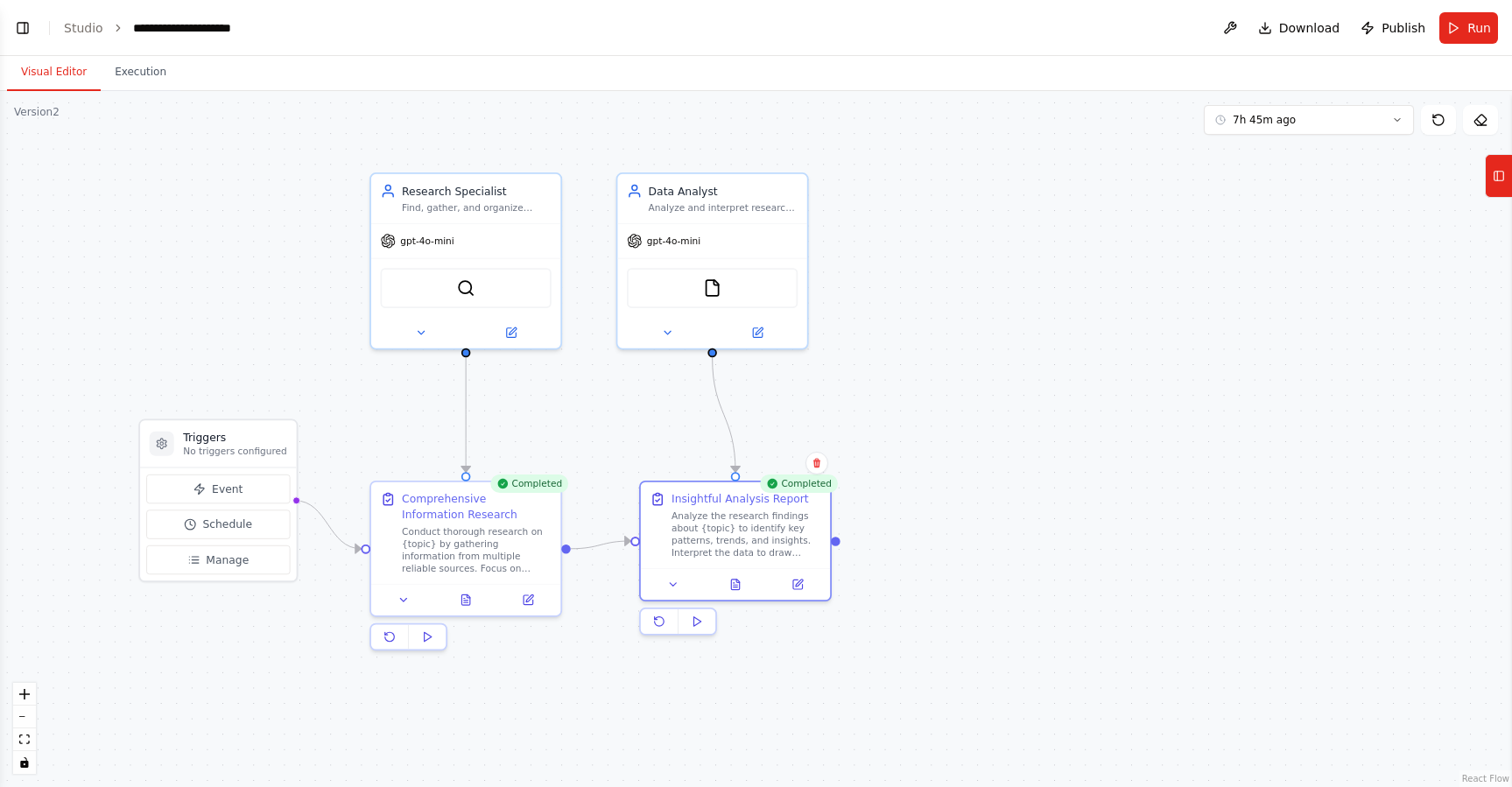
click at [1037, 485] on div ".deletable-edge-delete-btn { width: 20px; height: 20px; border: 0px solid #ffff…" at bounding box center [756, 438] width 1512 height 695
click at [26, 28] on button "Toggle Left Sidebar" at bounding box center [22, 27] width 24 height 24
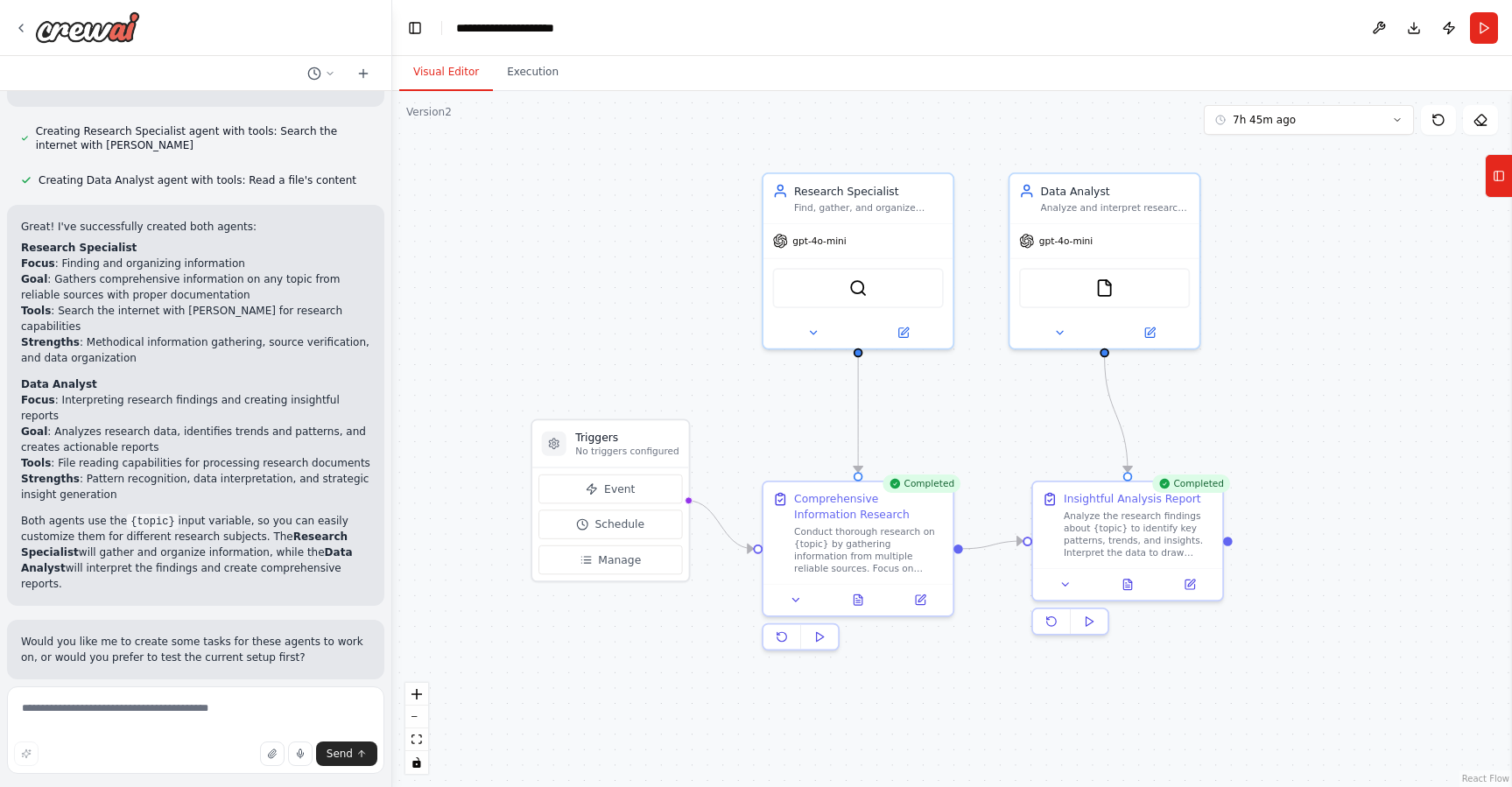
click at [454, 183] on div ".deletable-edge-delete-btn { width: 20px; height: 20px; border: 0px solid #ffff…" at bounding box center [952, 438] width 1120 height 695
click at [485, 534] on div ".deletable-edge-delete-btn { width: 20px; height: 20px; border: 0px solid #ffff…" at bounding box center [952, 438] width 1120 height 695
click at [22, 28] on icon at bounding box center [21, 28] width 14 height 14
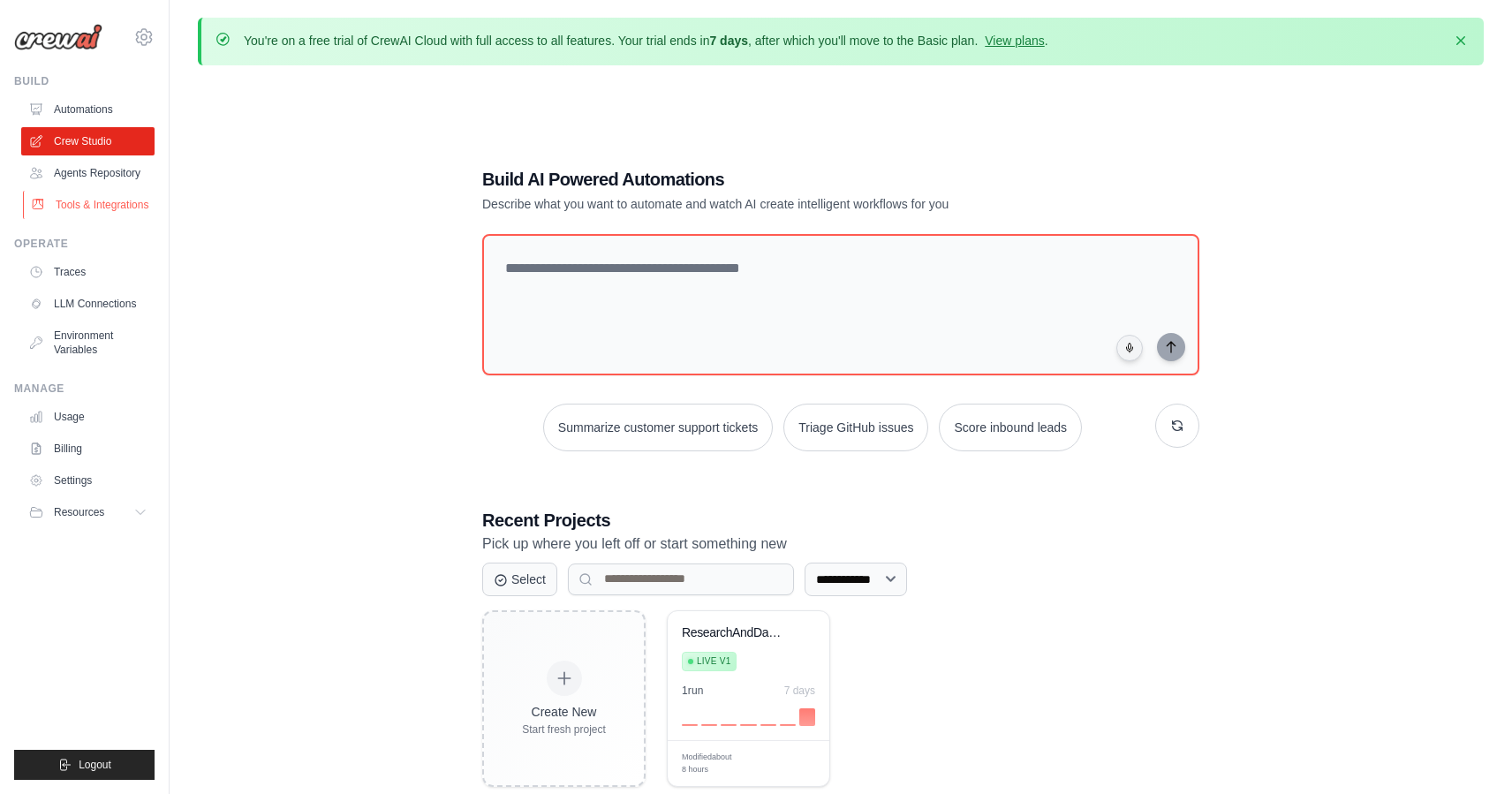
click at [106, 207] on link "Tools & Integrations" at bounding box center [90, 205] width 133 height 28
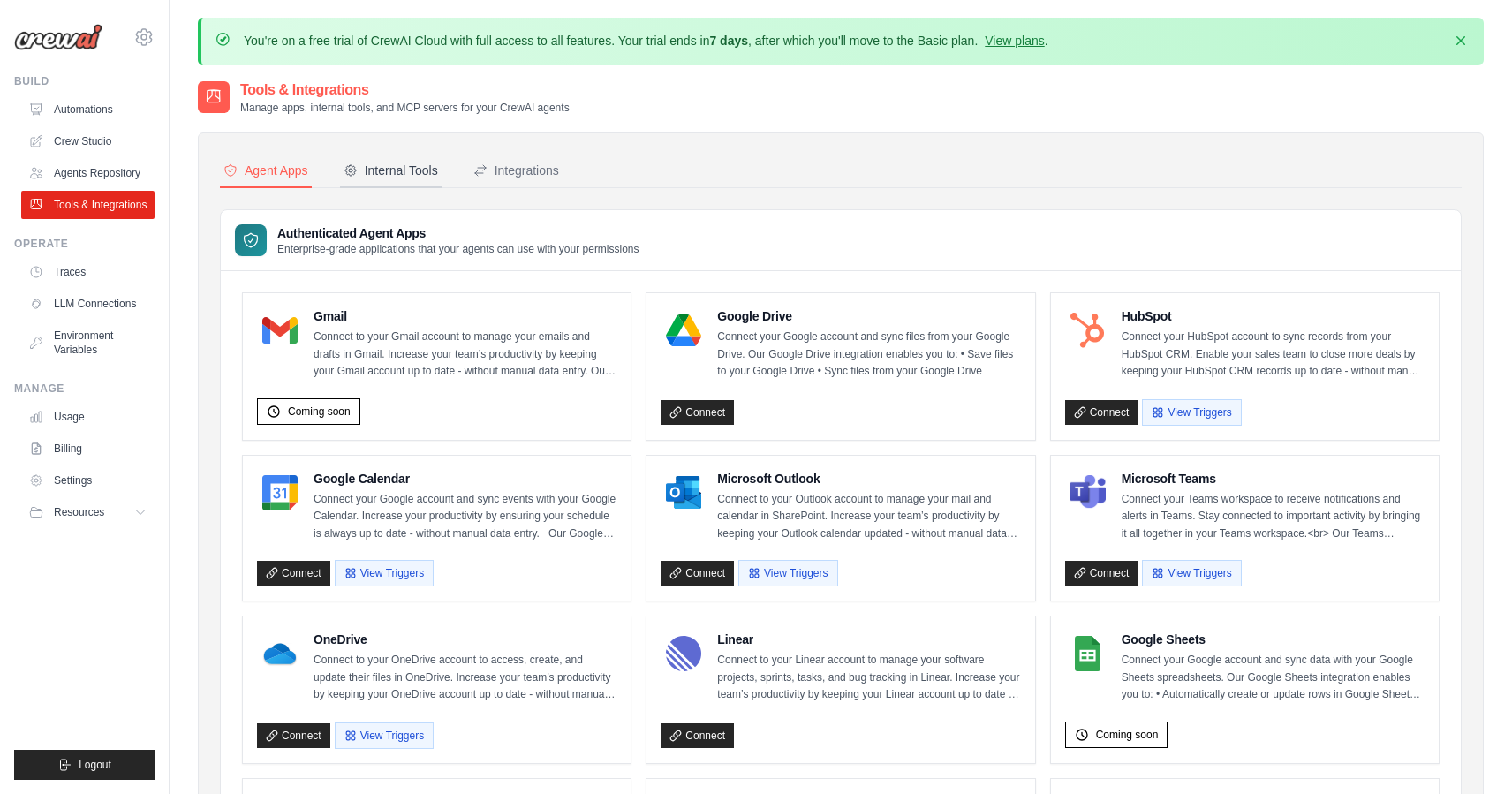
click at [419, 175] on div "Internal Tools" at bounding box center [391, 170] width 94 height 18
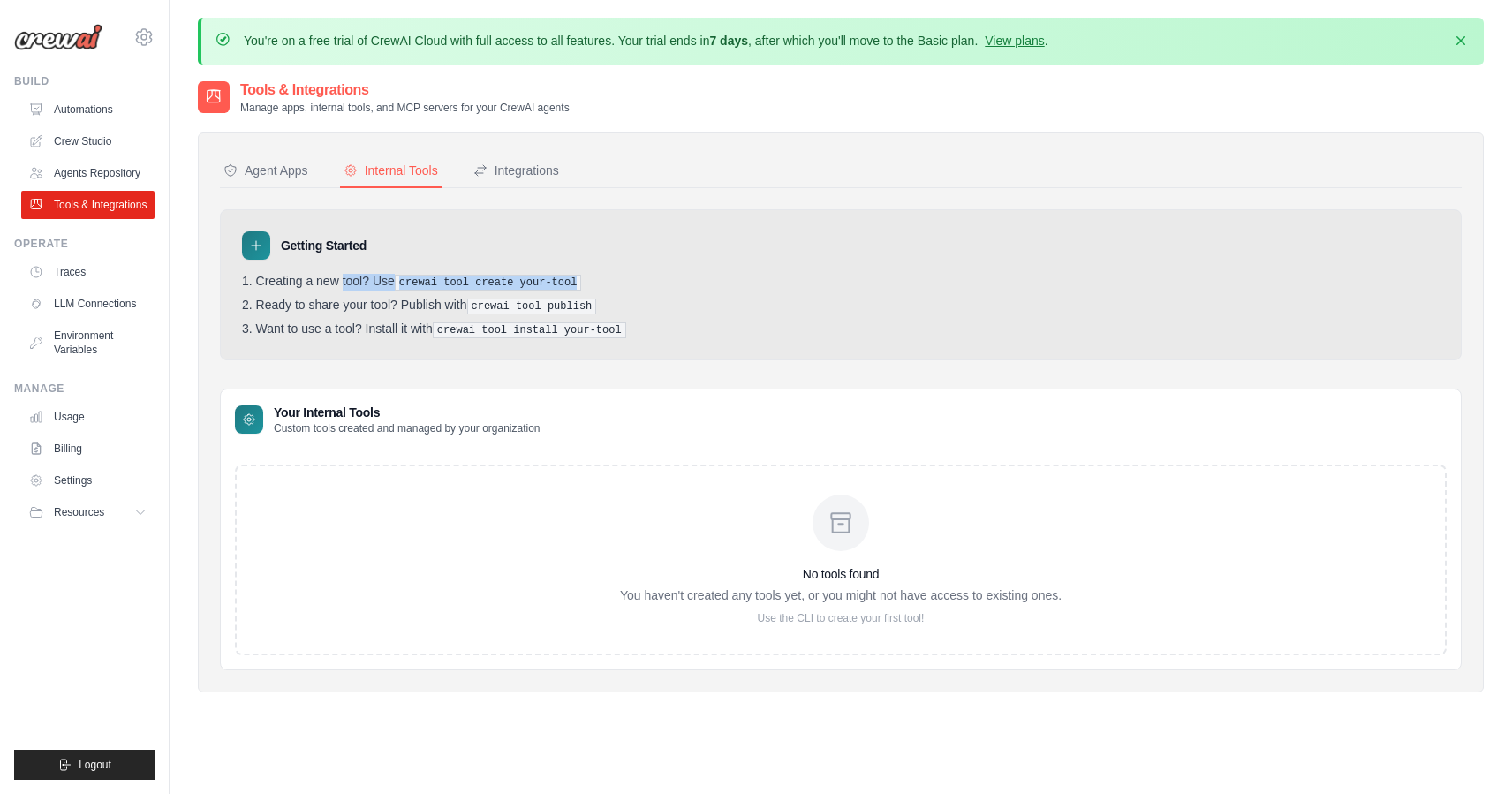
drag, startPoint x: 290, startPoint y: 278, endPoint x: 582, endPoint y: 278, distance: 292.0
click at [582, 278] on li "Creating a new tool? Use crewai tool create your-tool" at bounding box center [840, 282] width 1197 height 17
click at [305, 279] on li "Creating a new tool? Use crewai tool create your-tool" at bounding box center [840, 282] width 1197 height 17
drag, startPoint x: 392, startPoint y: 282, endPoint x: 591, endPoint y: 277, distance: 199.1
click at [591, 277] on li "Creating a new tool? Use crewai tool create your-tool" at bounding box center [840, 282] width 1197 height 17
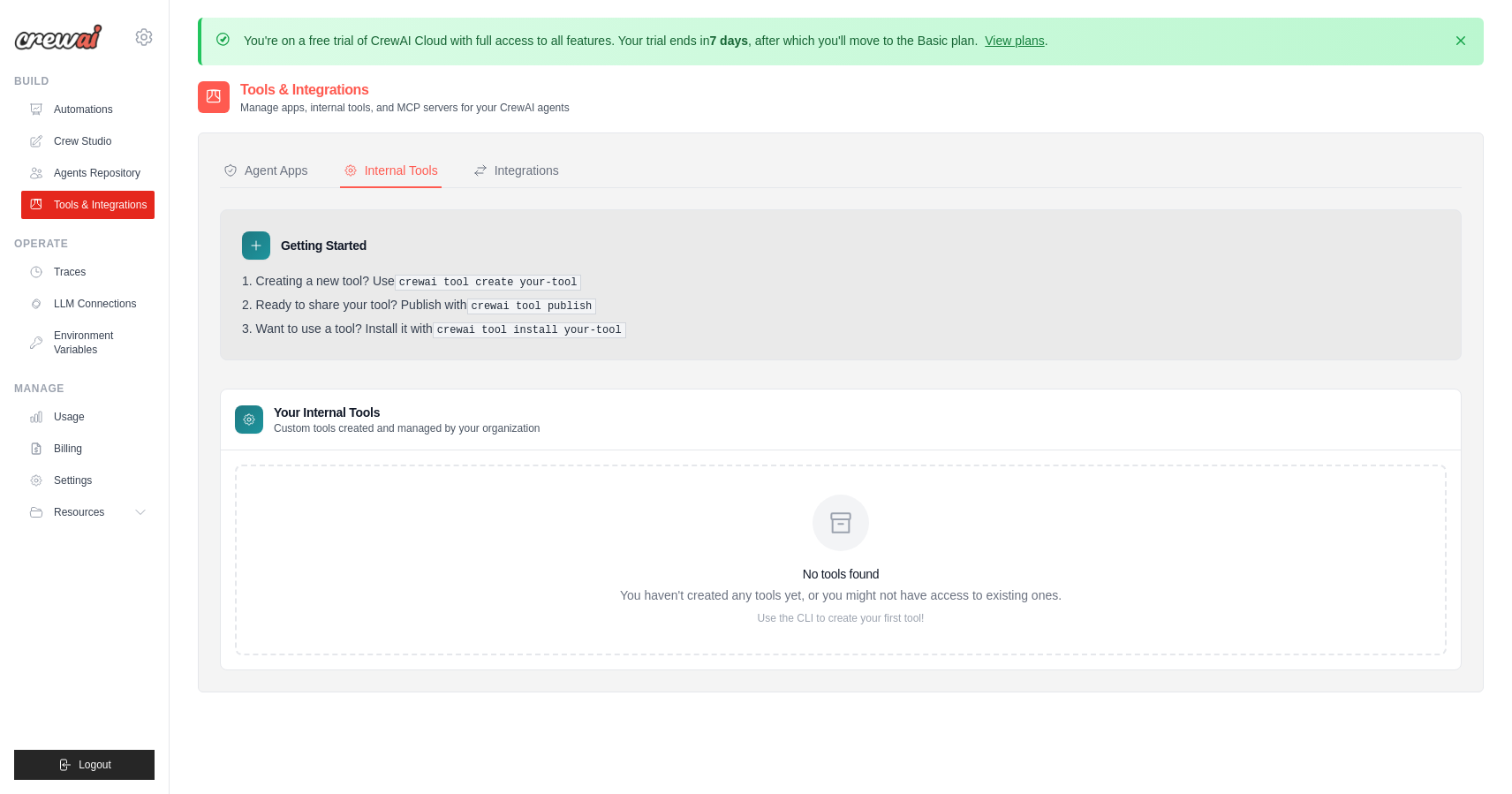
drag, startPoint x: 463, startPoint y: 305, endPoint x: 598, endPoint y: 311, distance: 135.1
click at [599, 308] on li "Ready to share your tool? Publish with crewai tool publish" at bounding box center [840, 305] width 1197 height 17
drag, startPoint x: 420, startPoint y: 320, endPoint x: 648, endPoint y: 321, distance: 228.0
click at [648, 321] on li "Want to use a tool? Install it with crewai tool install your-tool" at bounding box center [840, 329] width 1197 height 17
click at [663, 312] on ol "Creating a new tool? Use crewai tool create your-tool Ready to share your tool?…" at bounding box center [840, 306] width 1197 height 64
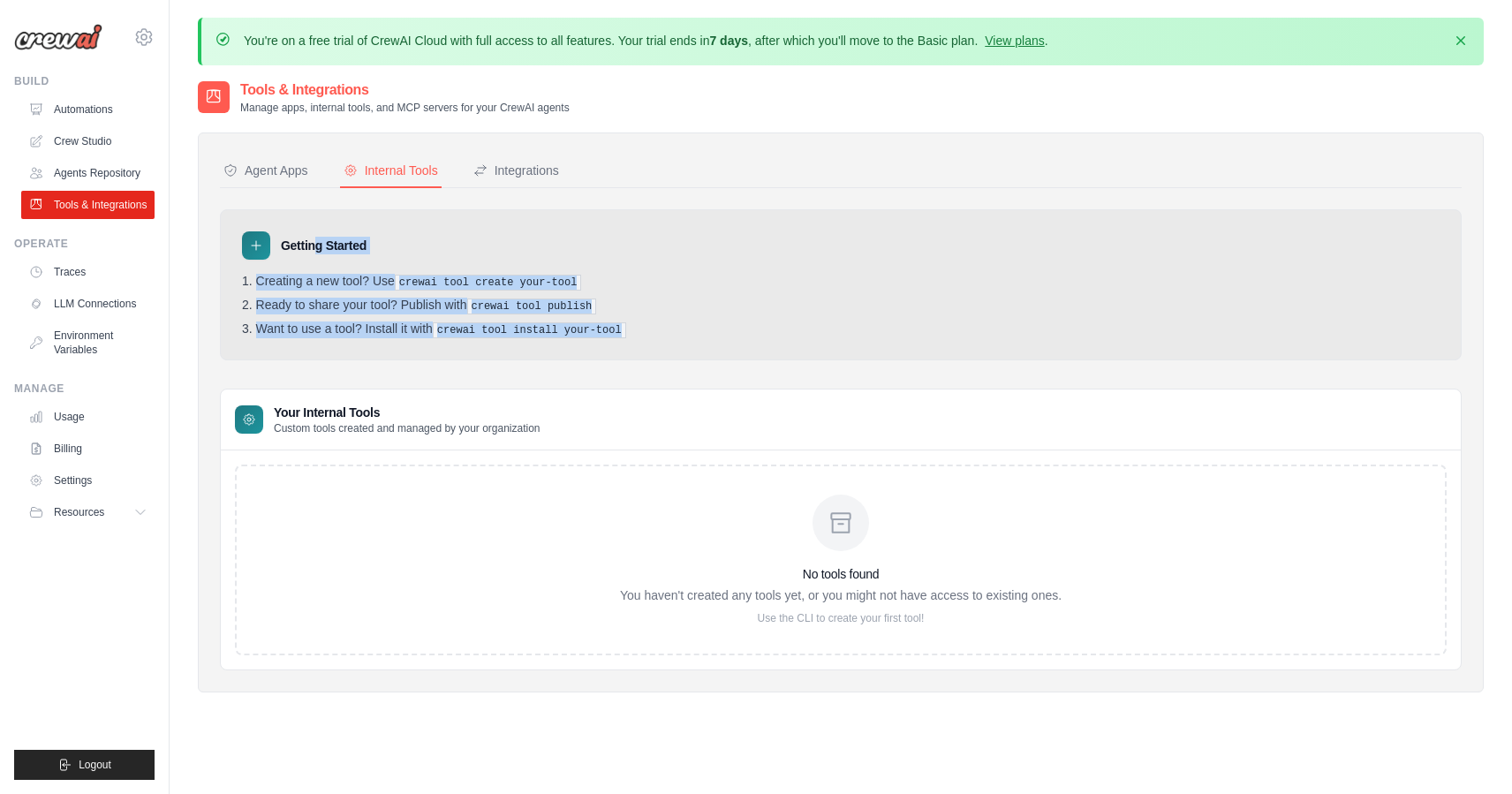
drag, startPoint x: 707, startPoint y: 335, endPoint x: 314, endPoint y: 252, distance: 401.7
click at [314, 252] on div "Getting Started Creating a new tool? Use crewai tool create your-tool Ready to …" at bounding box center [841, 284] width 1241 height 151
click at [542, 174] on div "Integrations" at bounding box center [516, 170] width 86 height 18
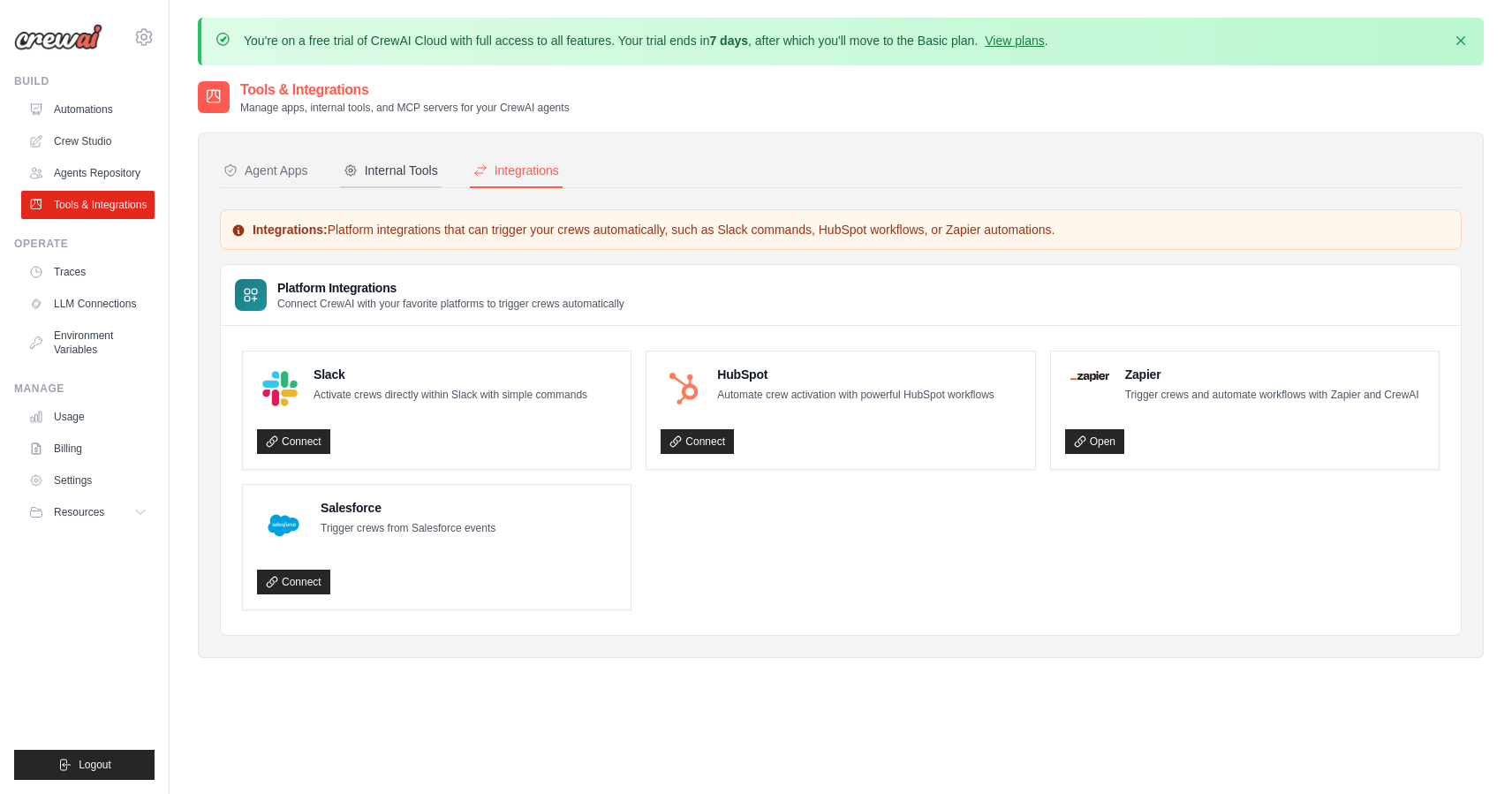
click at [400, 169] on div "Internal Tools" at bounding box center [391, 170] width 94 height 18
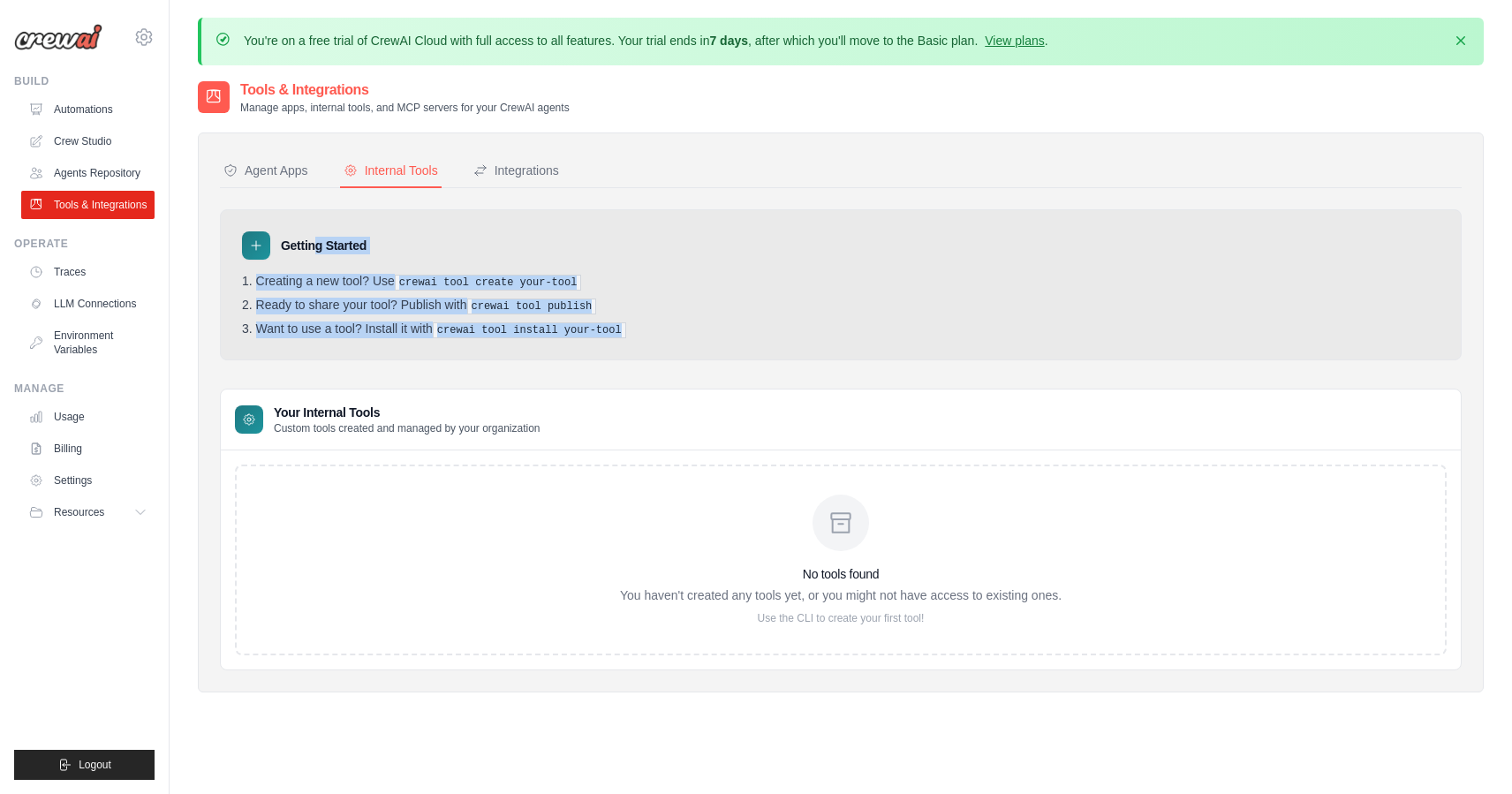
click at [332, 288] on ol "Creating a new tool? Use crewai tool create your-tool Ready to share your tool?…" at bounding box center [840, 306] width 1197 height 64
